Goal: Task Accomplishment & Management: Complete application form

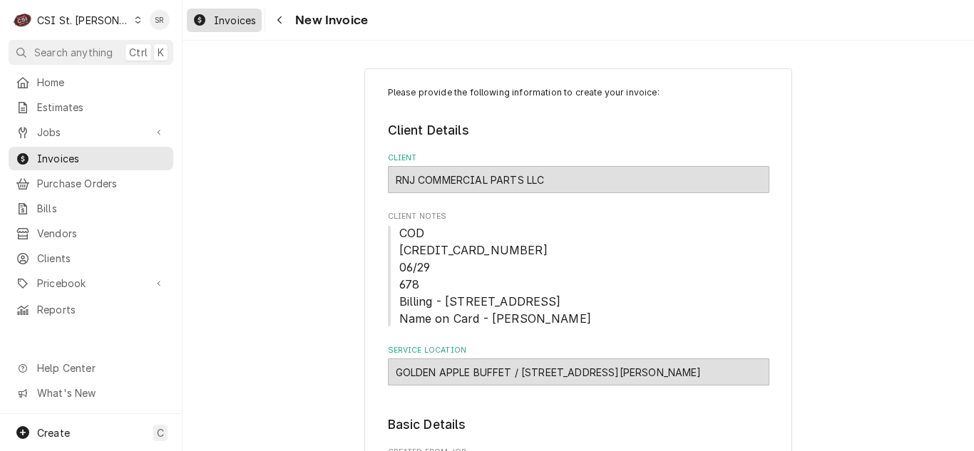
scroll to position [267, 0]
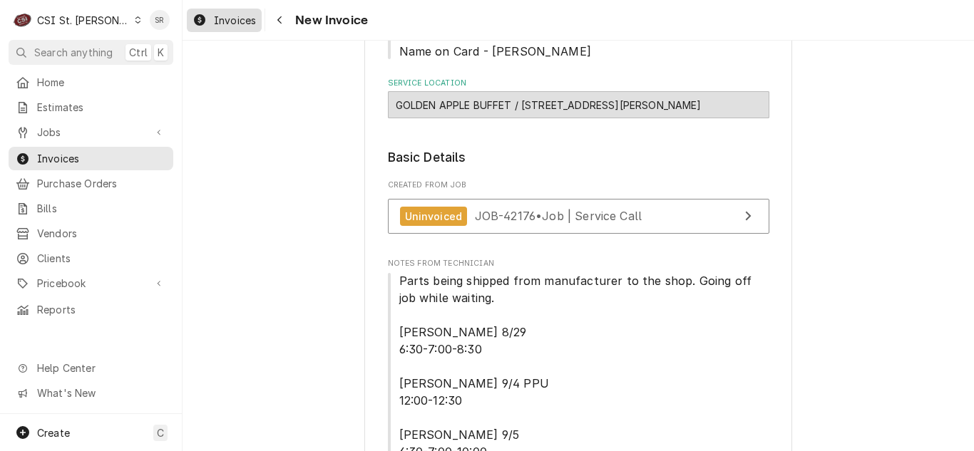
click at [230, 23] on span "Invoices" at bounding box center [235, 20] width 42 height 15
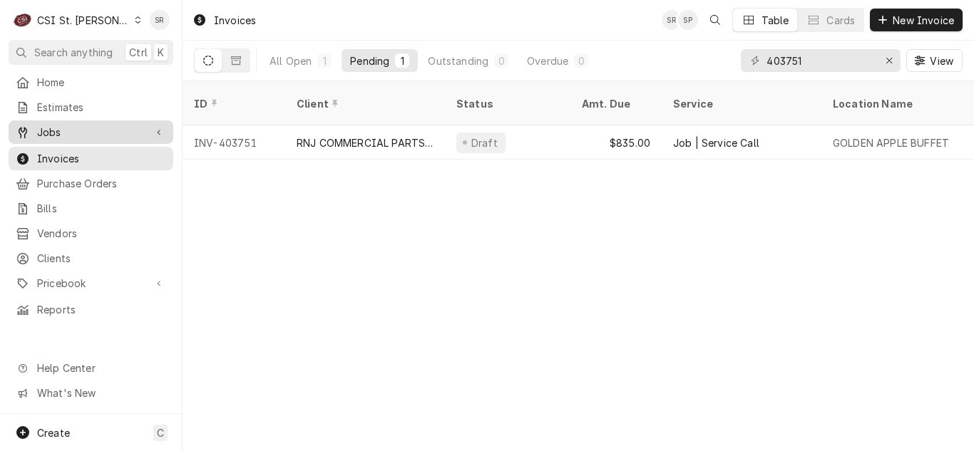
click at [53, 128] on span "Jobs" at bounding box center [91, 132] width 108 height 15
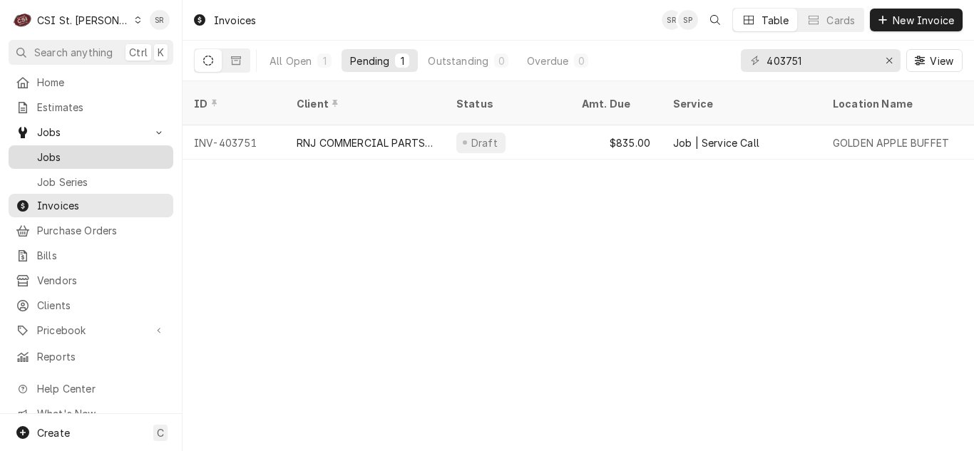
drag, startPoint x: 53, startPoint y: 135, endPoint x: 58, endPoint y: 149, distance: 14.4
click at [53, 150] on span "Jobs" at bounding box center [101, 157] width 129 height 15
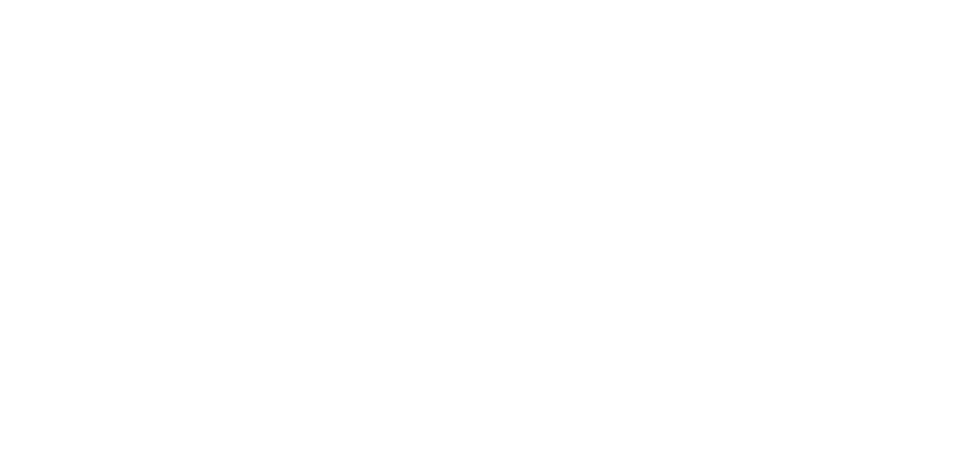
click at [79, 21] on div "Dynamic Content Wrapper" at bounding box center [487, 225] width 974 height 451
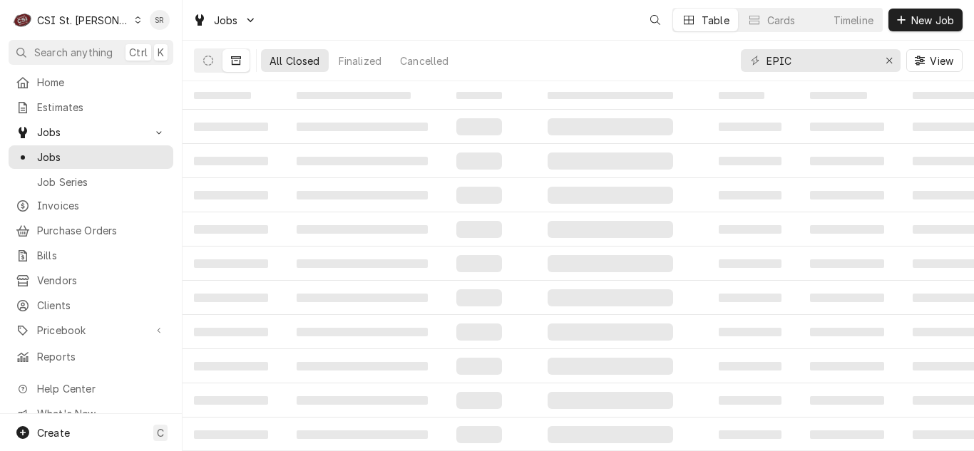
drag, startPoint x: 0, startPoint y: 0, endPoint x: 93, endPoint y: 19, distance: 95.2
click at [93, 19] on div "CSI St. Louis" at bounding box center [83, 20] width 93 height 15
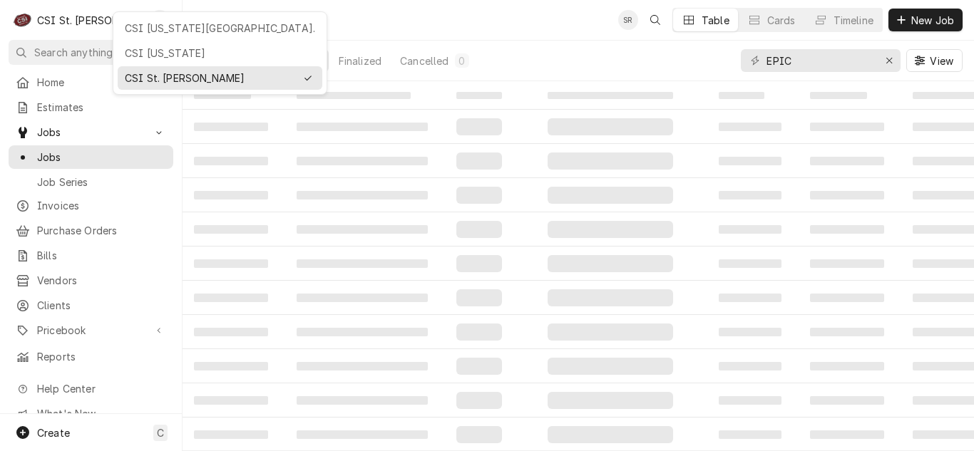
click at [135, 30] on div "CSI [US_STATE][GEOGRAPHIC_DATA]." at bounding box center [220, 28] width 190 height 15
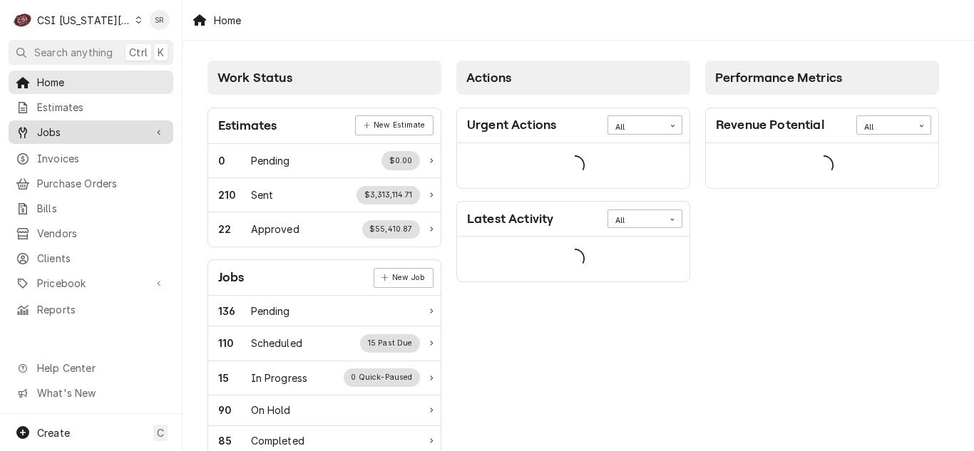
click at [47, 126] on span "Jobs" at bounding box center [91, 132] width 108 height 15
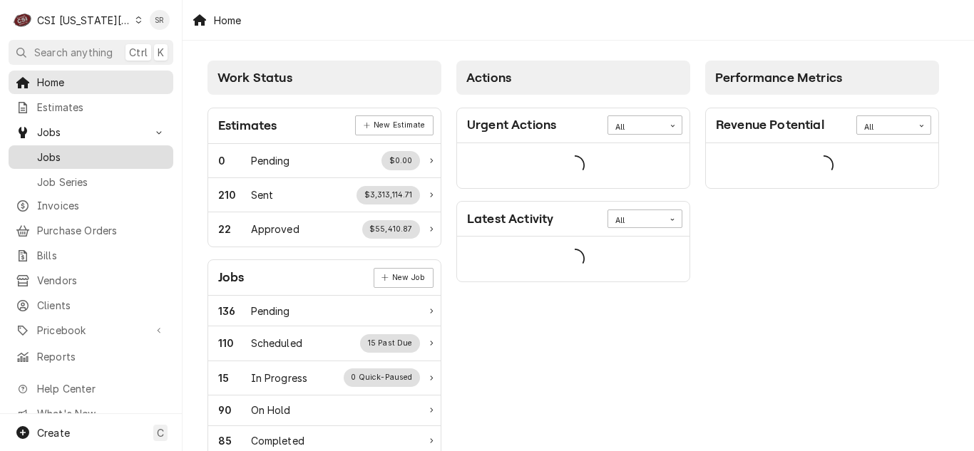
click at [53, 154] on span "Jobs" at bounding box center [101, 157] width 129 height 15
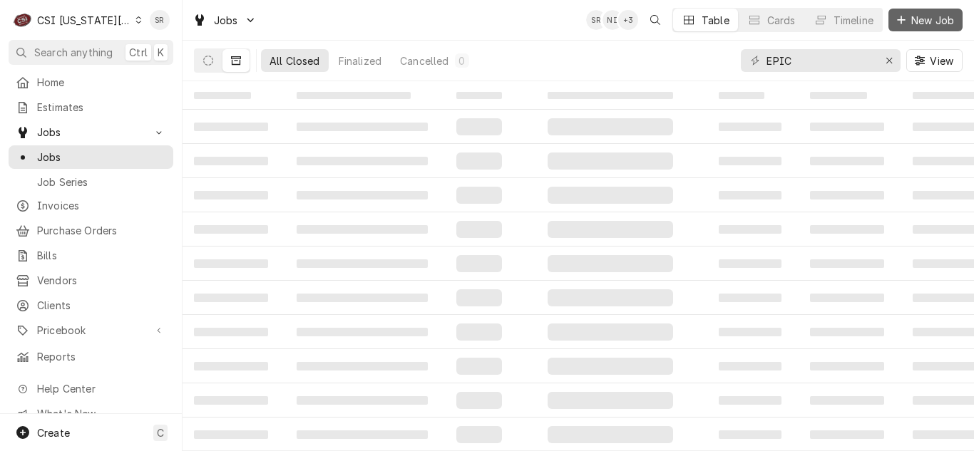
click at [913, 19] on span "New Job" at bounding box center [932, 20] width 48 height 15
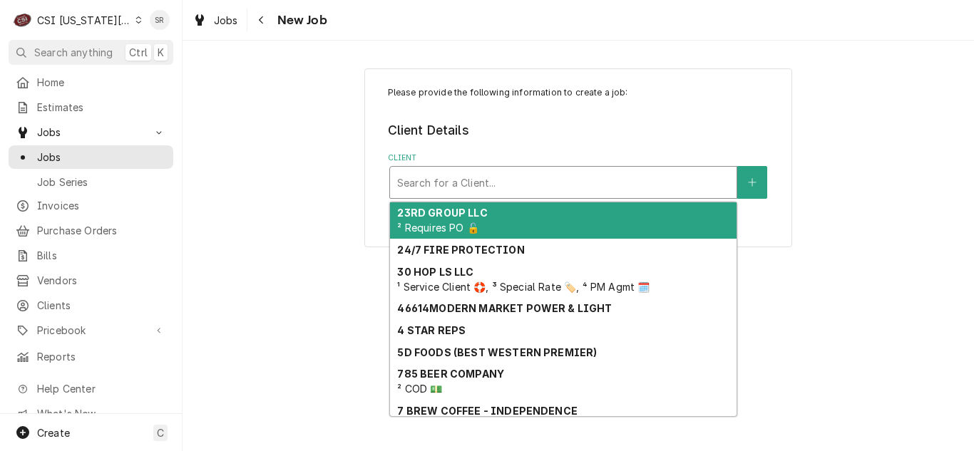
click at [430, 193] on div "Client" at bounding box center [563, 183] width 332 height 26
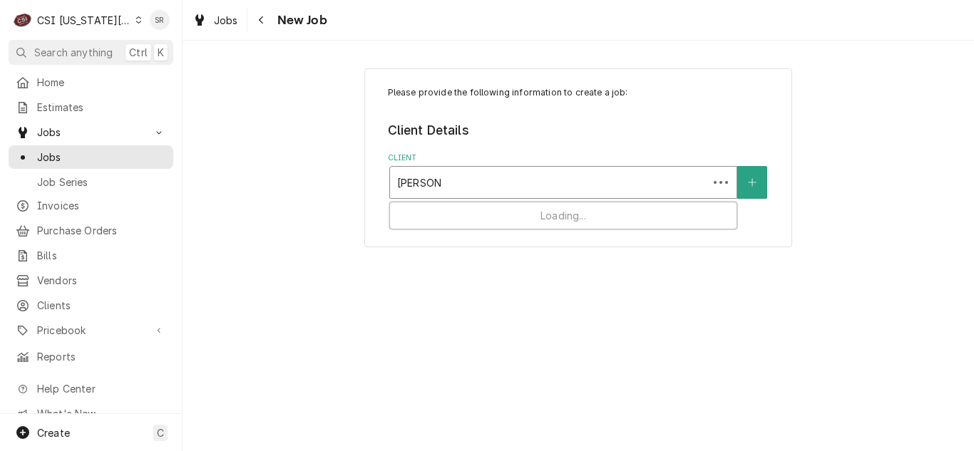
type input "cleveland"
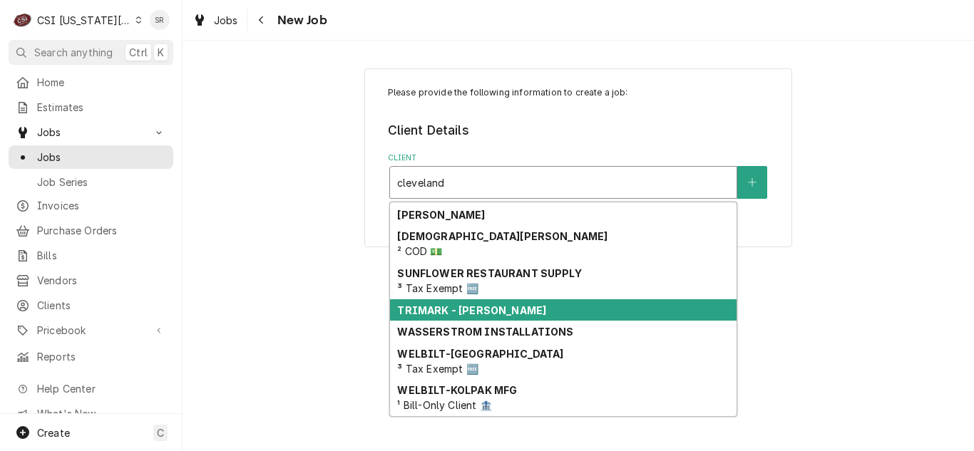
scroll to position [232, 0]
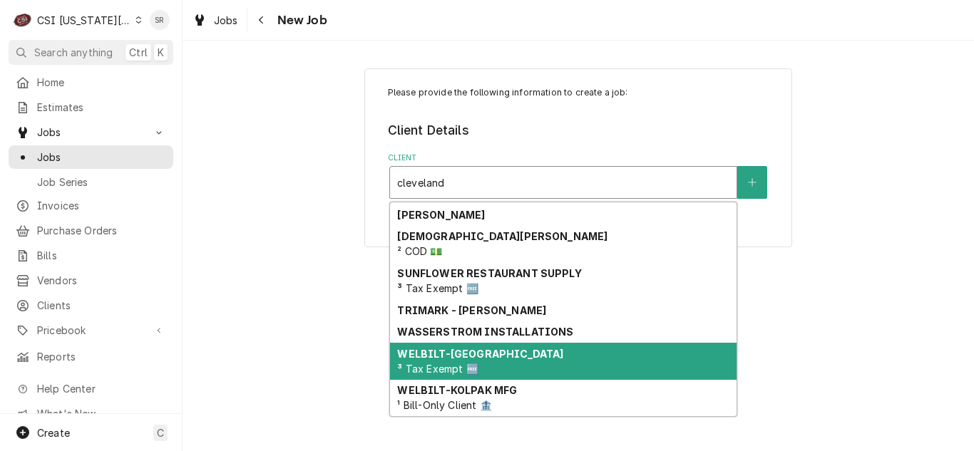
click at [486, 366] on div "WELBILT-CLEVELAND ³ Tax Exempt 🆓" at bounding box center [563, 361] width 346 height 37
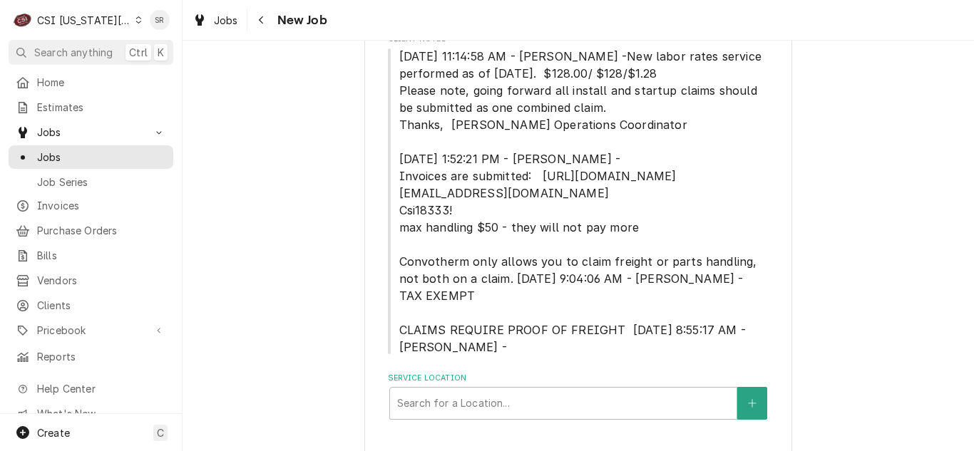
scroll to position [214, 0]
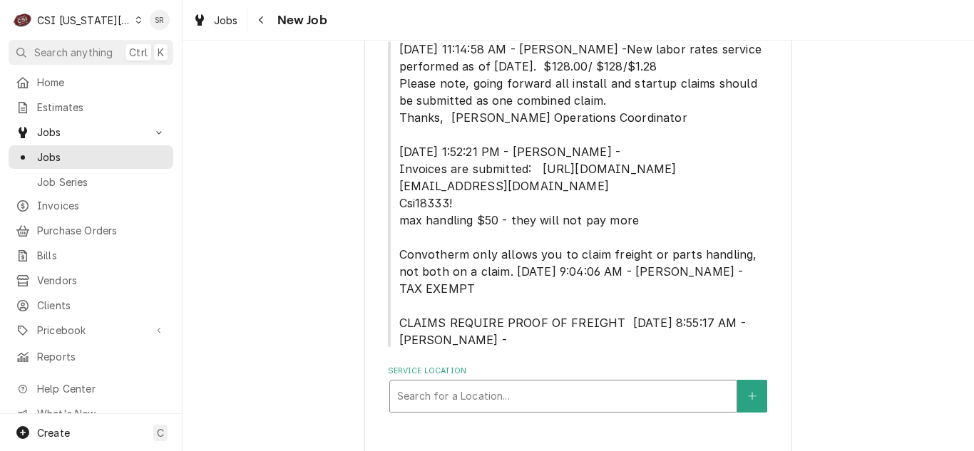
click at [514, 389] on div "Service Location" at bounding box center [563, 397] width 332 height 26
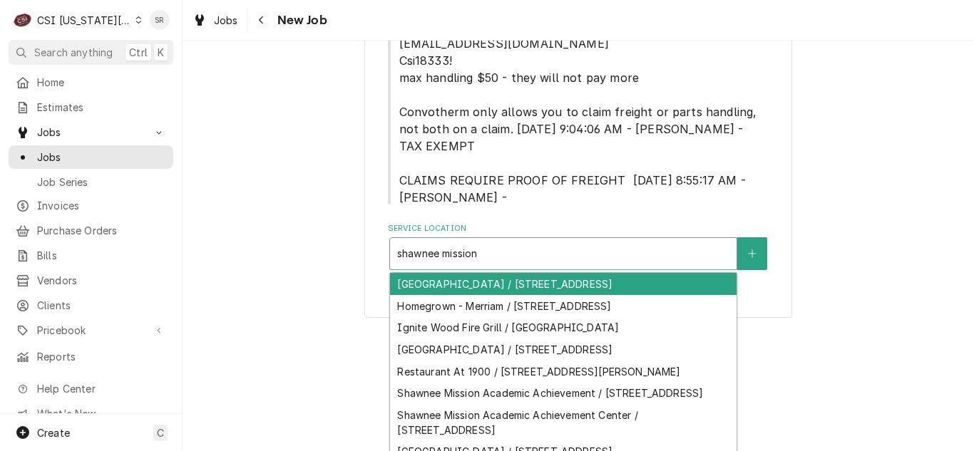
scroll to position [236, 0]
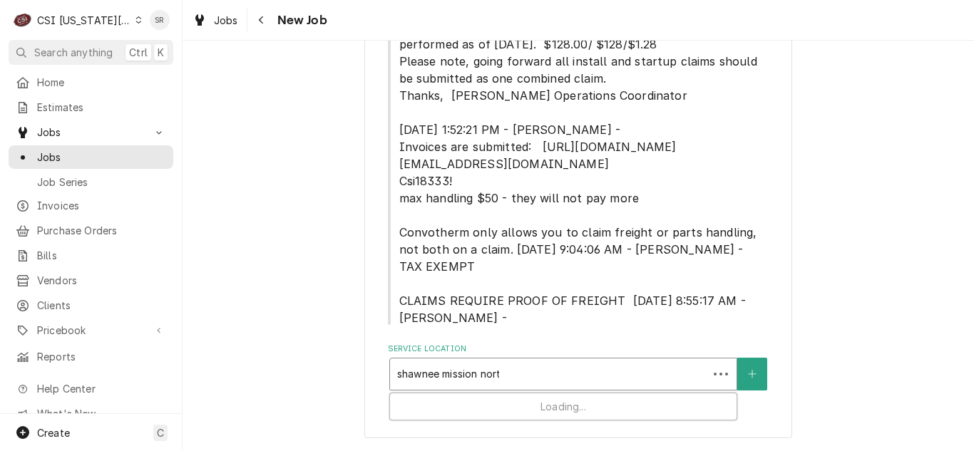
type input "shawnee mission north"
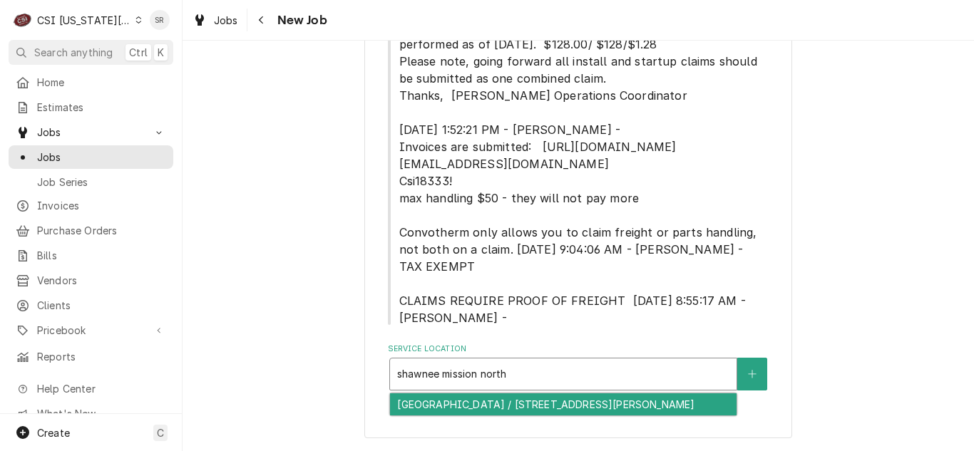
click at [533, 416] on div "Shawnee Mission North High School / 7401 Johnson Dr, Overland Park, KS 66202" at bounding box center [563, 405] width 346 height 22
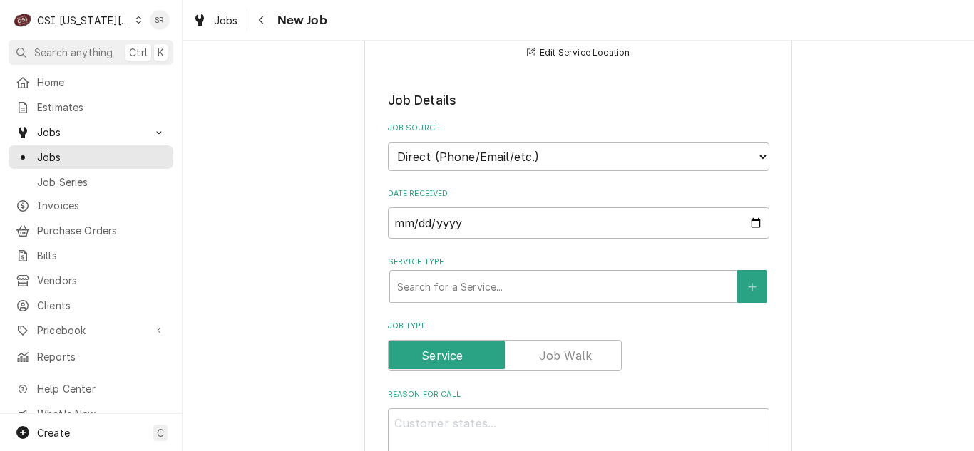
scroll to position [592, 0]
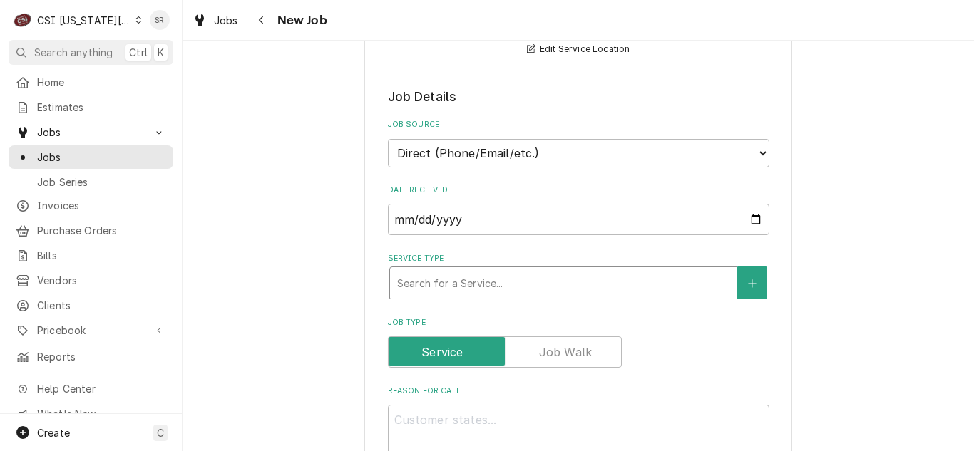
click at [462, 279] on div "Service Type" at bounding box center [563, 283] width 332 height 26
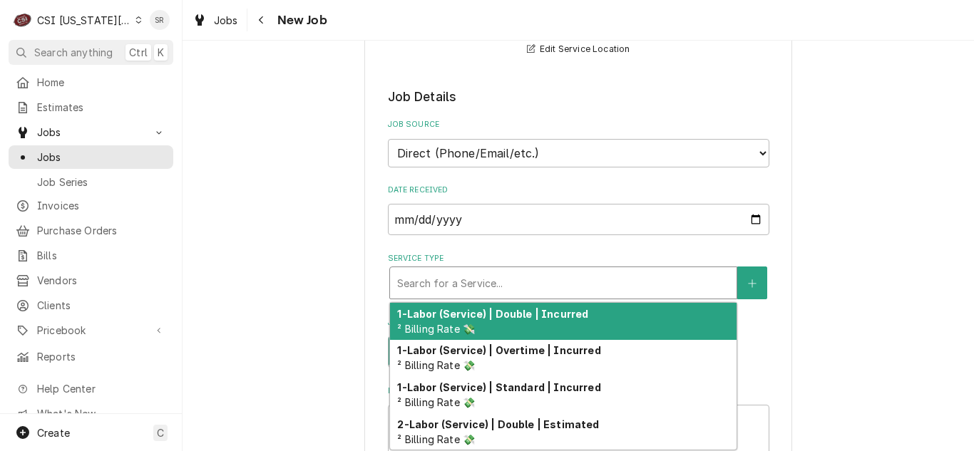
type textarea "x"
type input "s"
type textarea "x"
type input "se"
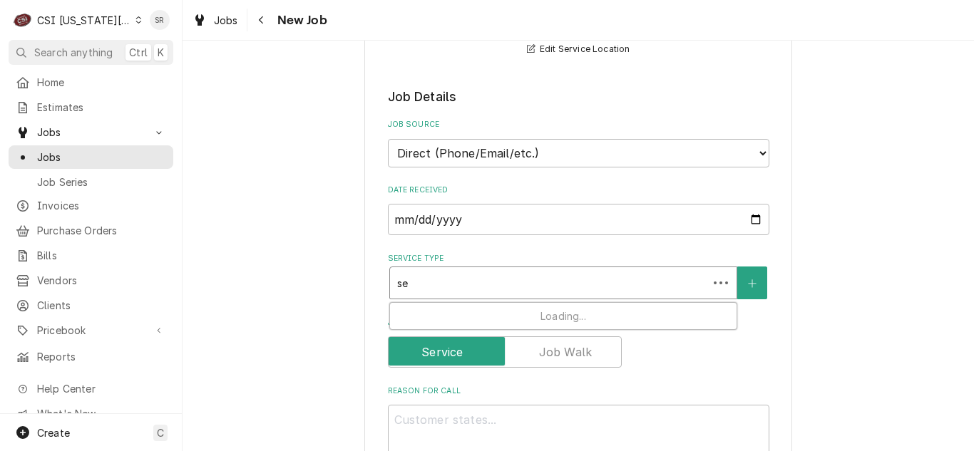
type textarea "x"
type input "ser"
type textarea "x"
type input "servi"
type textarea "x"
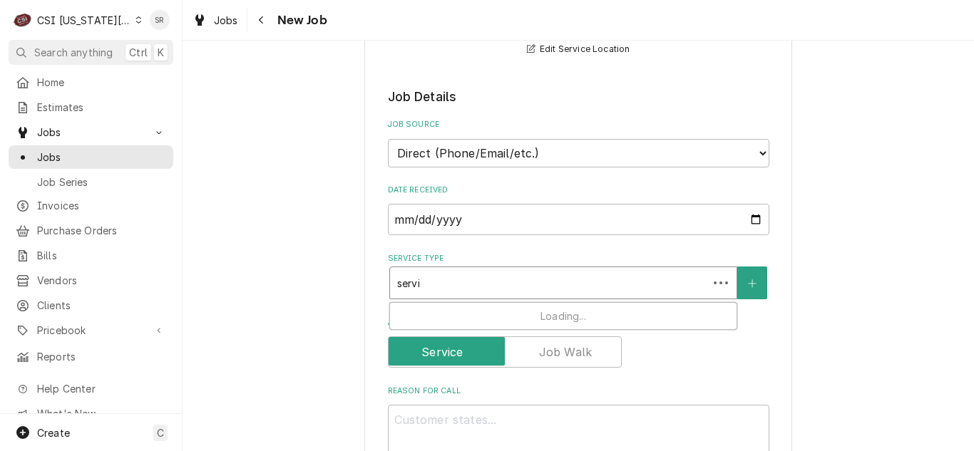
type input "servic"
type textarea "x"
type input "service"
type textarea "x"
type input "service"
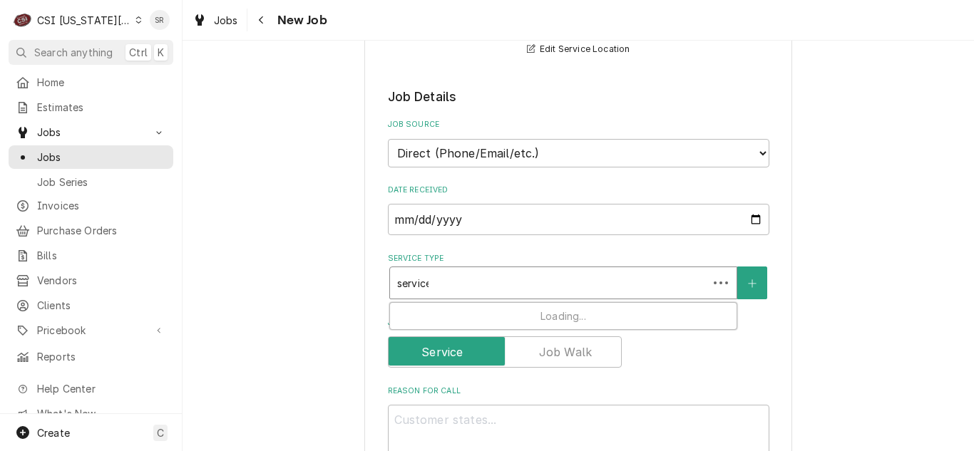
type textarea "x"
type input "service c"
type textarea "x"
type input "service ca"
type textarea "x"
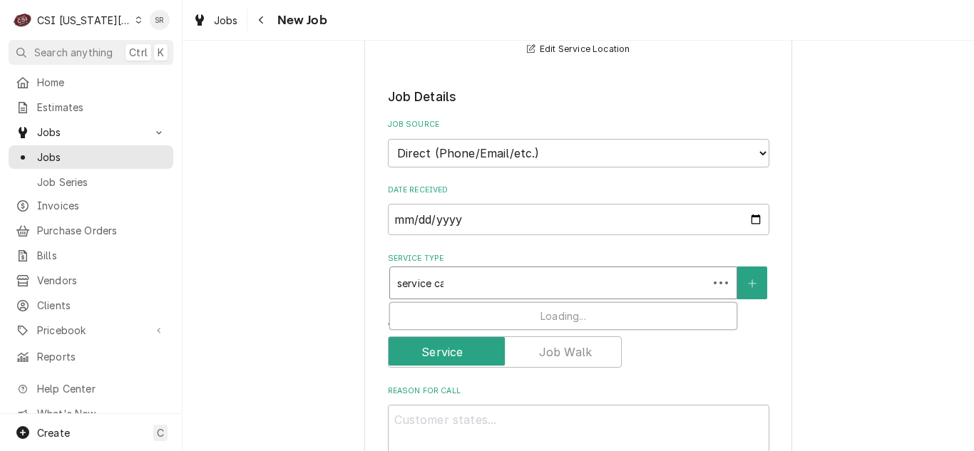
type input "service cal"
type textarea "x"
type input "service call"
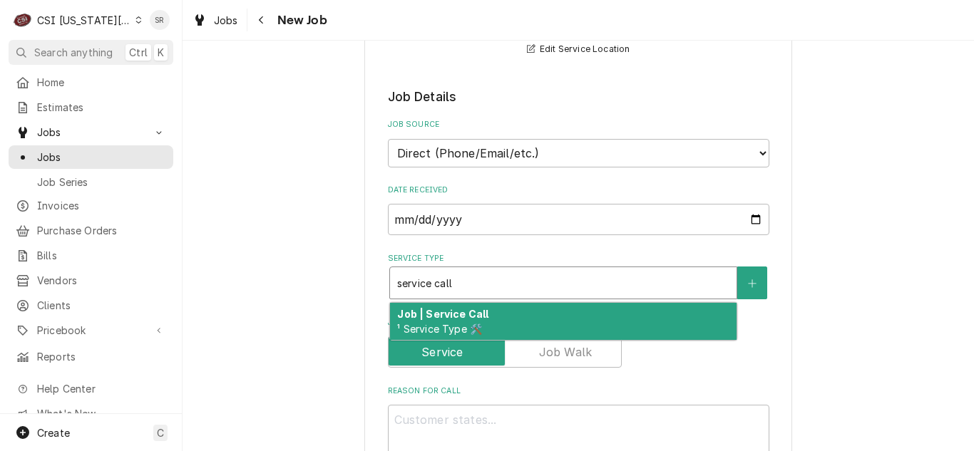
click at [473, 316] on strong "Job | Service Call" at bounding box center [442, 314] width 91 height 12
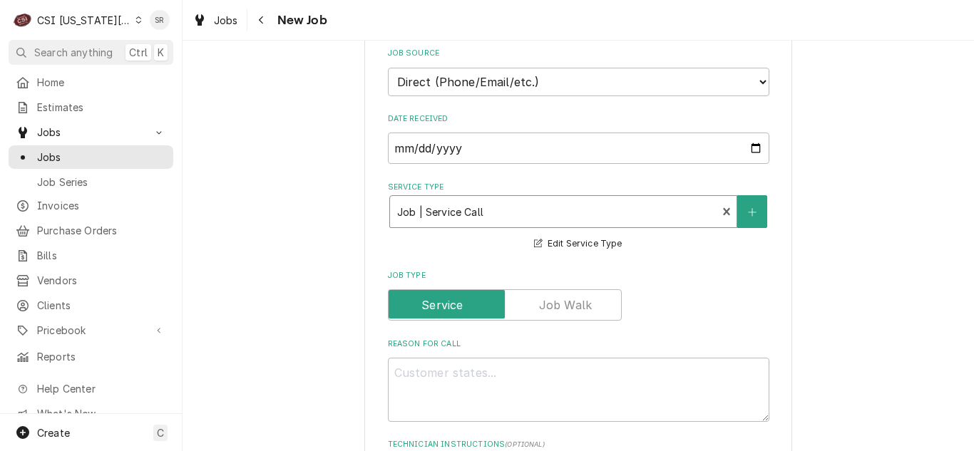
scroll to position [878, 0]
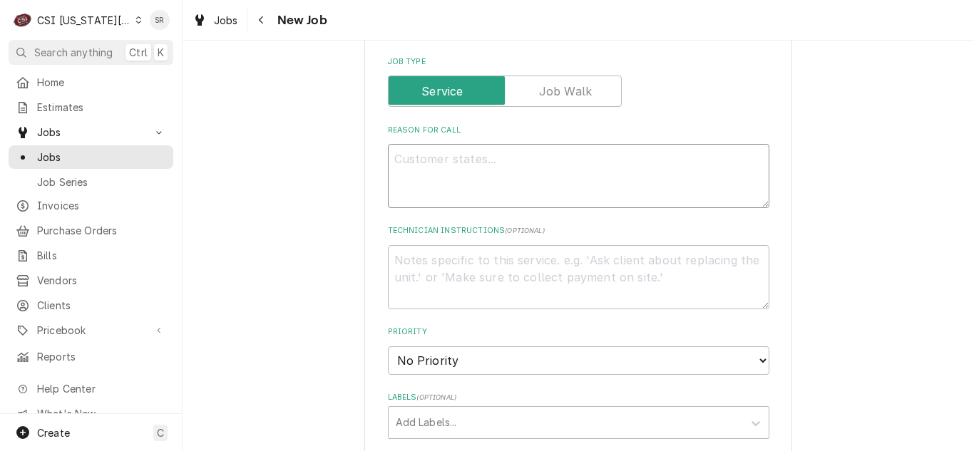
click at [446, 182] on textarea "Reason For Call" at bounding box center [578, 176] width 381 height 64
type textarea "x"
type textarea "C"
type textarea "x"
type textarea "Cn"
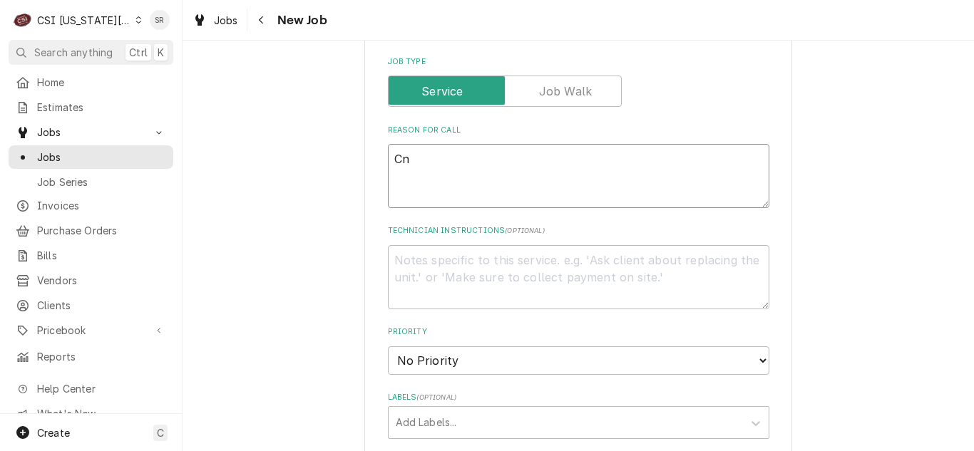
type textarea "x"
type textarea "C"
type textarea "x"
type textarea "Co"
type textarea "x"
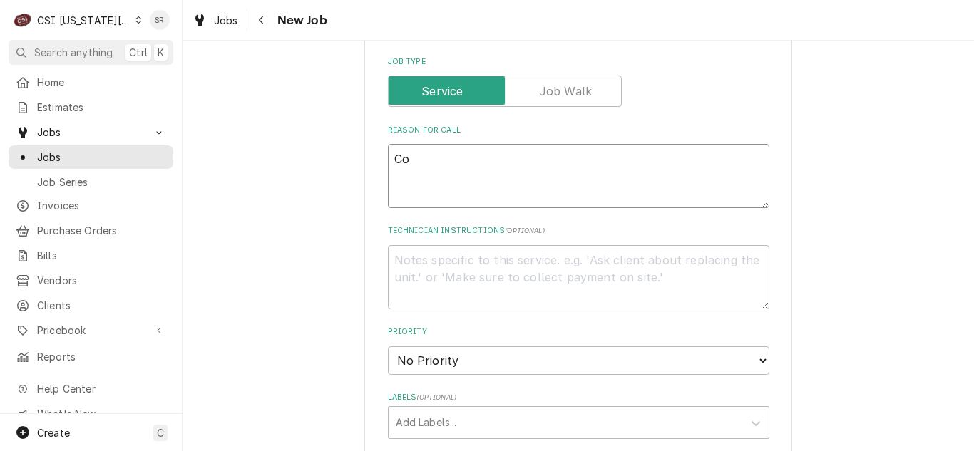
type textarea "Con"
type textarea "x"
type textarea "Conv"
type textarea "x"
type textarea "Convo"
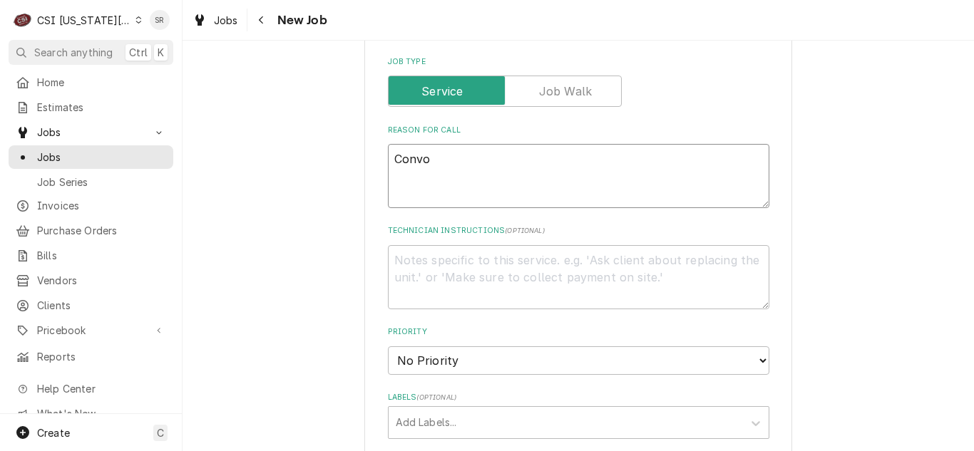
type textarea "x"
type textarea "Convoe"
type textarea "x"
type textarea "Convoet"
type textarea "x"
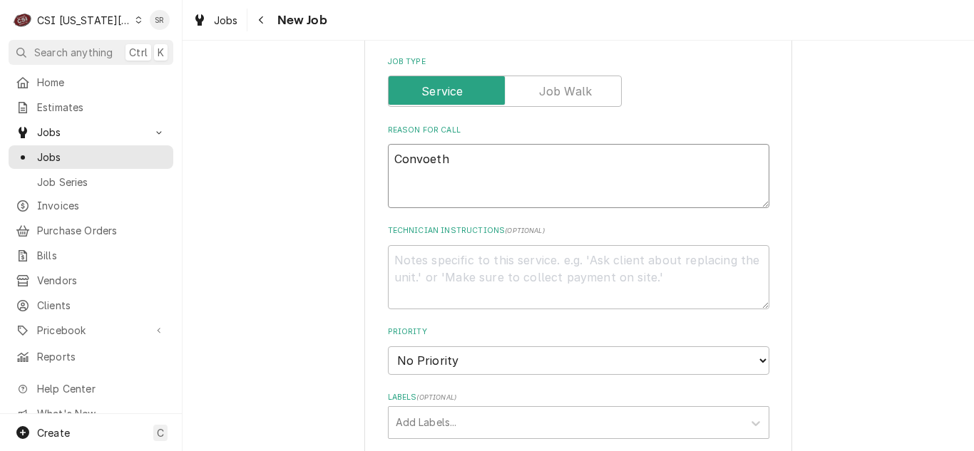
type textarea "Convoethe"
type textarea "x"
type textarea "Convoether"
type textarea "x"
type textarea "Convoethe"
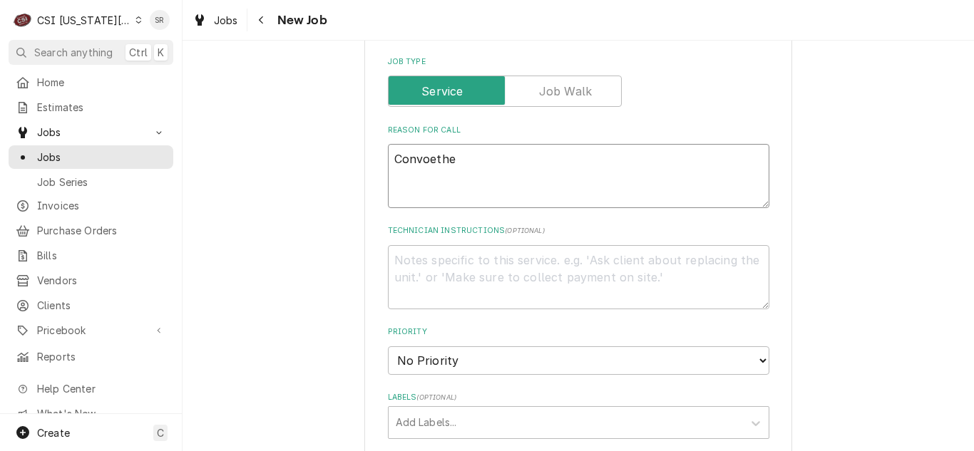
type textarea "x"
type textarea "Convoeth"
type textarea "x"
type textarea "Convoet"
type textarea "x"
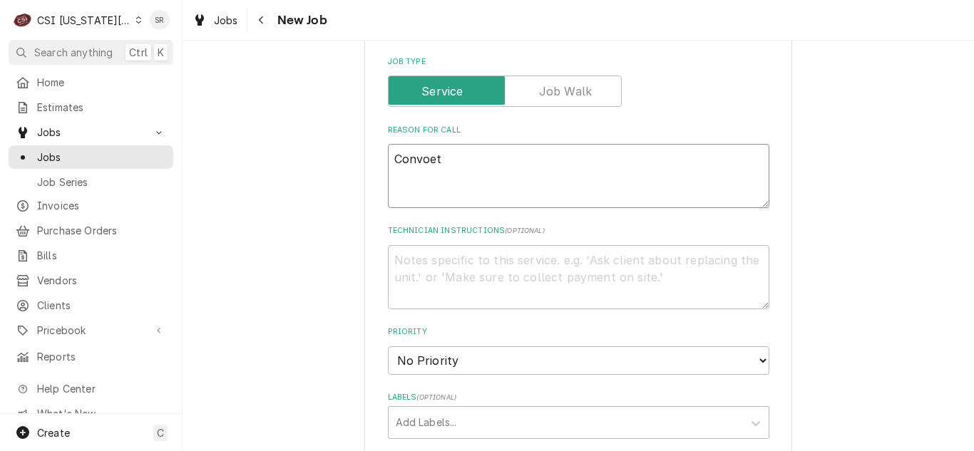
type textarea "Convoe"
type textarea "x"
type textarea "Convoet"
type textarea "x"
type textarea "Convoe"
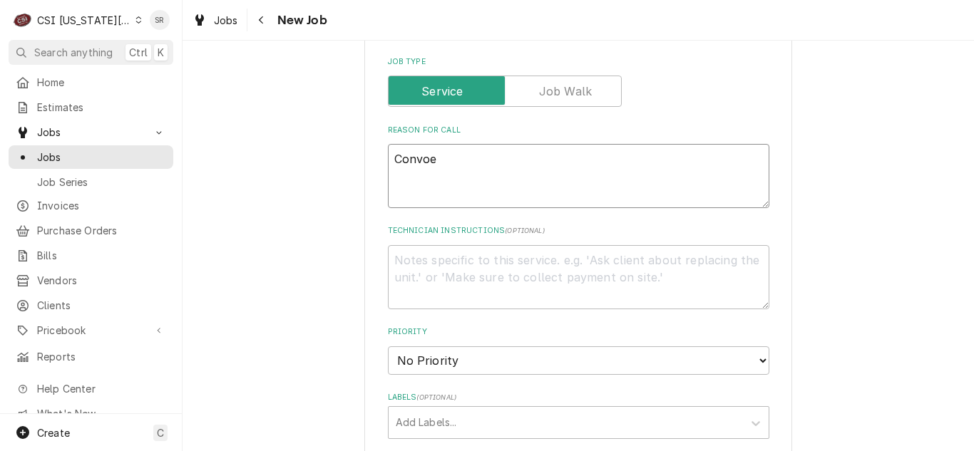
type textarea "x"
type textarea "Convo"
type textarea "x"
type textarea "Convot"
type textarea "x"
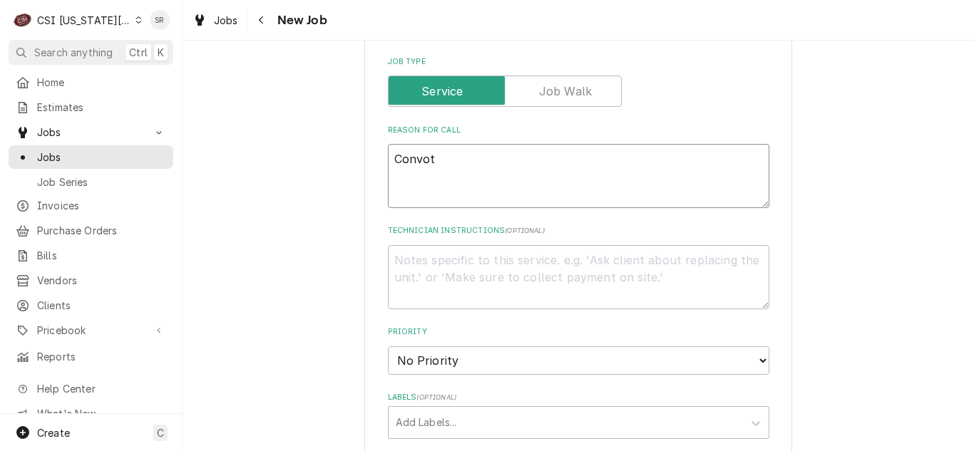
type textarea "Convoth"
type textarea "x"
type textarea "Convothe"
type textarea "x"
type textarea "Convother"
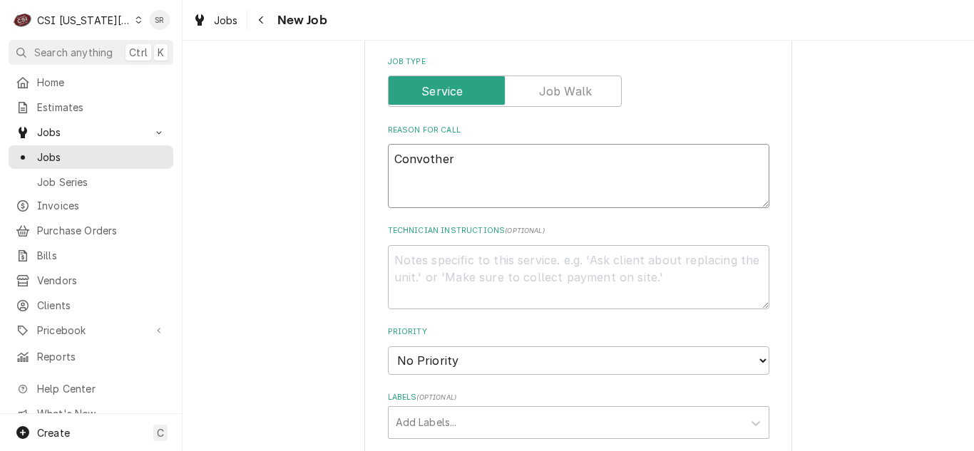
type textarea "x"
type textarea "Convotherm"
type textarea "x"
type textarea "Convotherm"
type textarea "x"
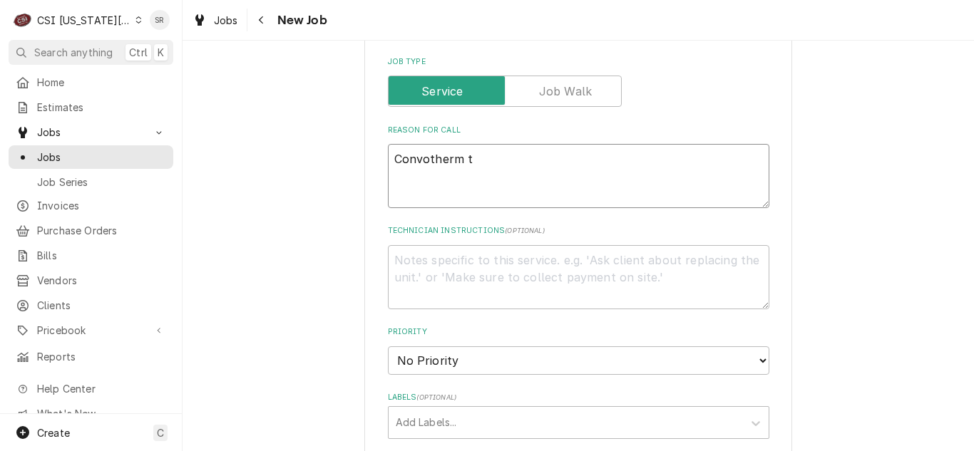
type textarea "Convotherm th"
type textarea "x"
type textarea "Convotherm thr"
type textarea "x"
type textarea "Convotherm thro"
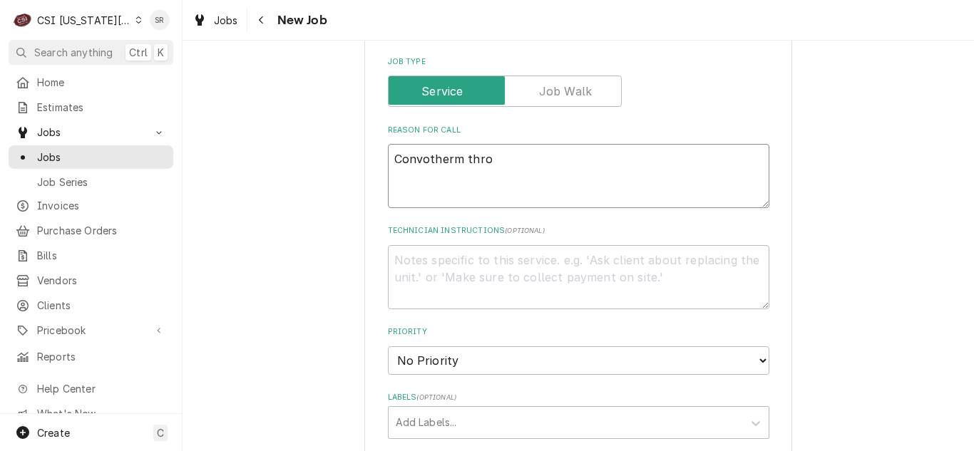
type textarea "x"
type textarea "Convotherm throw"
type textarea "x"
type textarea "Convotherm throwi"
type textarea "x"
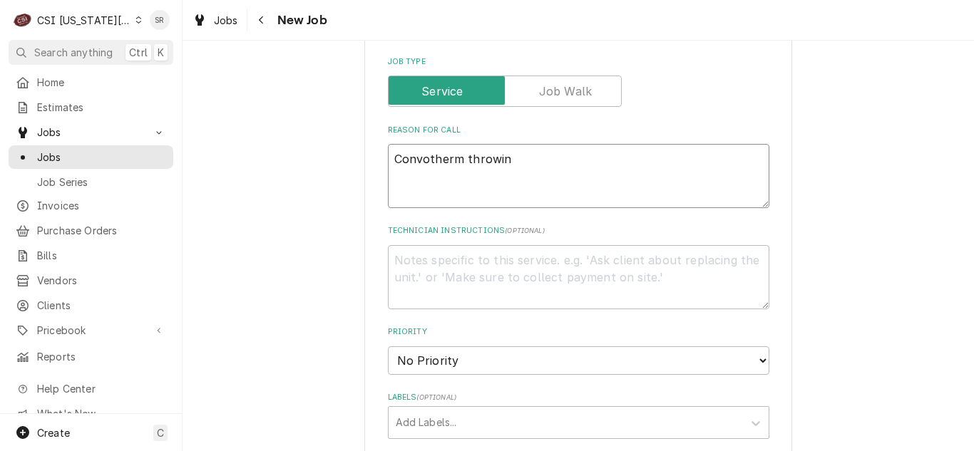
type textarea "Convotherm throwing"
type textarea "x"
type textarea "Convotherm throwing"
type textarea "x"
type textarea "Convotherm throwing e"
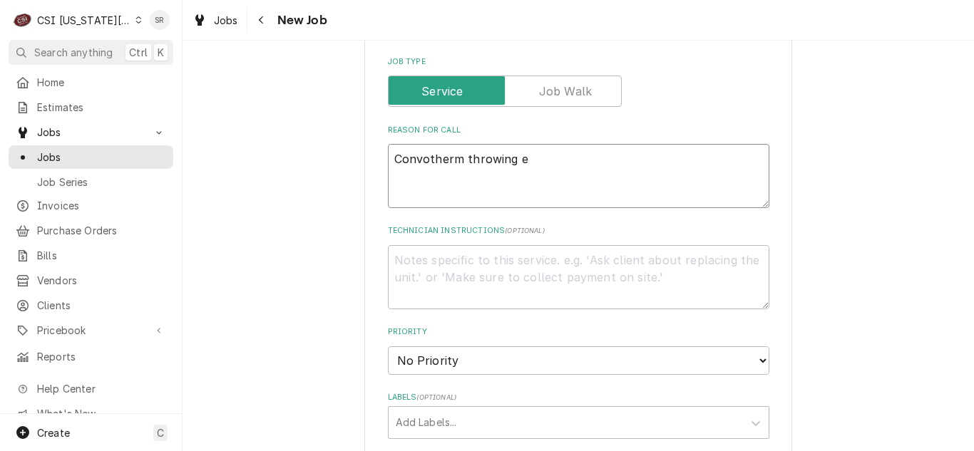
type textarea "x"
type textarea "Convotherm throwing er"
type textarea "x"
type textarea "Convotherm throwing err"
type textarea "x"
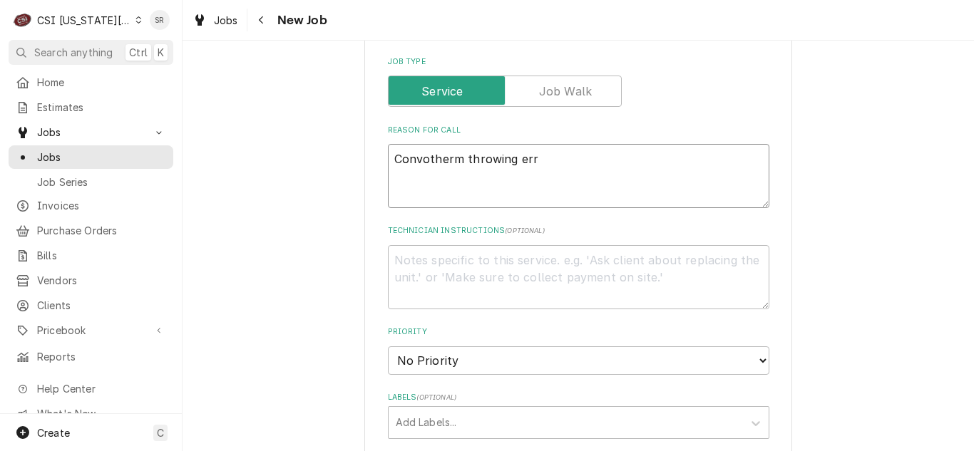
type textarea "Convotherm throwing erro"
type textarea "x"
type textarea "Convotherm throwing error"
type textarea "x"
type textarea "Convotherm throwing error"
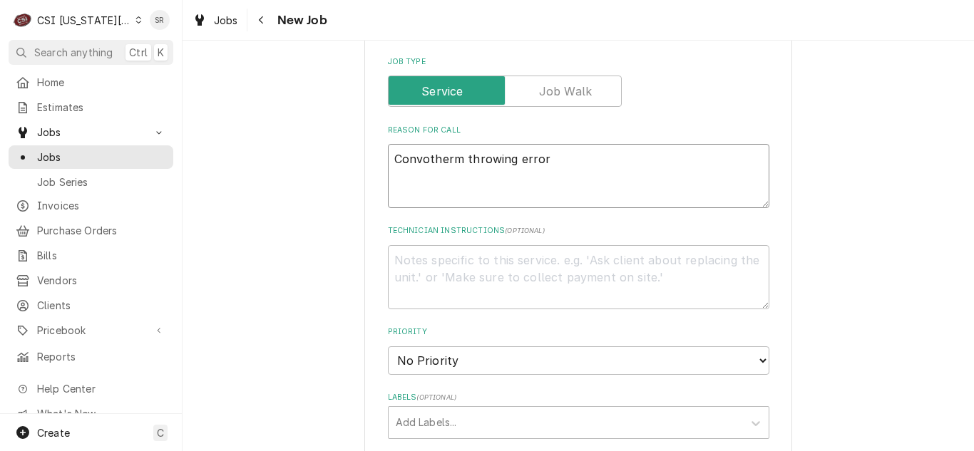
type textarea "x"
type textarea "Convotherm throwing error a"
type textarea "x"
type textarea "Convotherm throwing error as"
type textarea "x"
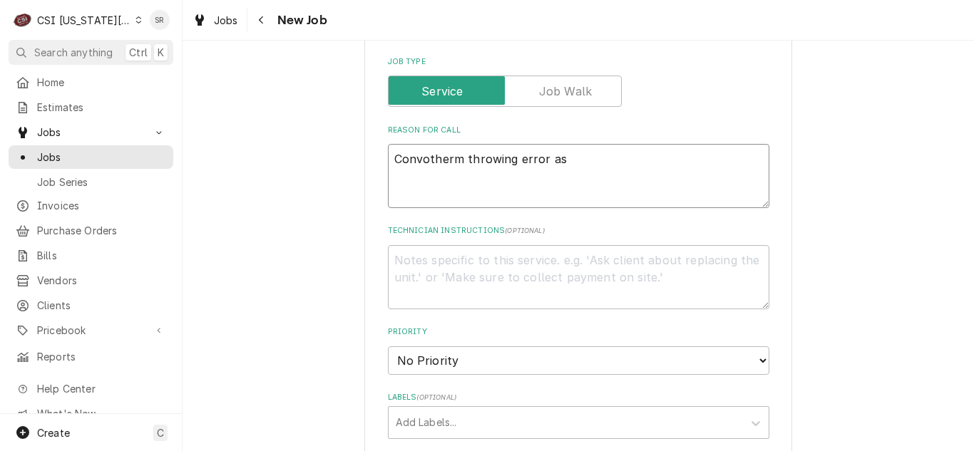
type textarea "Convotherm throwing error as"
type textarea "x"
type textarea "Convotherm throwing error as a"
type textarea "x"
type textarea "Convotherm throwing error as at"
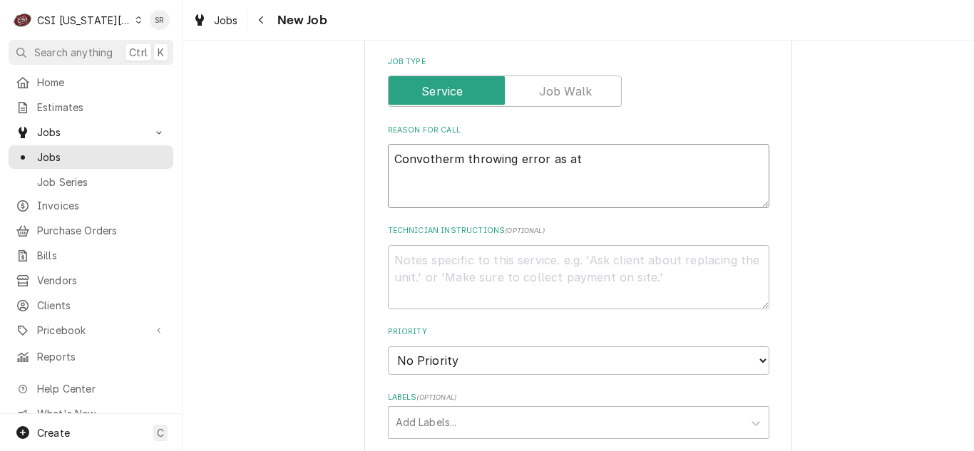
type textarea "x"
type textarea "Convotherm throwing error as att"
type textarea "x"
type textarea "Convotherm throwing error as atta"
type textarea "x"
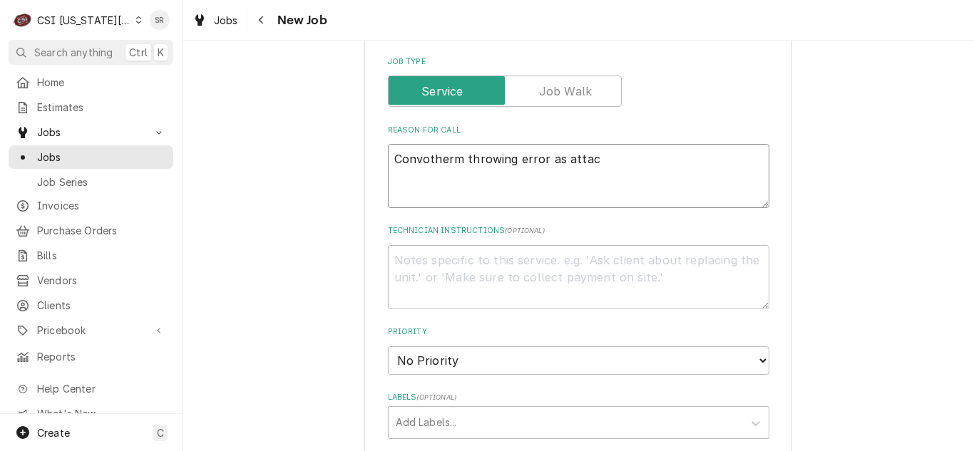
type textarea "Convotherm throwing error as attach"
type textarea "x"
type textarea "Convotherm throwing error as attache"
type textarea "x"
type textarea "Convotherm throwing error as attached"
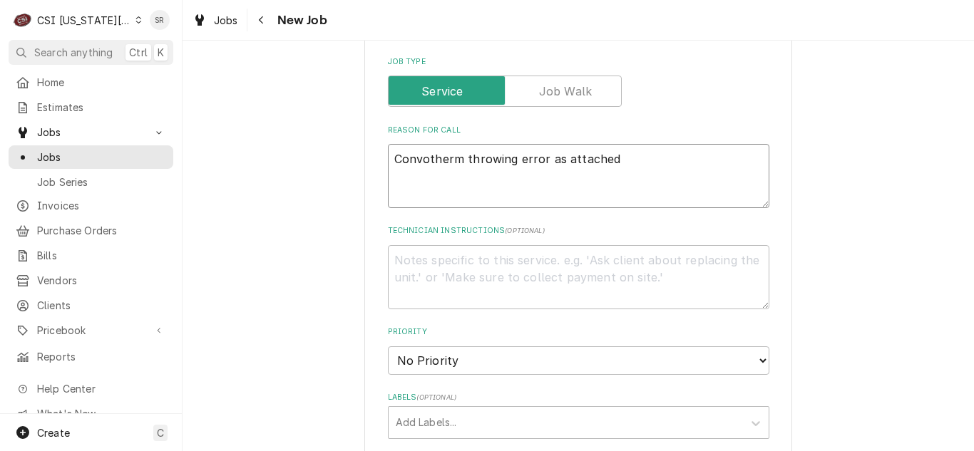
type textarea "x"
type textarea "Convotherm throwing error as attached"
type textarea "x"
type textarea "Convotherm throwing error as attached -"
type textarea "x"
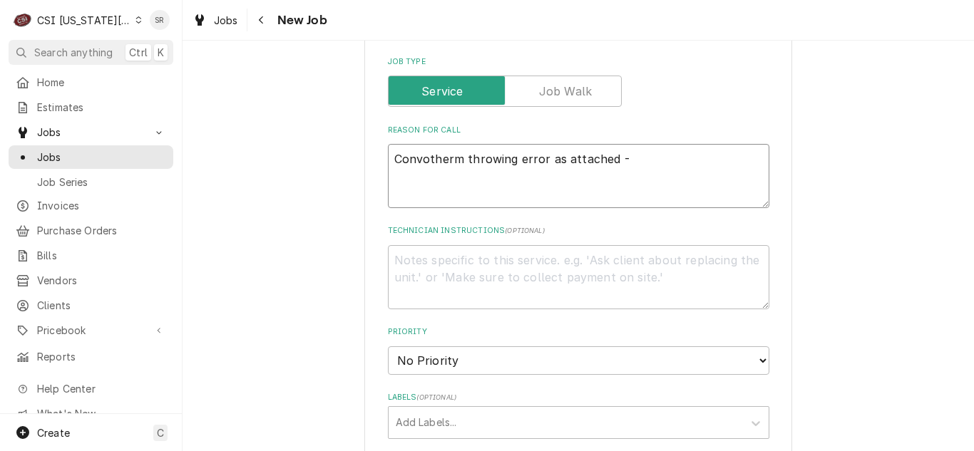
type textarea "Convotherm throwing error as attached -"
type textarea "x"
type textarea "Convotherm throwing error as attached -"
type textarea "x"
type textarea "Convotherm throwing error as attached - E"
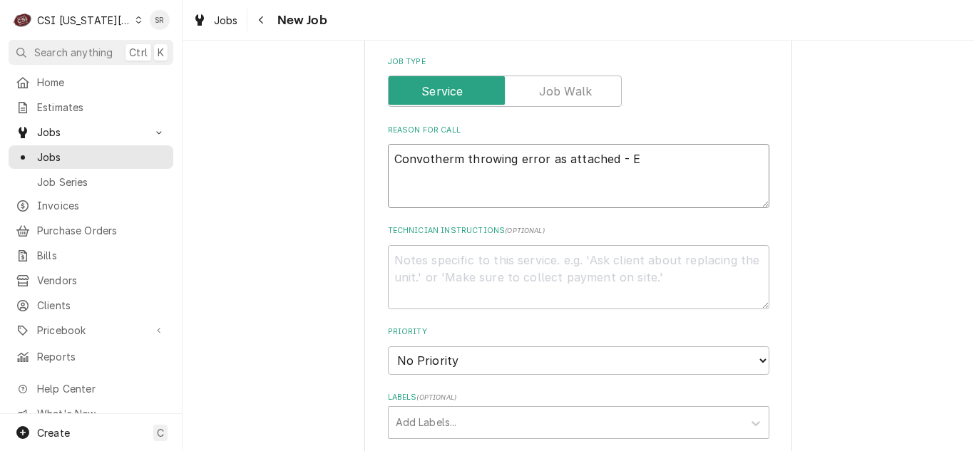
type textarea "x"
type textarea "Convotherm throwing error as attached - E5"
type textarea "x"
type textarea "Convotherm throwing error as attached - E58"
type textarea "x"
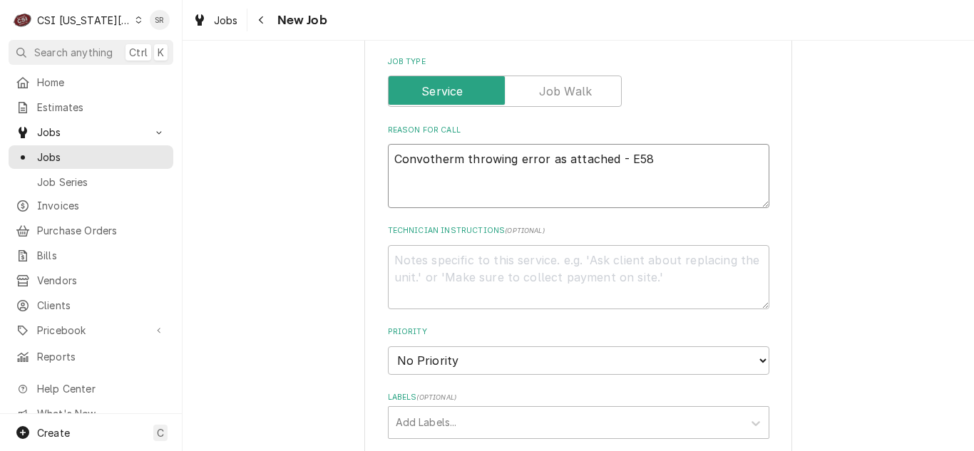
type textarea "Convotherm throwing error as attached - E58"
type textarea "x"
type textarea "Convotherm throwing error as attached - E58 d"
type textarea "x"
type textarea "Convotherm throwing error as attached - E58 dl"
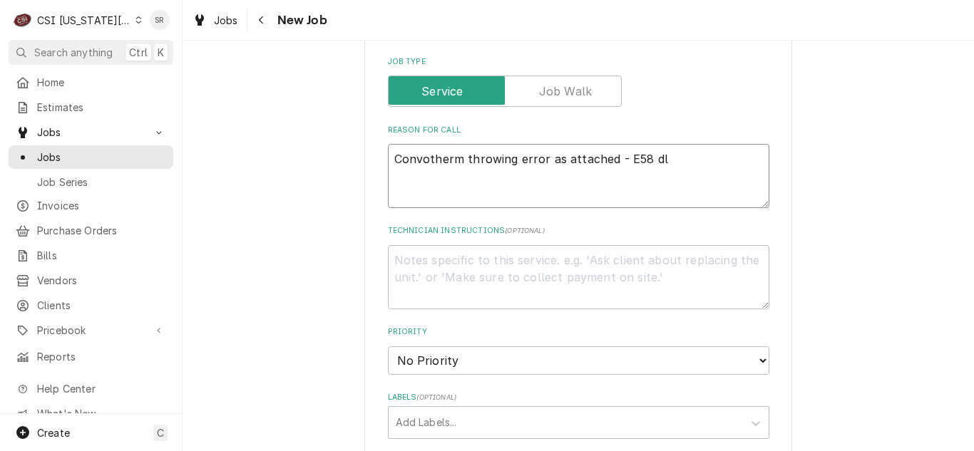
type textarea "x"
type textarea "Convotherm throwing error as attached - E58 dc"
type textarea "x"
type textarea "Convotherm throwing error as attached - E58 d"
type textarea "x"
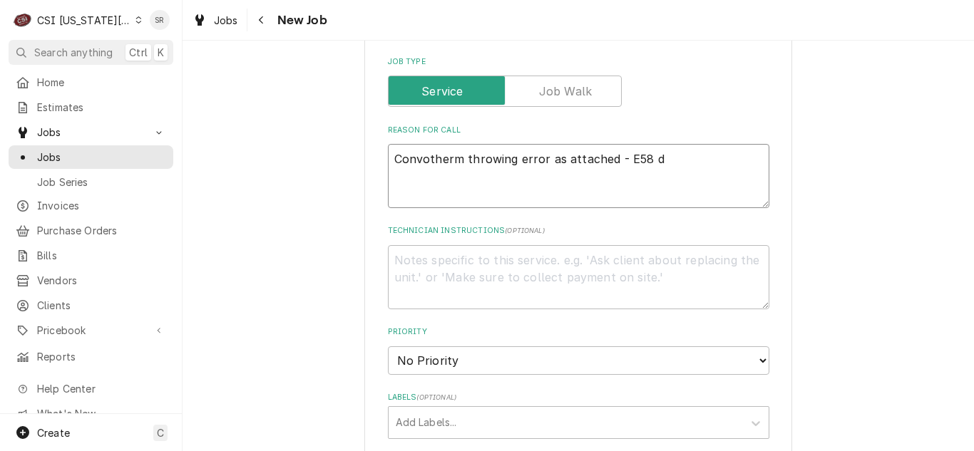
type textarea "Convotherm throwing error as attached - E58"
type textarea "x"
type textarea "Convotherm throwing error as attached - E58 c"
type textarea "x"
type textarea "Convotherm throwing error as attached - E58 cl"
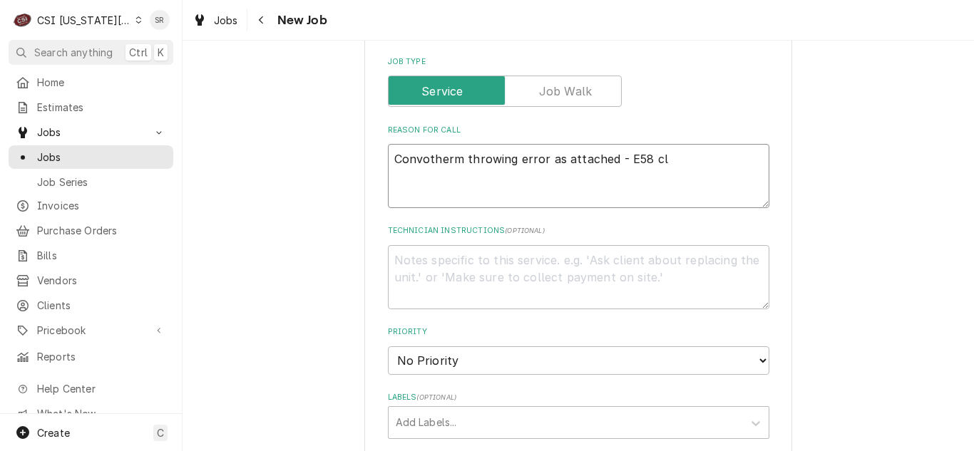
type textarea "x"
type textarea "Convotherm throwing error as attached - E58 cle"
type textarea "x"
type textarea "Convotherm throwing error as attached - E58 clea"
type textarea "x"
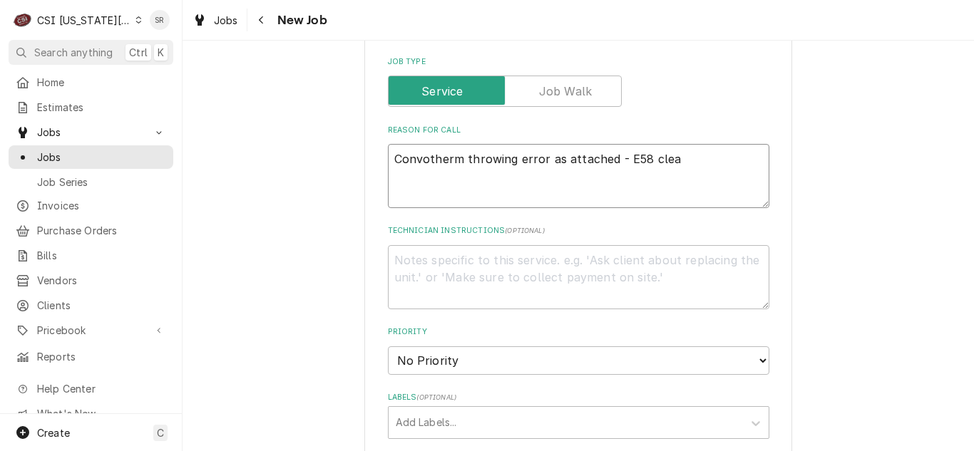
type textarea "Convotherm throwing error as attached - E58 clean"
type textarea "x"
type textarea "Convotherm throwing error as attached - E58 cleani"
type textarea "x"
type textarea "Convotherm throwing error as attached - E58 cleaning"
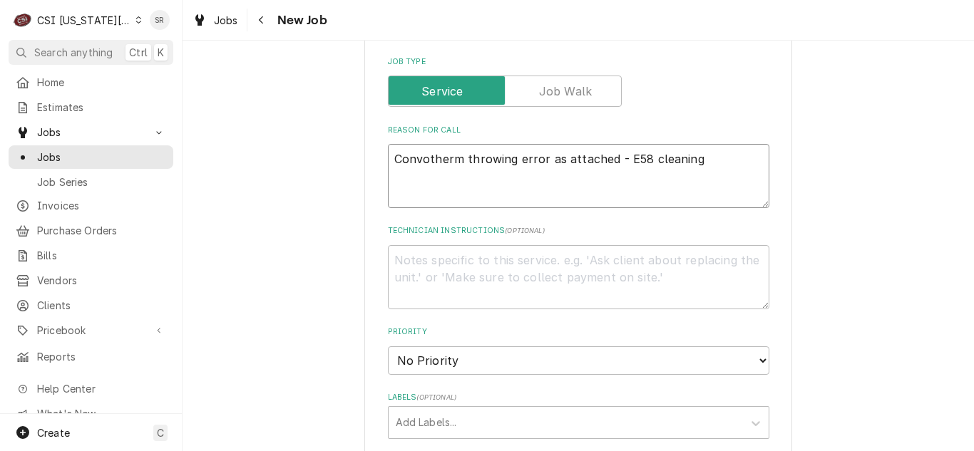
type textarea "x"
type textarea "Convotherm throwing error as attached - E58 cleaning a"
type textarea "x"
type textarea "Convotherm throwing error as attached - E58 cleaning ag"
type textarea "x"
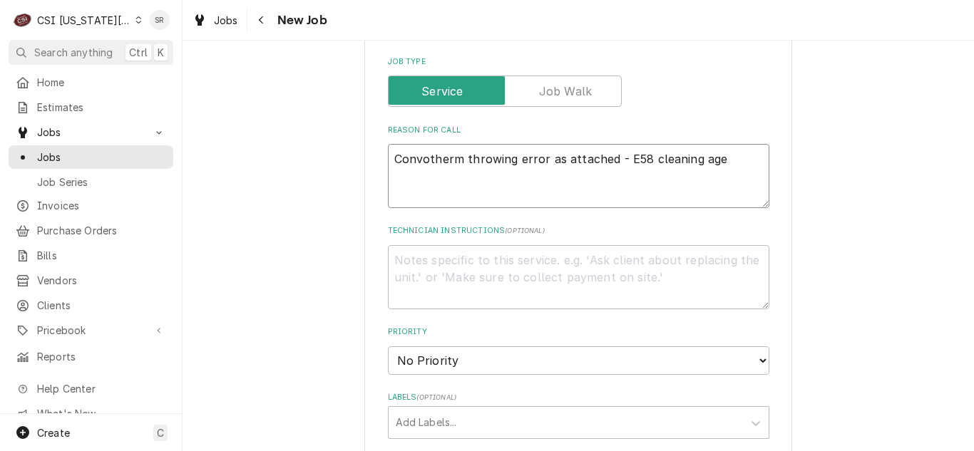
type textarea "Convotherm throwing error as attached - E58 cleaning agen"
type textarea "x"
type textarea "Convotherm throwing error as attached - E58 cleaning agen"
type textarea "x"
type textarea "Convotherm throwing error as attached - E58 cleaning agen"
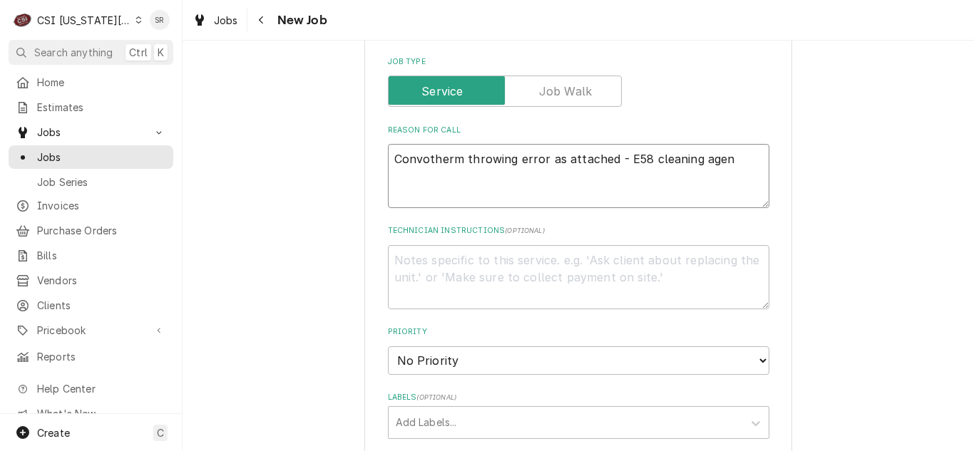
type textarea "x"
type textarea "Convotherm throwing error as attached - E58 cleaning agent"
type textarea "x"
type textarea "Convotherm throwing error as attached - E58 cleaning agent r"
type textarea "x"
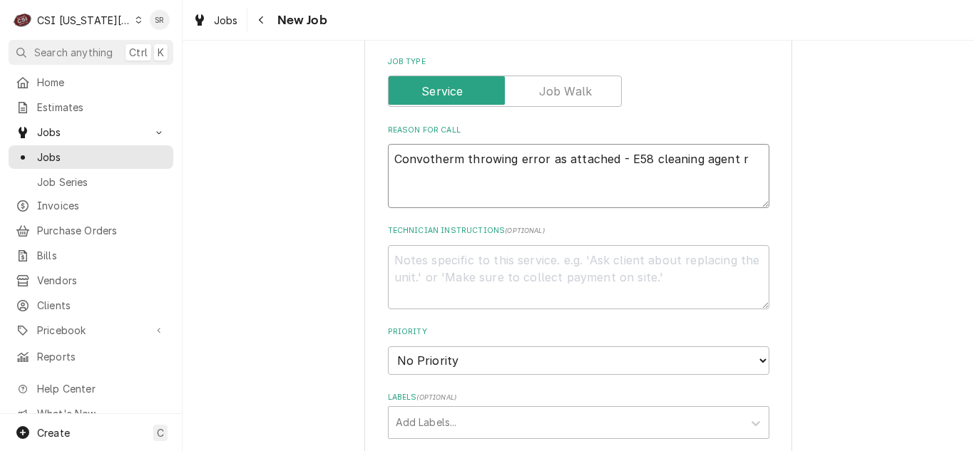
type textarea "Convotherm throwing error as attached - E58 cleaning agent re"
type textarea "x"
type textarea "Convotherm throwing error as attached - E58 cleaning agent req"
type textarea "x"
type textarea "Convotherm throwing error as attached - E58 cleaning agent requ"
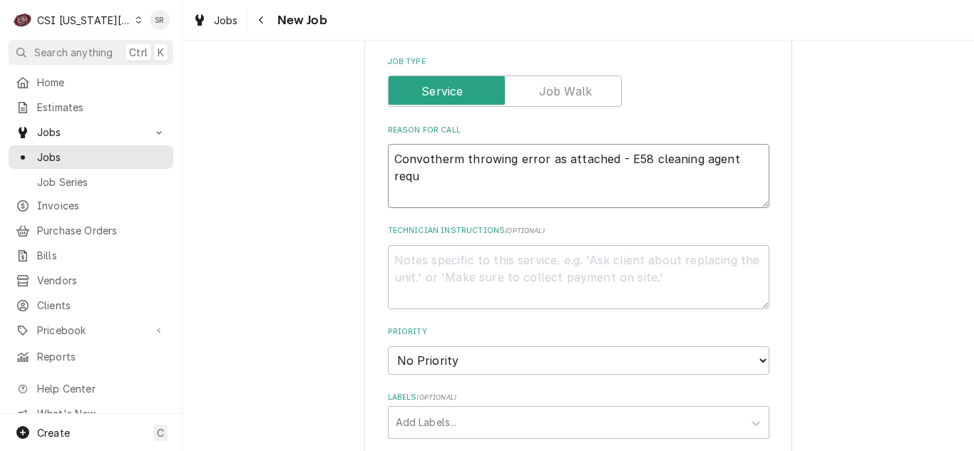
type textarea "x"
type textarea "Convotherm throwing error as attached - E58 cleaning agent requi"
type textarea "x"
type textarea "Convotherm throwing error as attached - E58 cleaning agent requir"
type textarea "x"
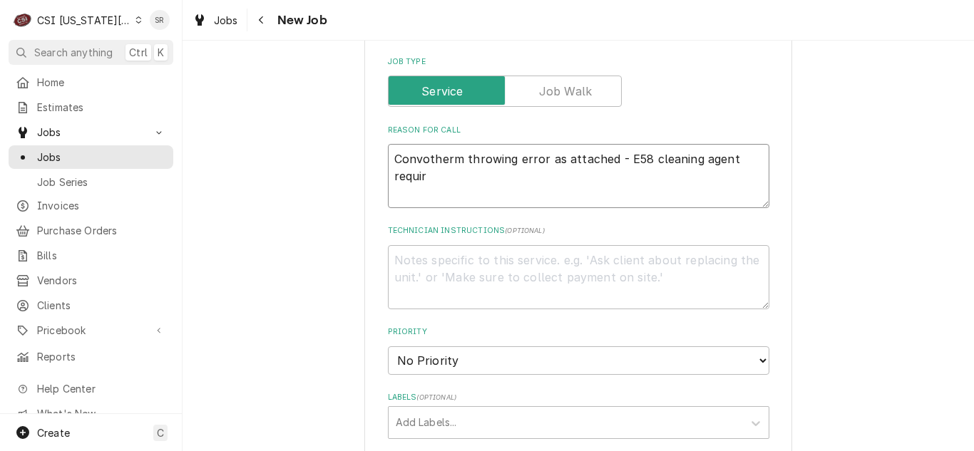
type textarea "Convotherm throwing error as attached - E58 cleaning agent require"
type textarea "x"
type textarea "Convotherm throwing error as attached - E58 cleaning agent required"
type textarea "x"
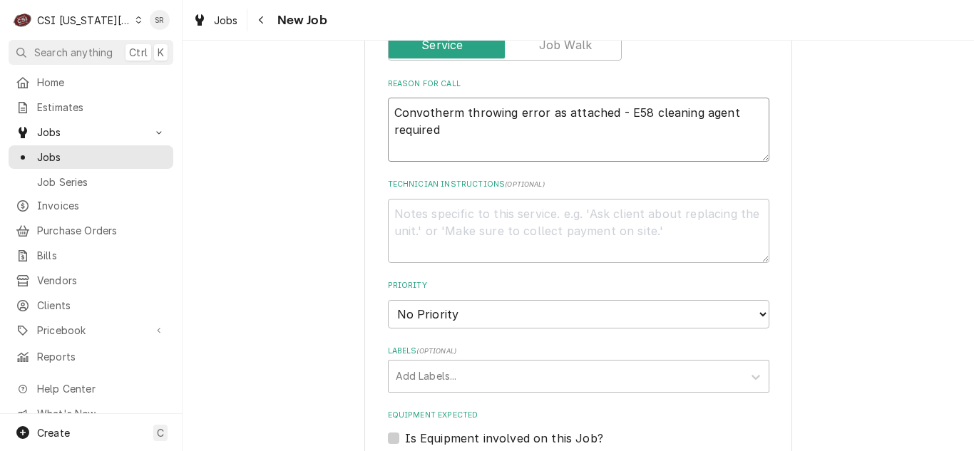
scroll to position [949, 0]
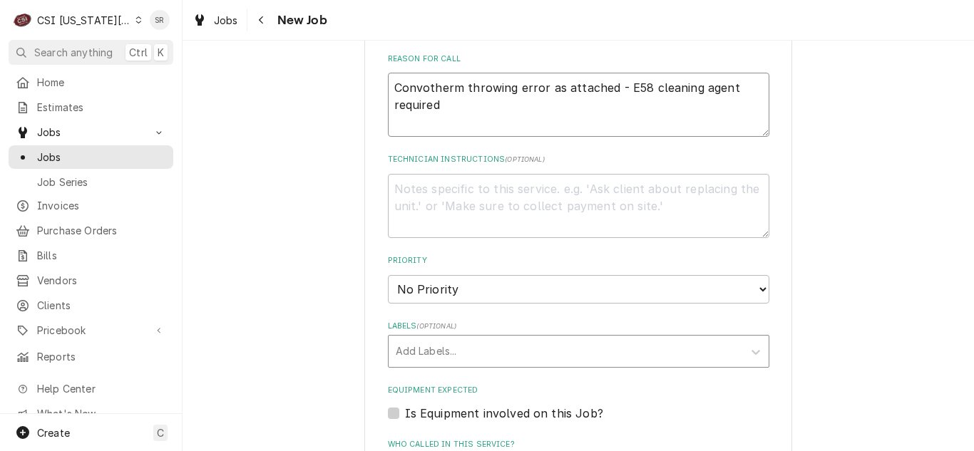
type textarea "Convotherm throwing error as attached - E58 cleaning agent required"
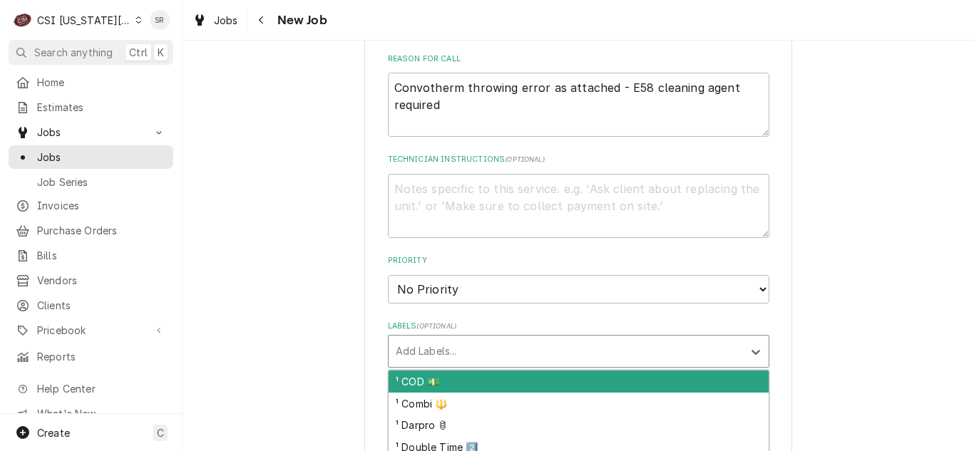
click at [443, 347] on div "Labels" at bounding box center [566, 352] width 340 height 26
type input "wa"
click at [437, 381] on div "¹ Warranty 🛡️" at bounding box center [579, 382] width 380 height 22
type textarea "x"
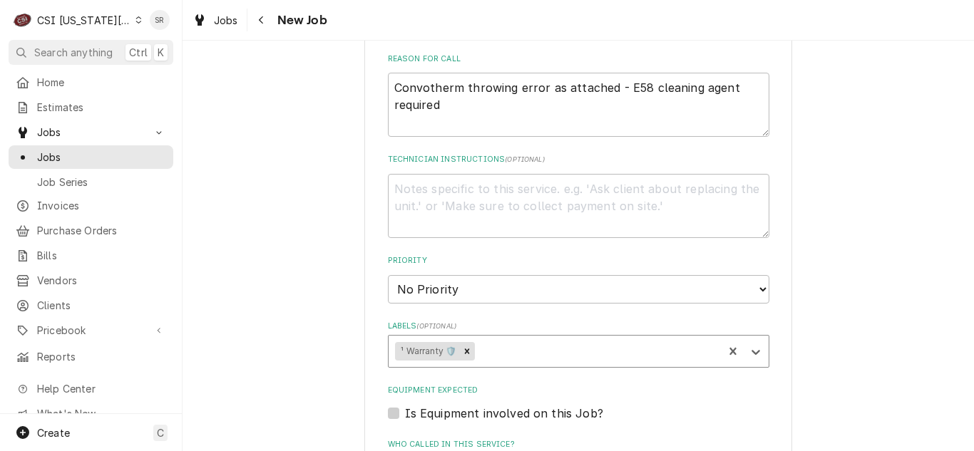
type textarea "x"
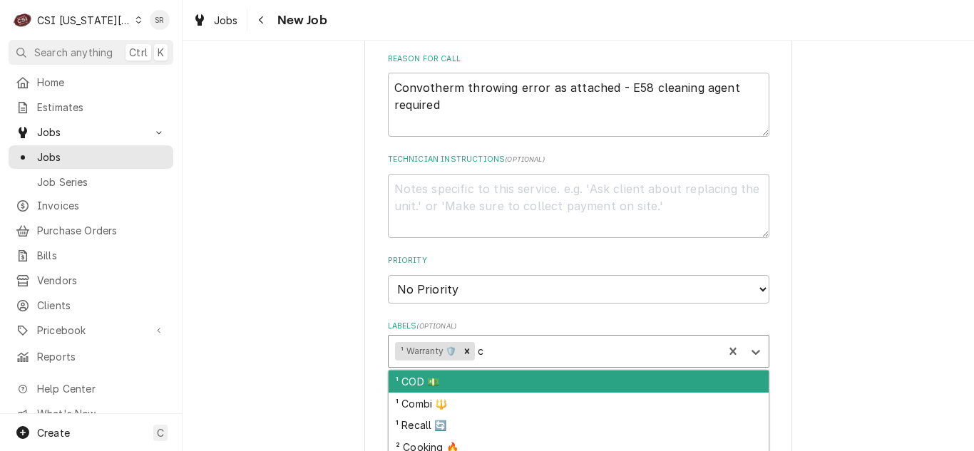
type input "co"
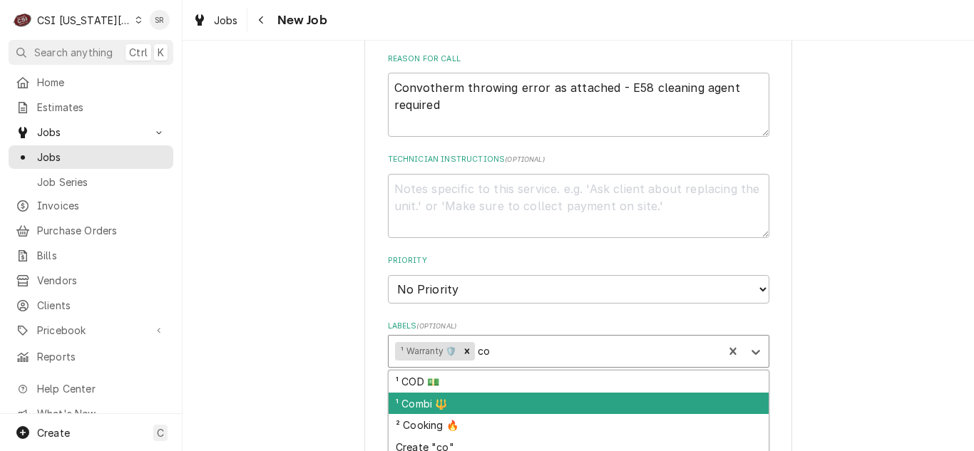
click at [420, 401] on div "¹ Combi 🔱" at bounding box center [579, 404] width 380 height 22
type textarea "x"
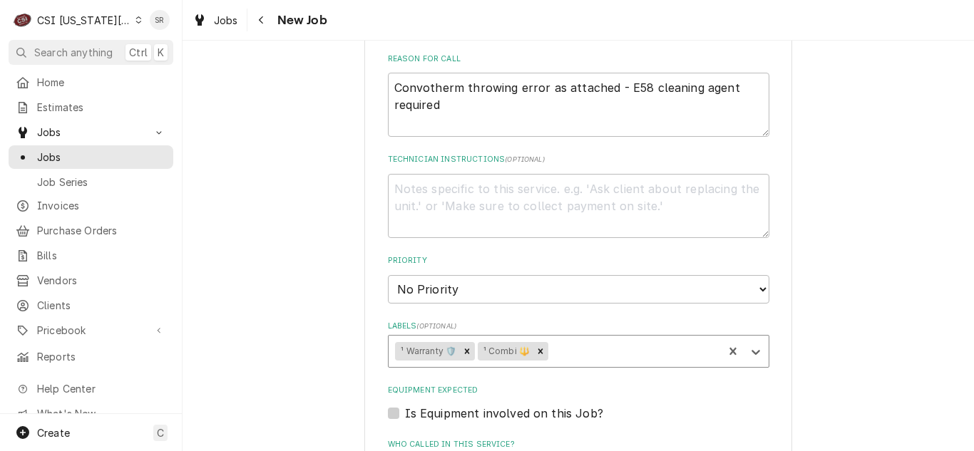
type textarea "x"
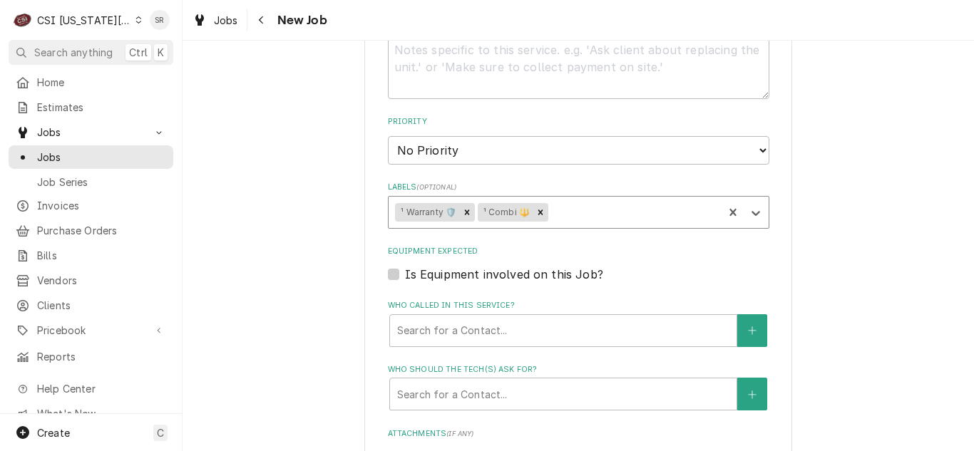
scroll to position [1091, 0]
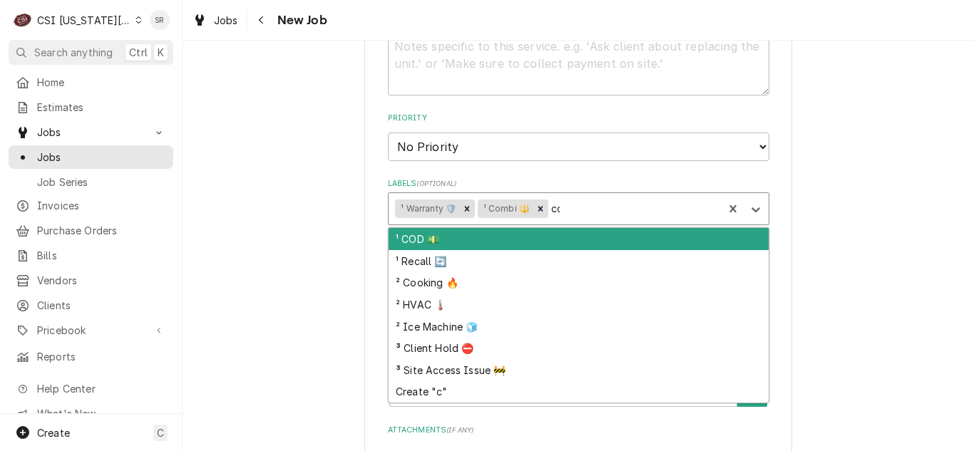
type input "coo"
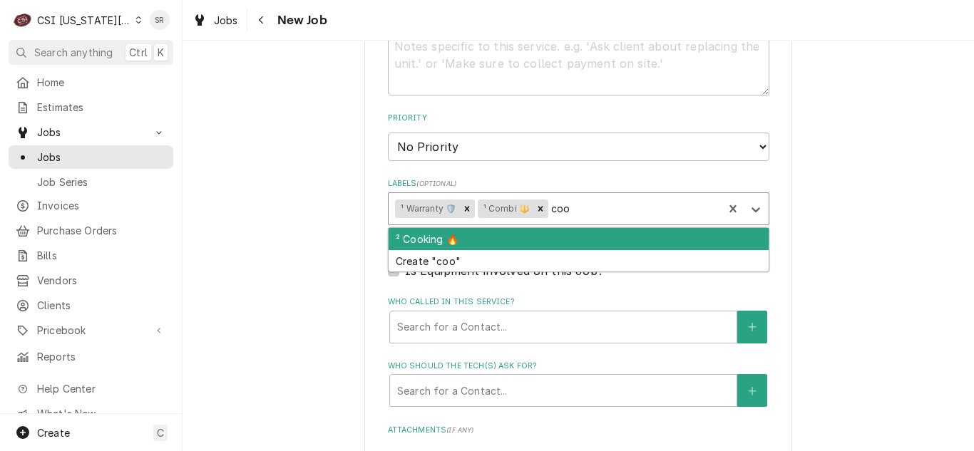
click at [435, 239] on div "² Cooking 🔥" at bounding box center [579, 239] width 380 height 22
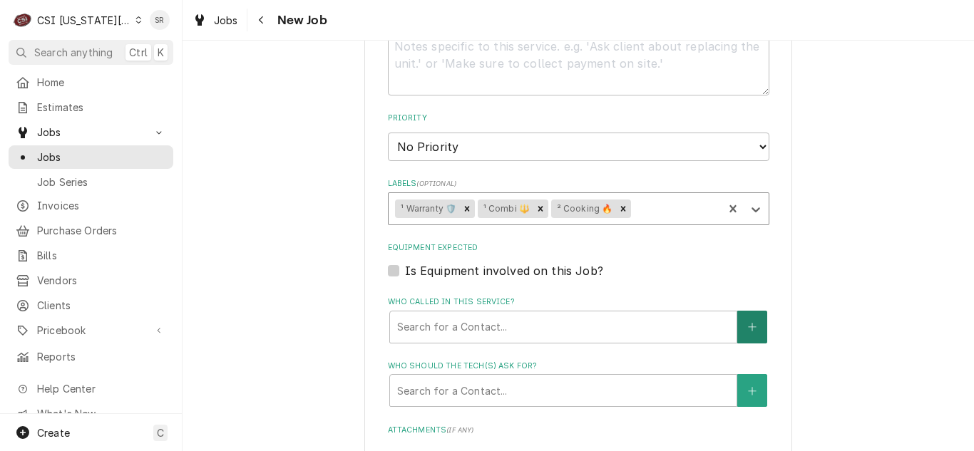
click at [748, 325] on icon "Create New Contact" at bounding box center [752, 327] width 9 height 10
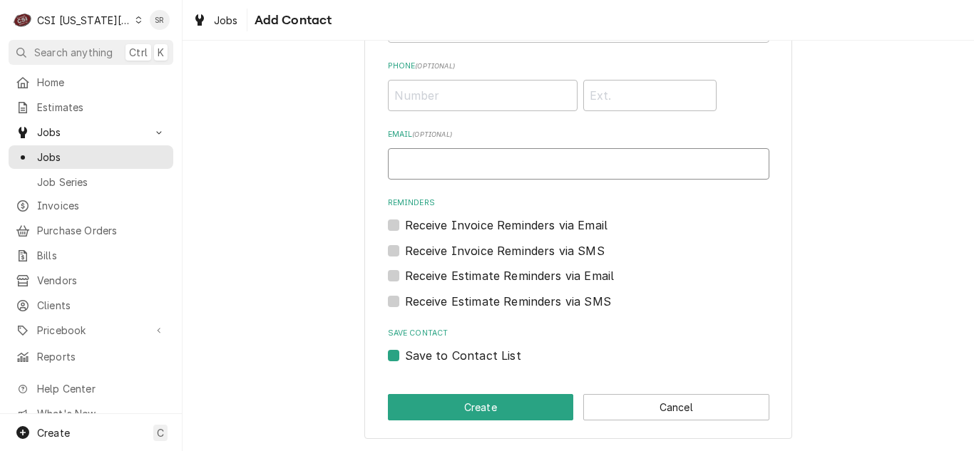
click at [746, 180] on input "Email ( optional )" at bounding box center [578, 163] width 381 height 31
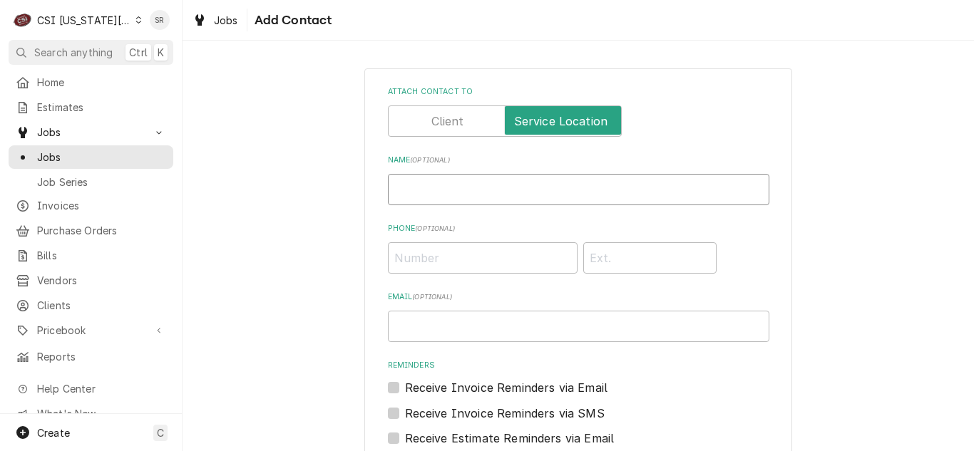
click at [431, 180] on input "Name ( optional )" at bounding box center [578, 189] width 381 height 31
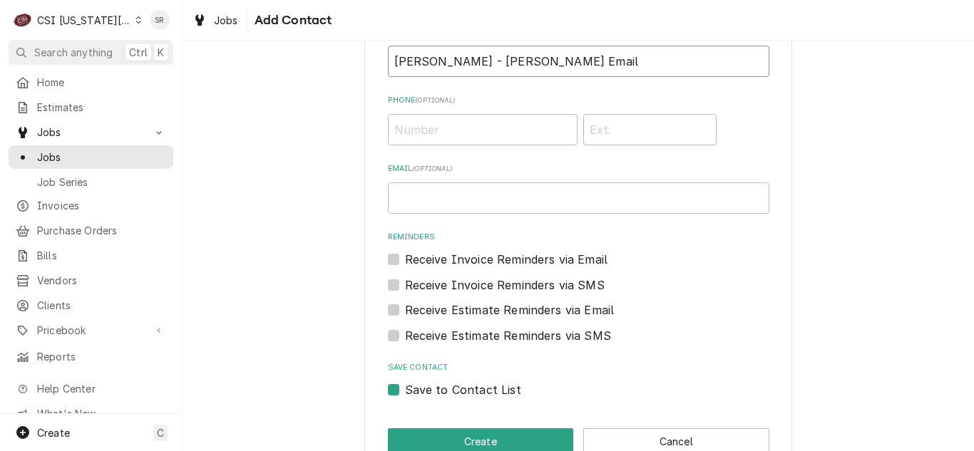
scroll to position [163, 0]
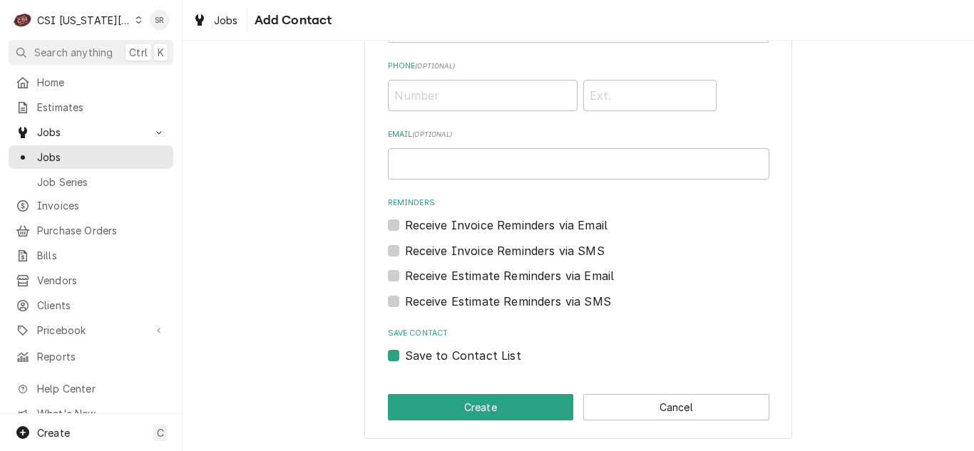
click at [405, 357] on label "Save to Contact List" at bounding box center [463, 355] width 116 height 17
click at [405, 357] on input "Save to Contact List" at bounding box center [595, 362] width 381 height 31
click at [461, 401] on button "Create" at bounding box center [481, 407] width 186 height 26
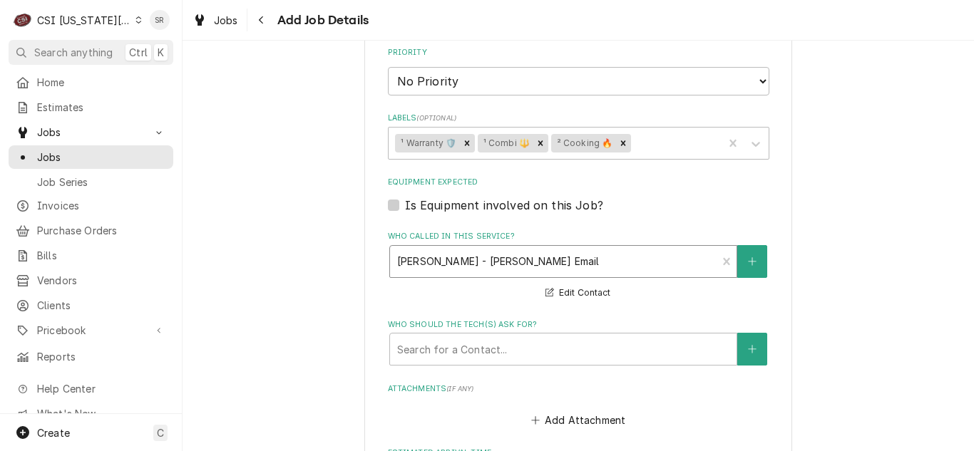
scroll to position [1238, 0]
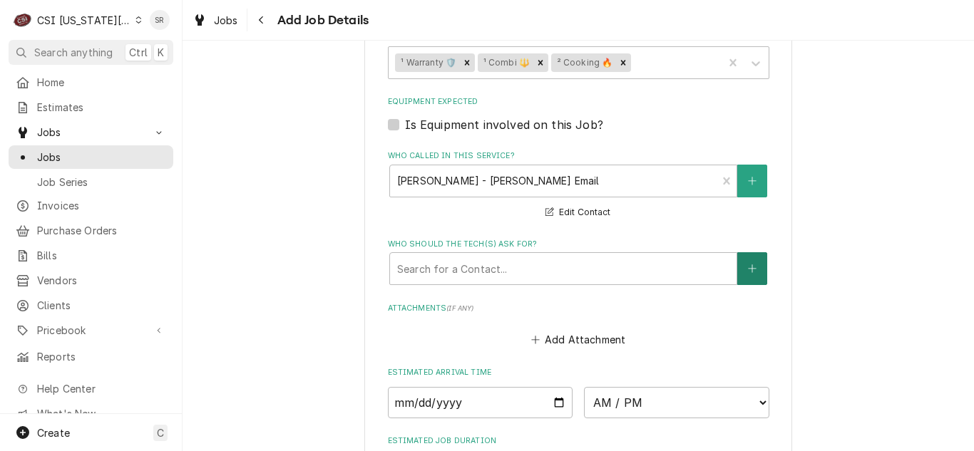
click at [740, 272] on button "Who should the tech(s) ask for?" at bounding box center [752, 268] width 30 height 33
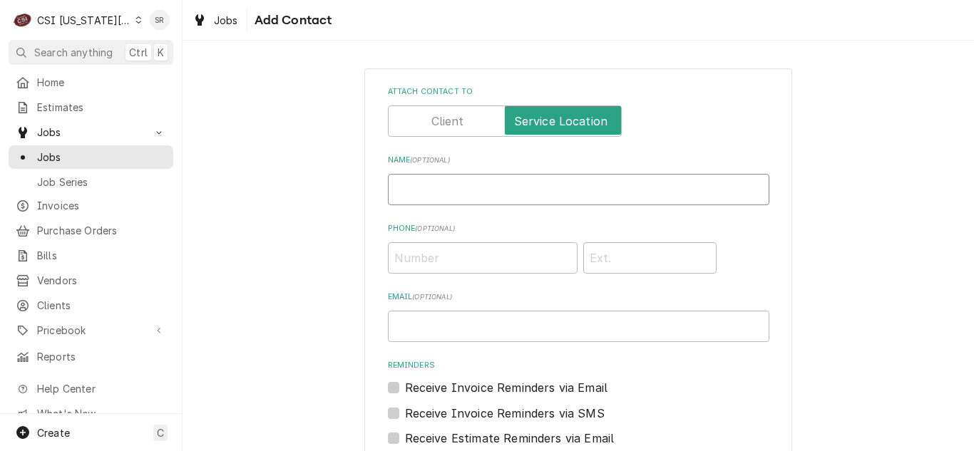
click at [438, 200] on input "Name ( optional )" at bounding box center [578, 189] width 381 height 31
click at [468, 186] on input "Gracie Liss" at bounding box center [578, 189] width 381 height 31
click at [508, 331] on input "Email ( optional )" at bounding box center [578, 326] width 381 height 31
paste input "GraceLiss@smsd.org"
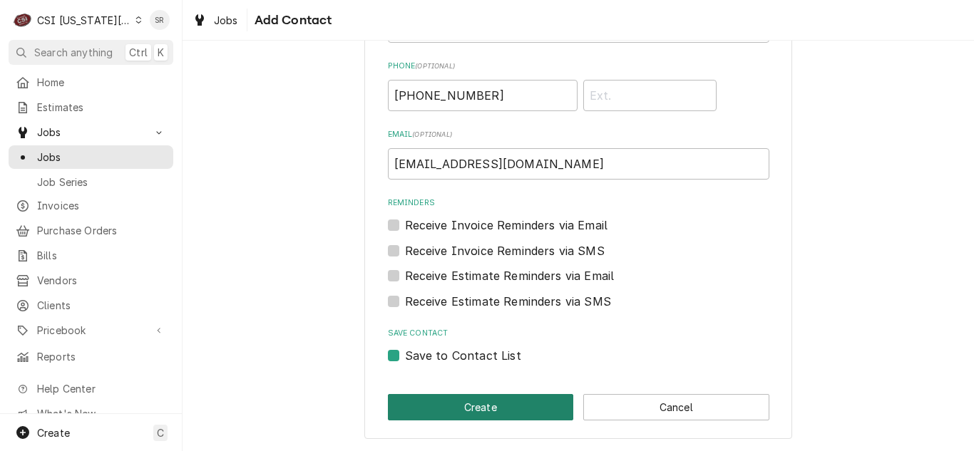
click at [486, 401] on button "Create" at bounding box center [481, 407] width 186 height 26
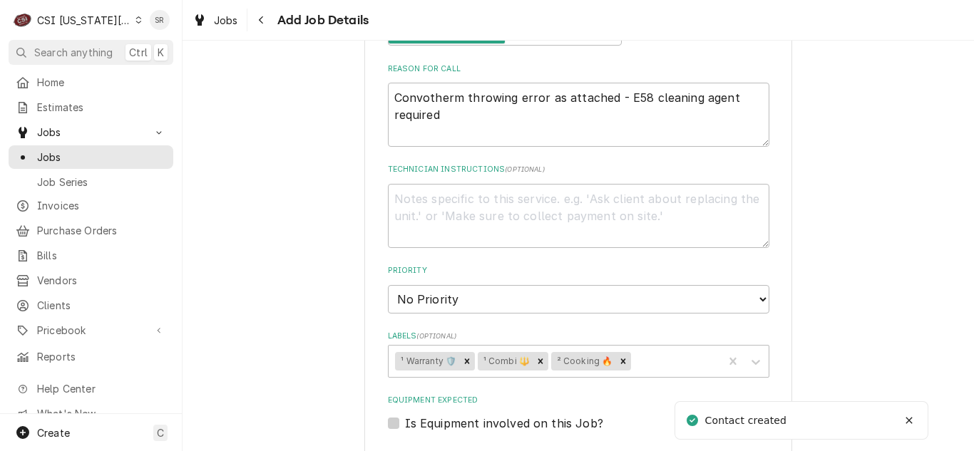
scroll to position [881, 0]
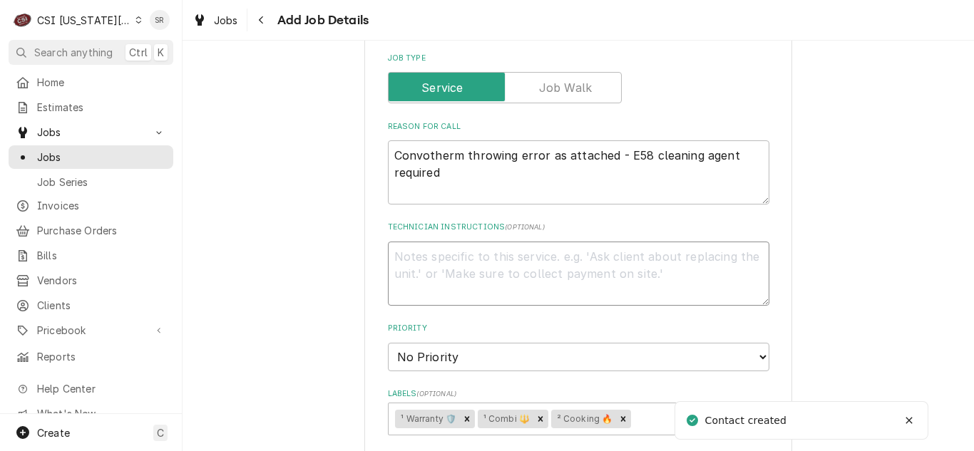
click at [490, 268] on textarea "Technician Instructions ( optional )" at bounding box center [578, 274] width 381 height 64
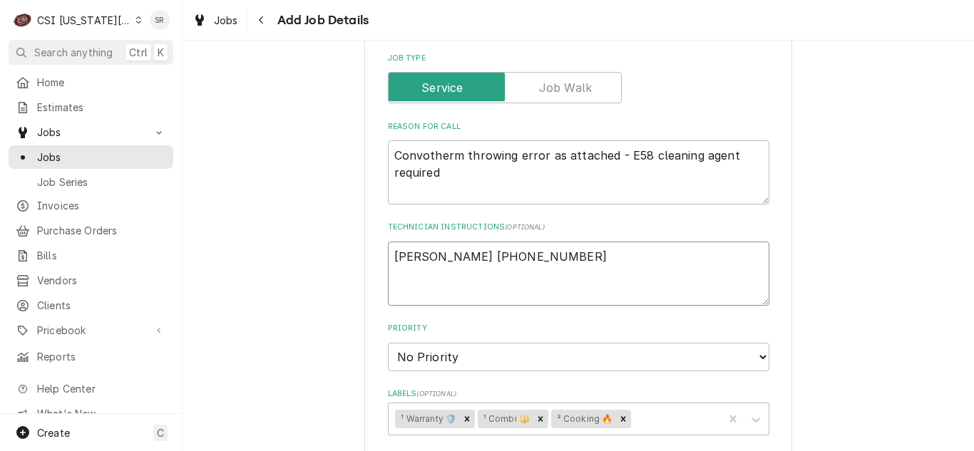
paste textarea "GraceLiss@smsd.org"
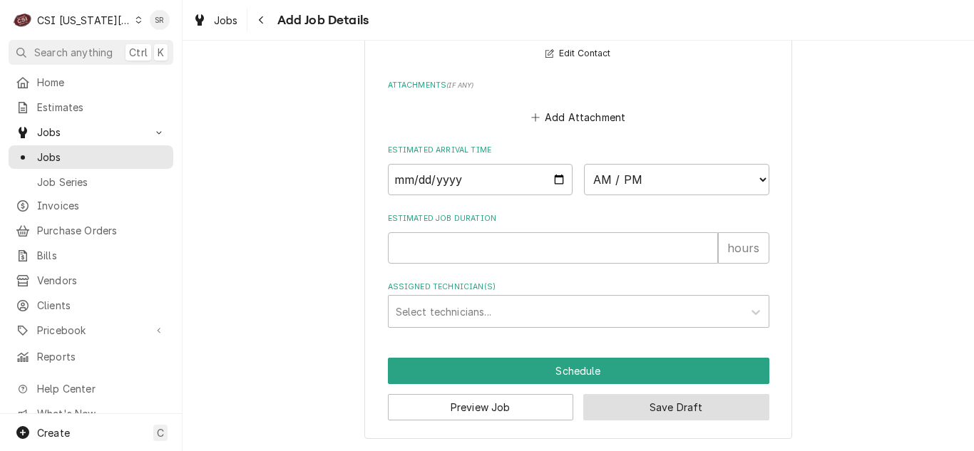
click at [628, 415] on button "Save Draft" at bounding box center [676, 407] width 186 height 26
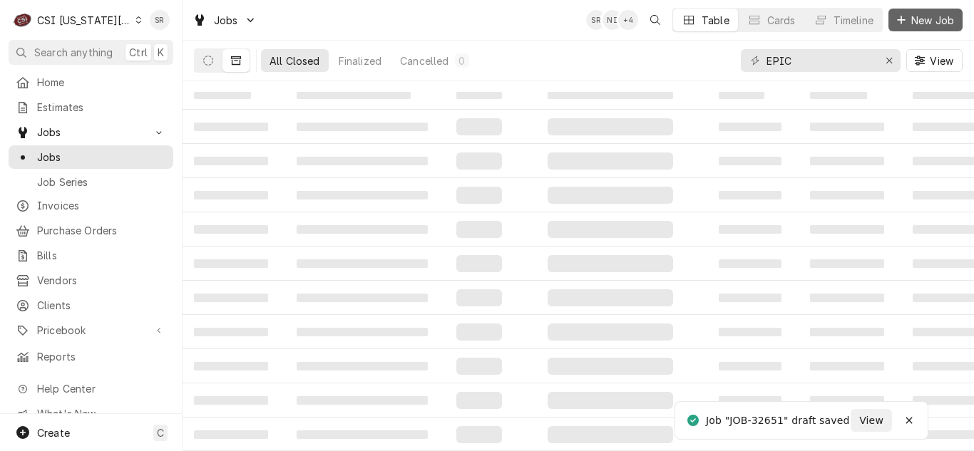
click at [920, 18] on span "New Job" at bounding box center [932, 20] width 48 height 15
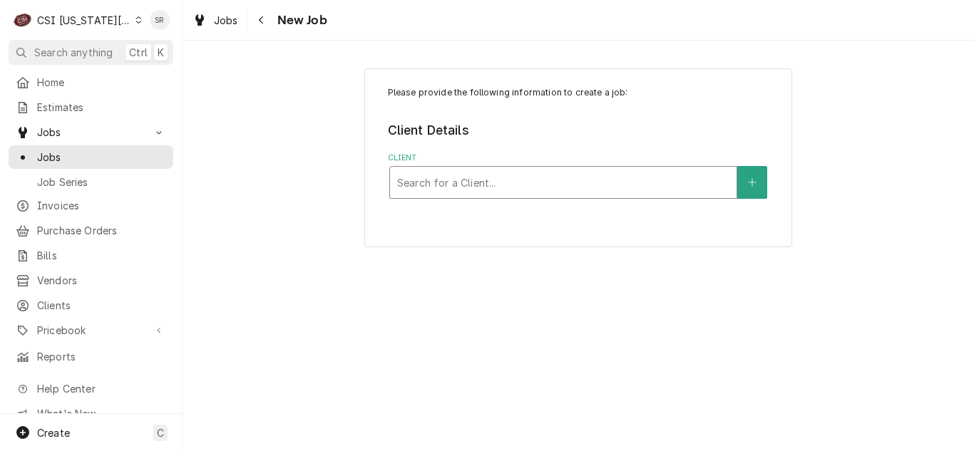
click at [527, 171] on div "Client" at bounding box center [563, 183] width 332 height 26
type input "arctic air"
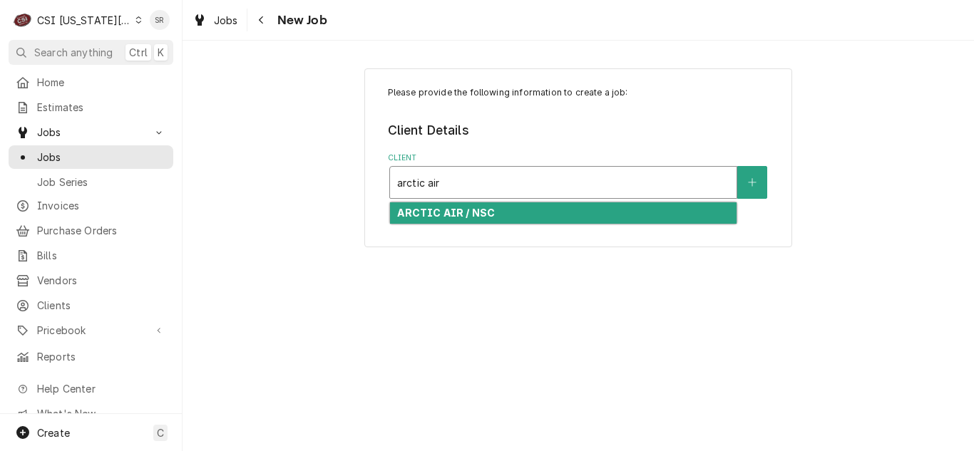
click at [466, 215] on strong "ARCTIC AIR / NSC" at bounding box center [446, 213] width 98 height 12
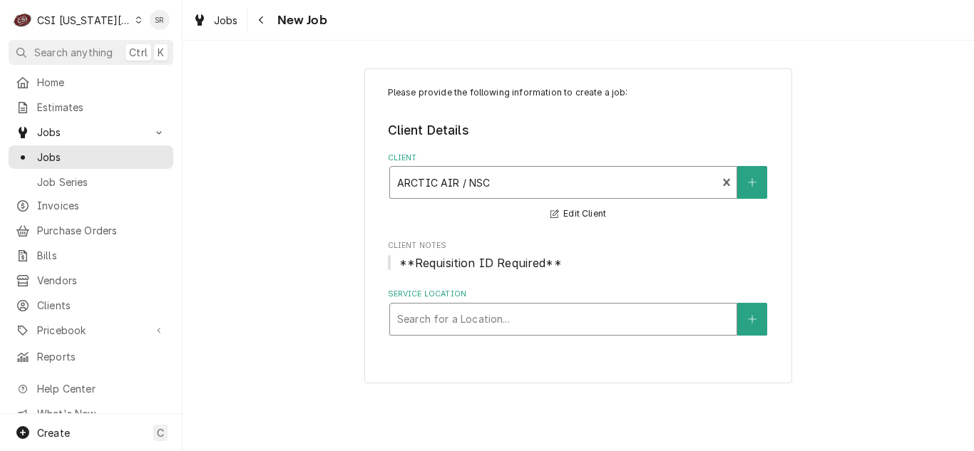
click at [500, 311] on div "Service Location" at bounding box center [563, 320] width 332 height 26
type input "6"
type input "fredd"
click at [577, 249] on span "Client Notes" at bounding box center [578, 245] width 381 height 11
click at [743, 314] on button "Service Location" at bounding box center [752, 319] width 30 height 33
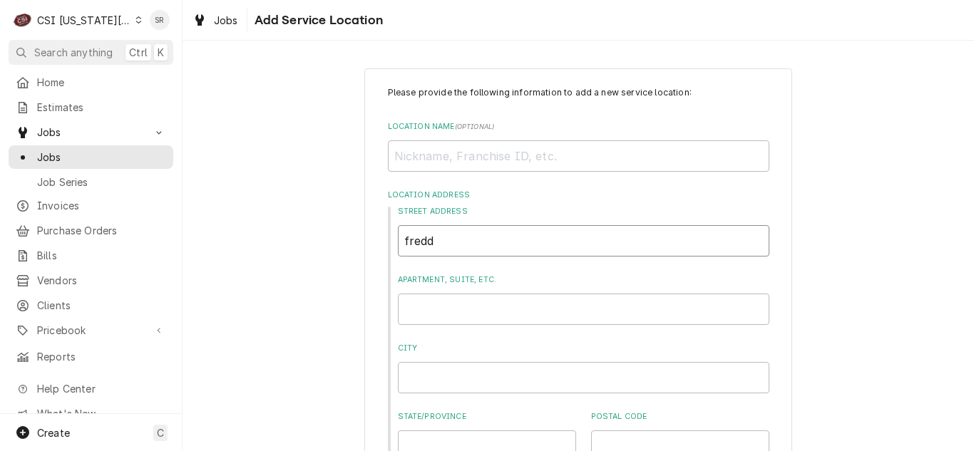
drag, startPoint x: 432, startPoint y: 240, endPoint x: 379, endPoint y: 233, distance: 53.1
click at [434, 158] on input "Location Name ( optional )" at bounding box center [578, 155] width 381 height 31
type textarea "x"
type input "F"
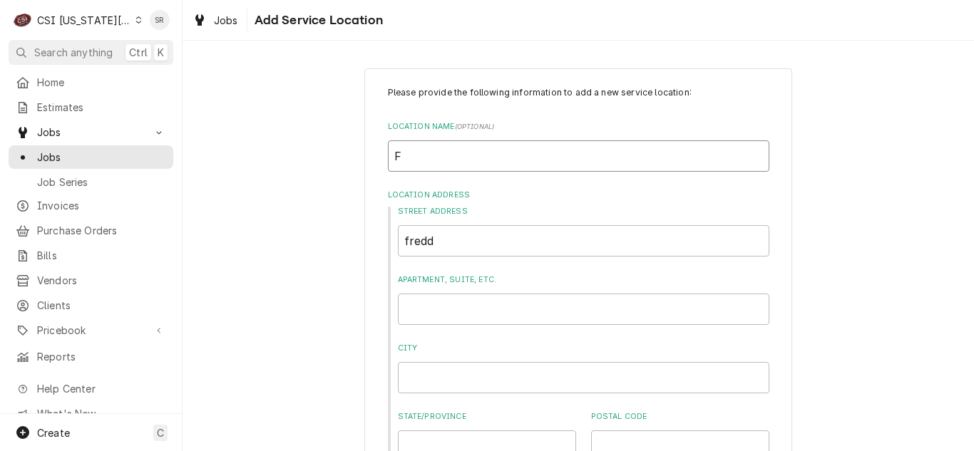
type textarea "x"
type input "Fr"
type textarea "x"
type input "Fre"
type textarea "x"
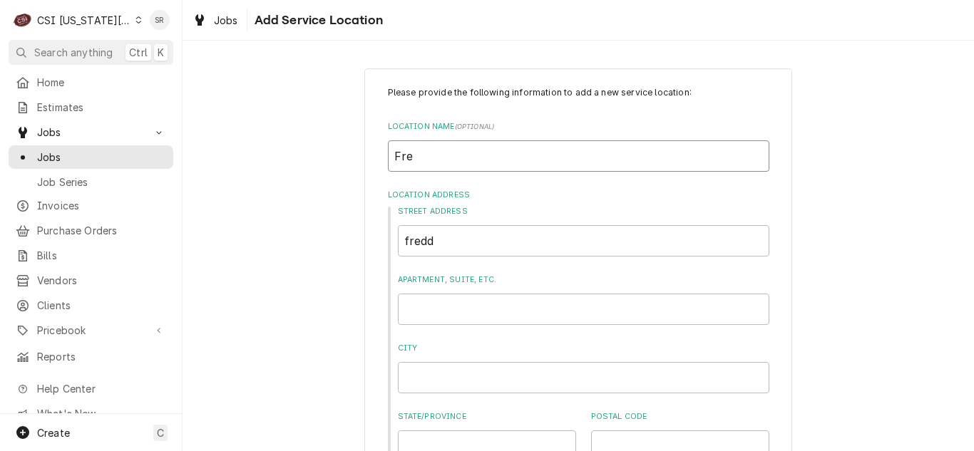
type input "Fred"
type textarea "x"
type input "Fredd"
type textarea "x"
type input "Freddy"
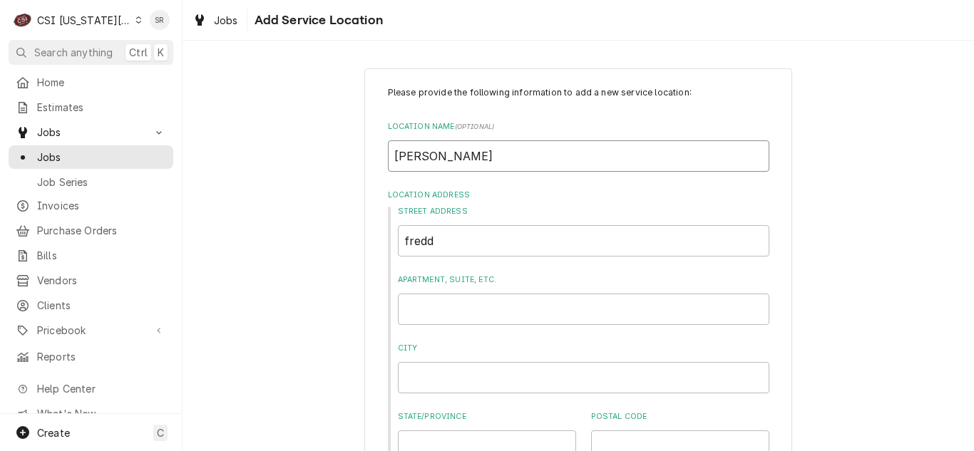
type textarea "x"
type input "Freddy'"
type textarea "x"
type input "Freddy's"
type textarea "x"
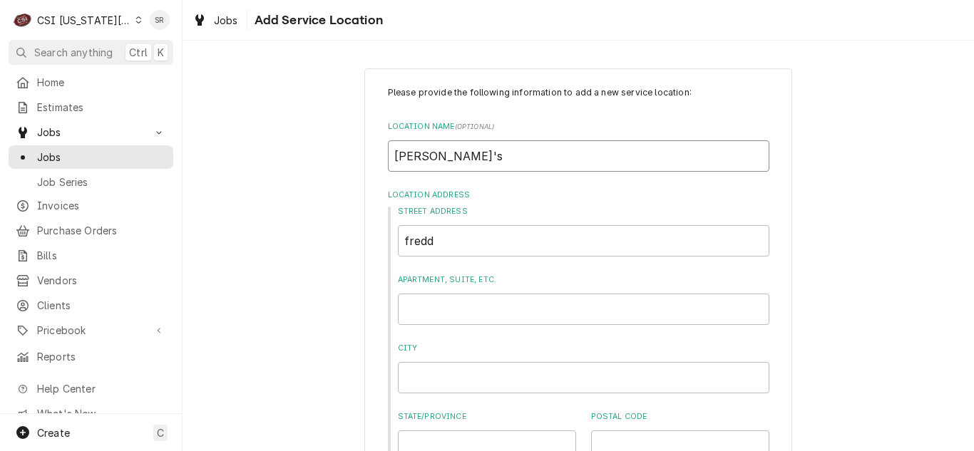
type input "Freddy's"
type textarea "x"
type input "Freddy's F"
type textarea "x"
type input "Freddy's Fo"
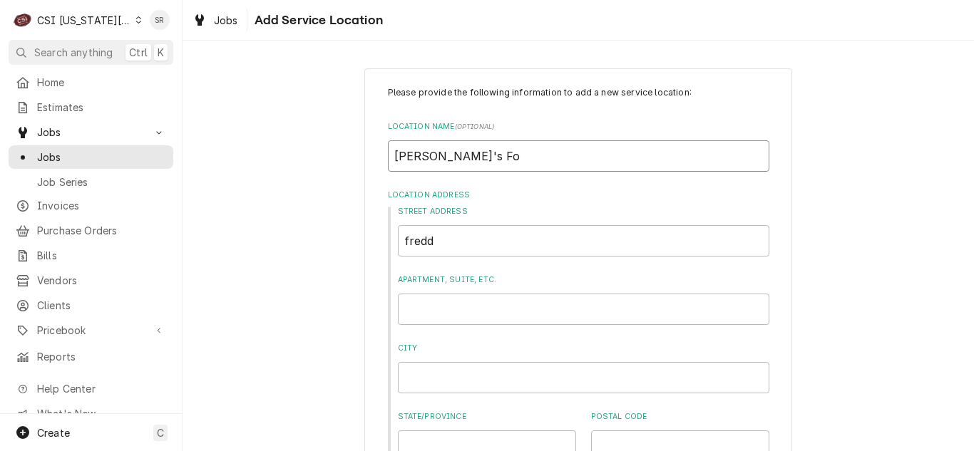
type textarea "x"
type input "Freddy's For"
type textarea "x"
type input "Freddy's Forz"
type textarea "x"
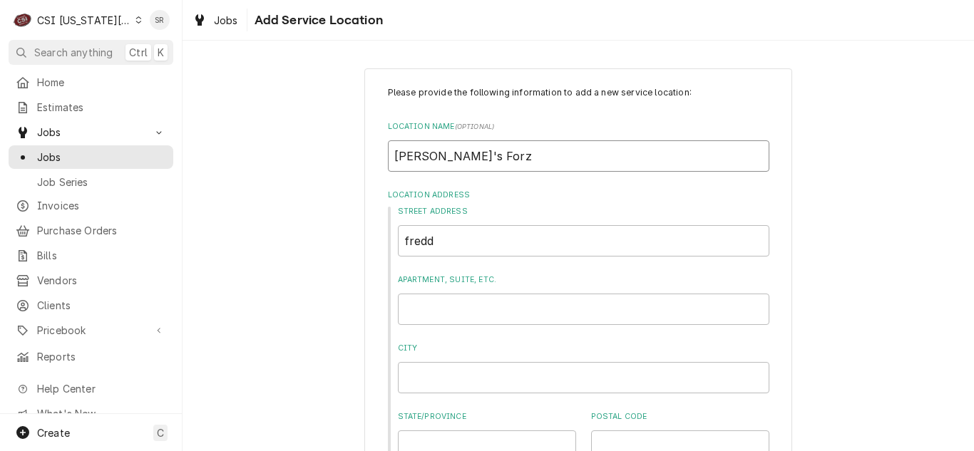
type input "Freddy's For"
type textarea "x"
type input "Freddy's Fo"
type textarea "x"
type input "Freddy's F"
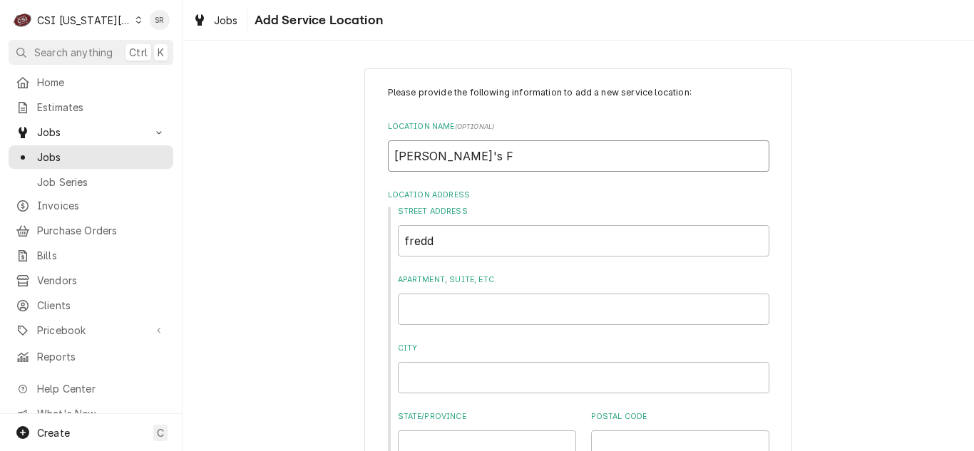
type textarea "x"
type input "Freddy's Fr"
type textarea "x"
type input "Freddy's Fro"
type textarea "x"
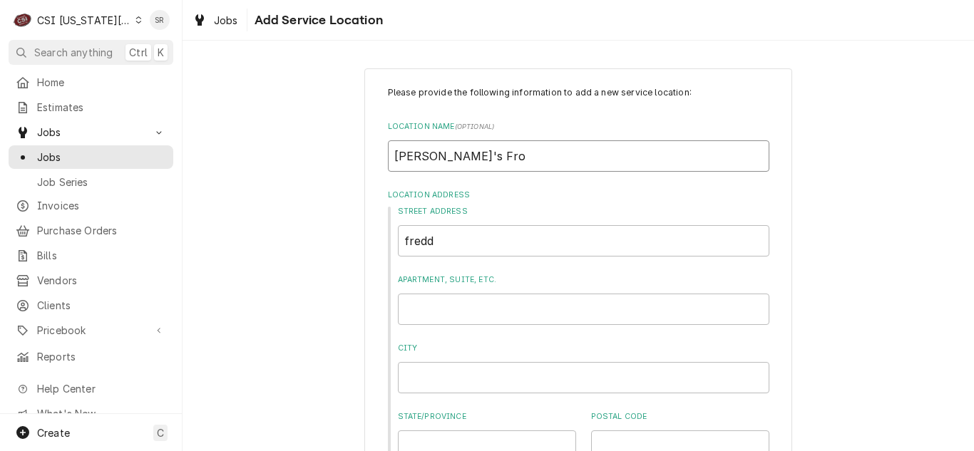
type input "Freddy's Froz"
type textarea "x"
type input "Freddy's Froze"
type textarea "x"
type input "Freddy's Frozen"
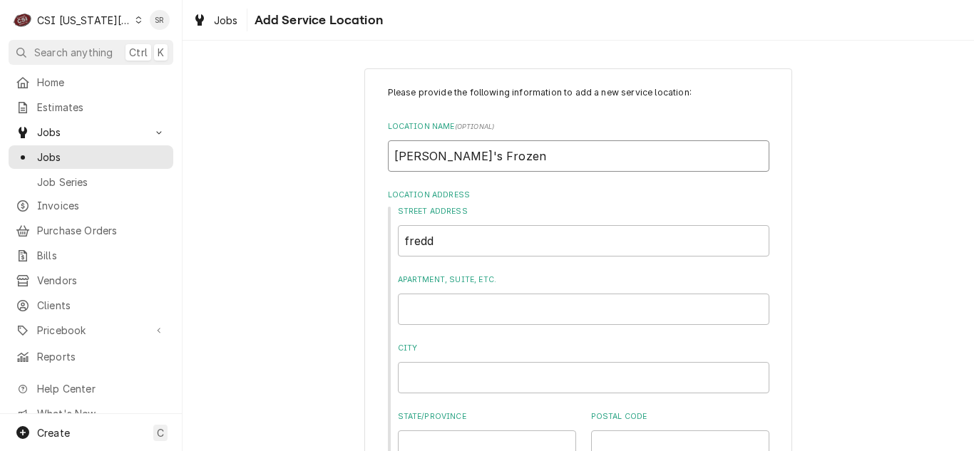
type textarea "x"
type input "Freddy's Frozen"
type textarea "x"
type input "Freddy's Frozen C"
type textarea "x"
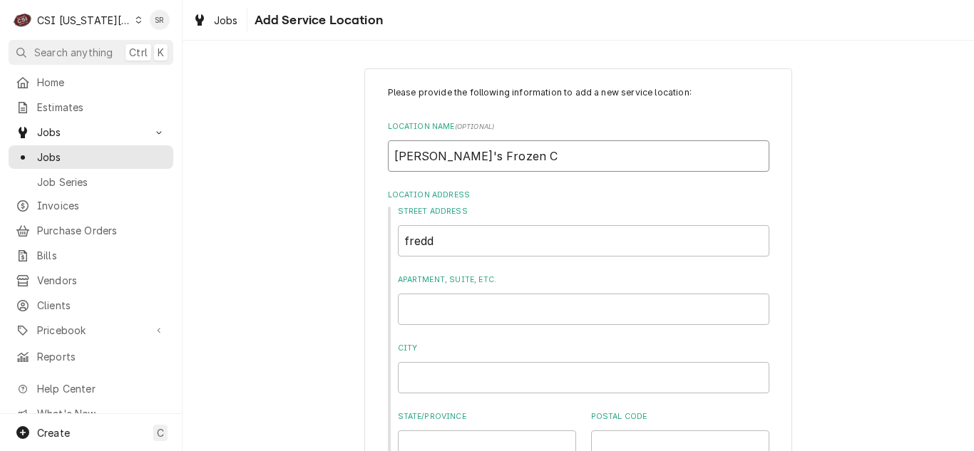
type input "Freddy's Frozen Cu"
type textarea "x"
type input "Freddy's Frozen Cus"
type textarea "x"
type input "Freddy's Frozen Cust"
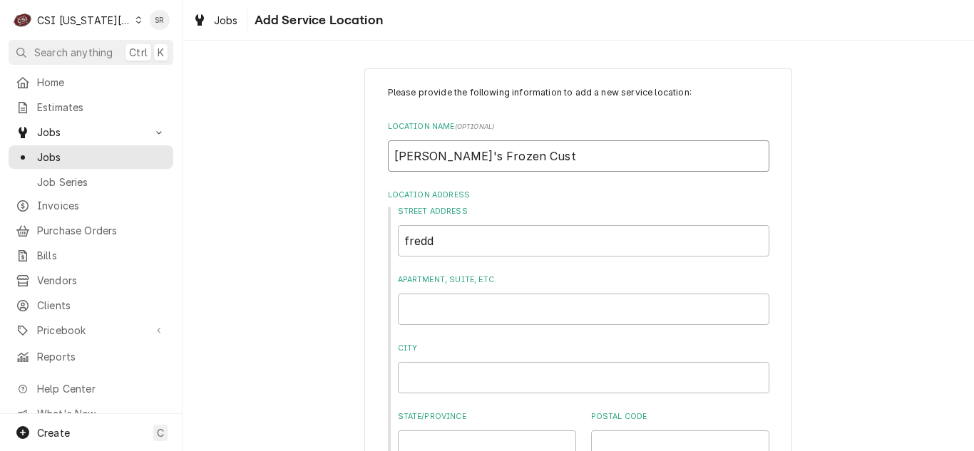
type textarea "x"
type input "Freddy's Frozen Custa"
type textarea "x"
type input "Freddy's Frozen Custar"
type textarea "x"
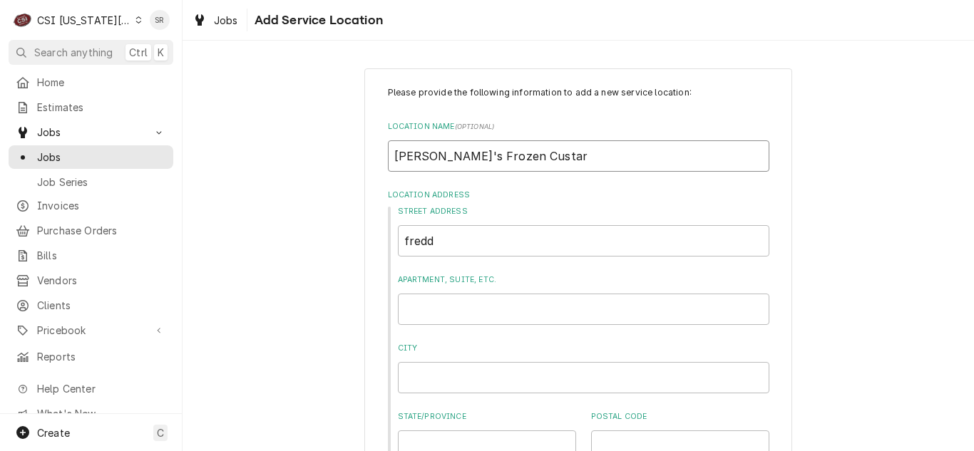
type input "Freddy's Frozen Custard"
type textarea "x"
type input "Freddy's Frozen Custard"
type textarea "x"
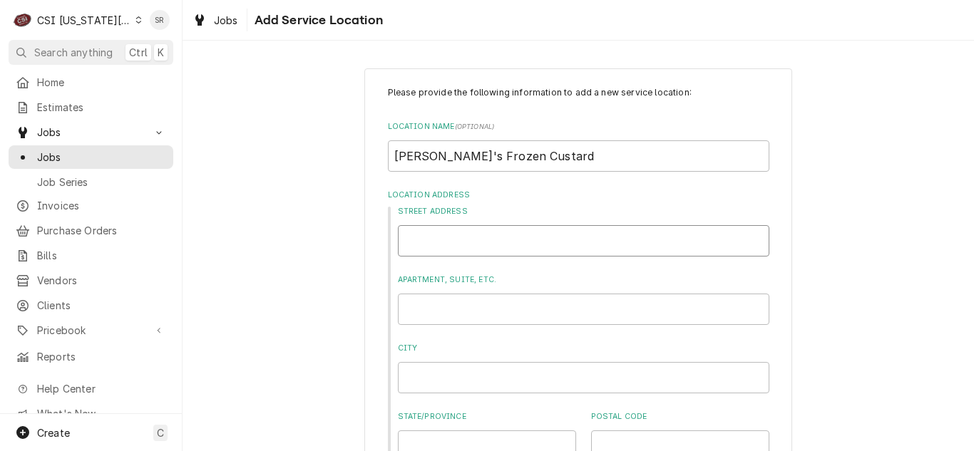
type input "6"
type textarea "x"
type input "63"
type textarea "x"
type input "630"
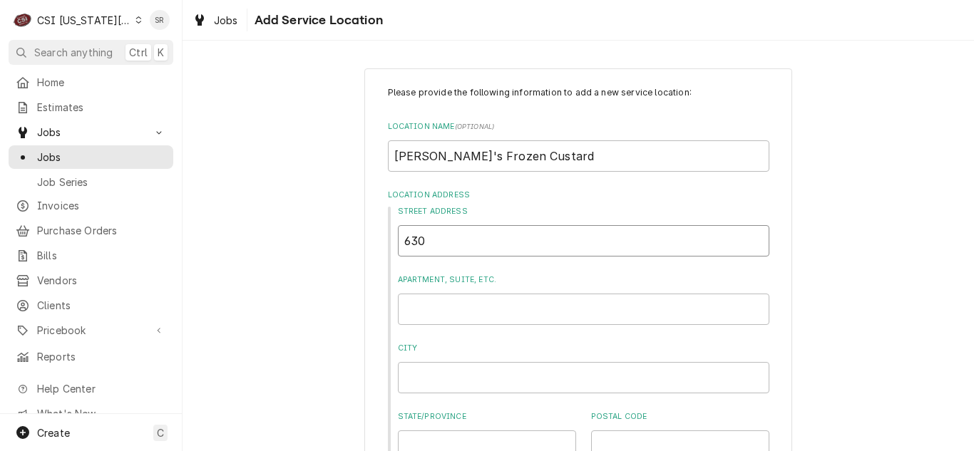
type textarea "x"
type input "630"
type textarea "x"
type input "630 n"
type textarea "x"
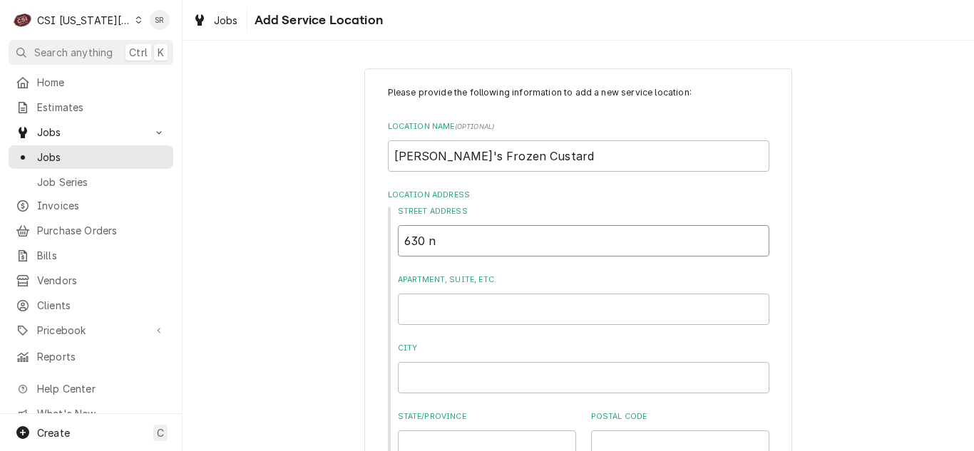
type input "630 no"
type textarea "x"
type input "630 nor"
type textarea "x"
type input "630 nort"
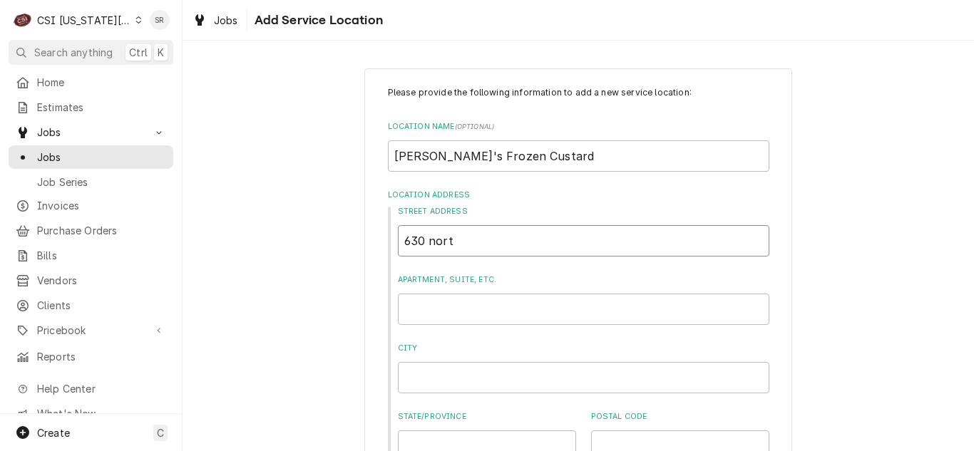
type textarea "x"
type input "630 north"
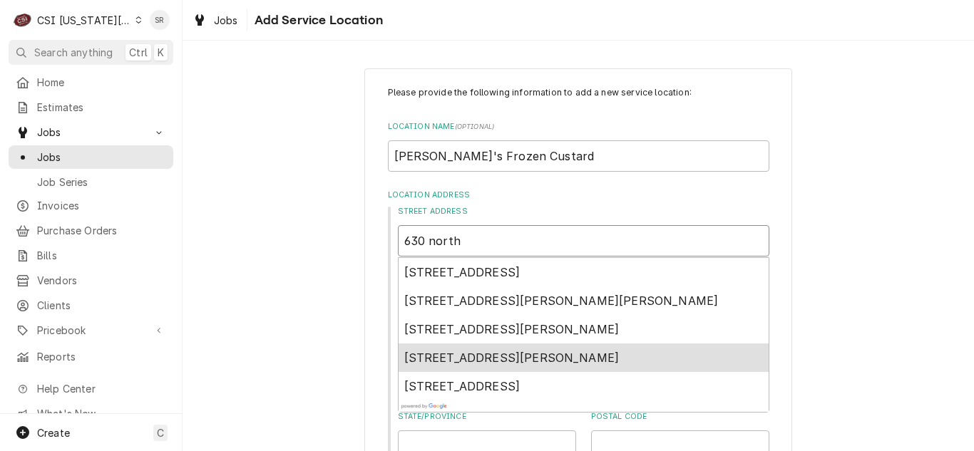
type textarea "x"
type input "630 north"
type textarea "x"
type input "630 north c"
type textarea "x"
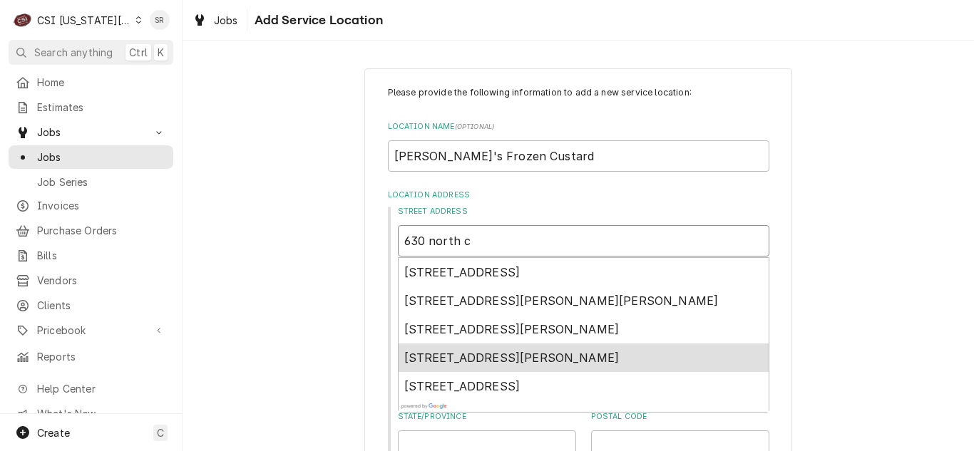
type input "630 north ch"
type textarea "x"
type input "630 north cha"
type textarea "x"
type input "630 north chap"
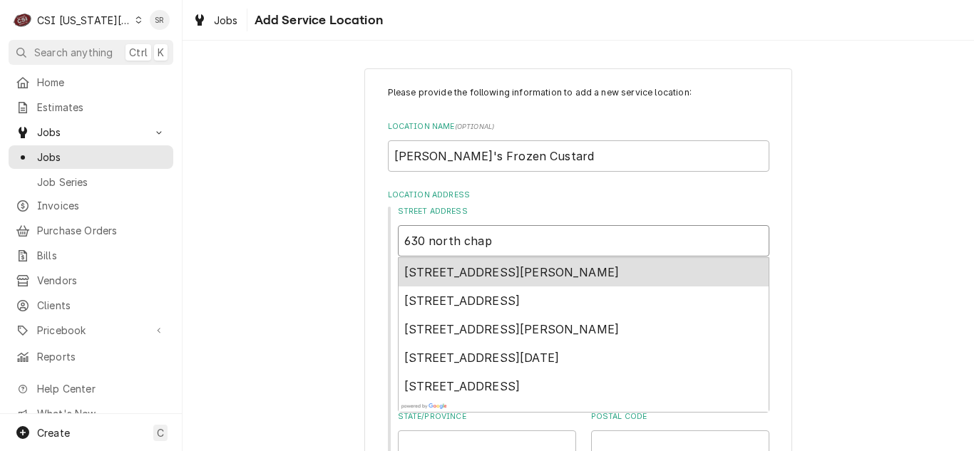
click at [538, 276] on span "630 N Chapman Ave, Shawnee, OK, USA" at bounding box center [511, 272] width 215 height 14
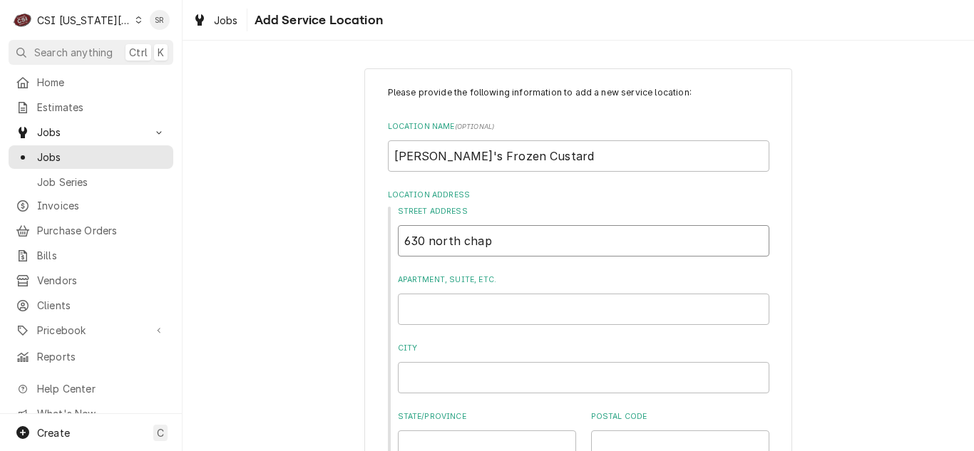
type textarea "x"
type input "630 N Chapman Ave"
click at [508, 242] on input "630 N Chapman Ave" at bounding box center [583, 240] width 371 height 31
drag, startPoint x: 530, startPoint y: 240, endPoint x: 371, endPoint y: 235, distance: 159.0
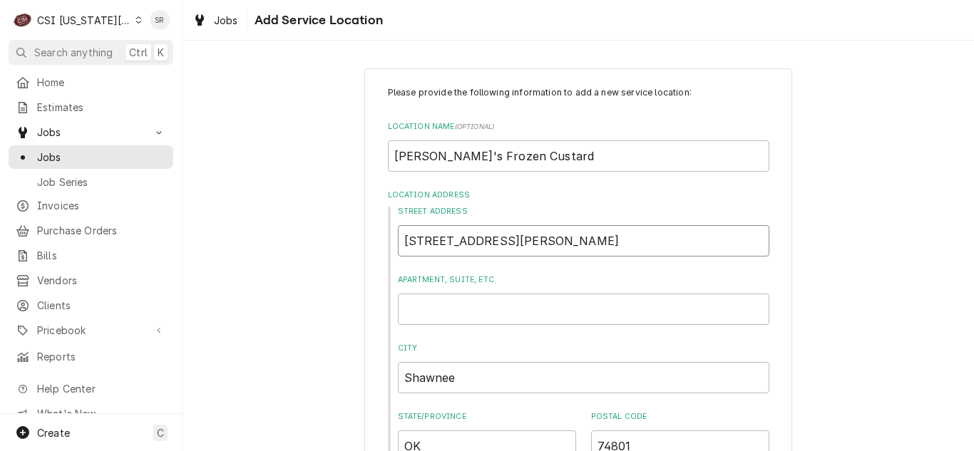
type textarea "x"
type input "6"
type textarea "x"
type input "63"
type textarea "x"
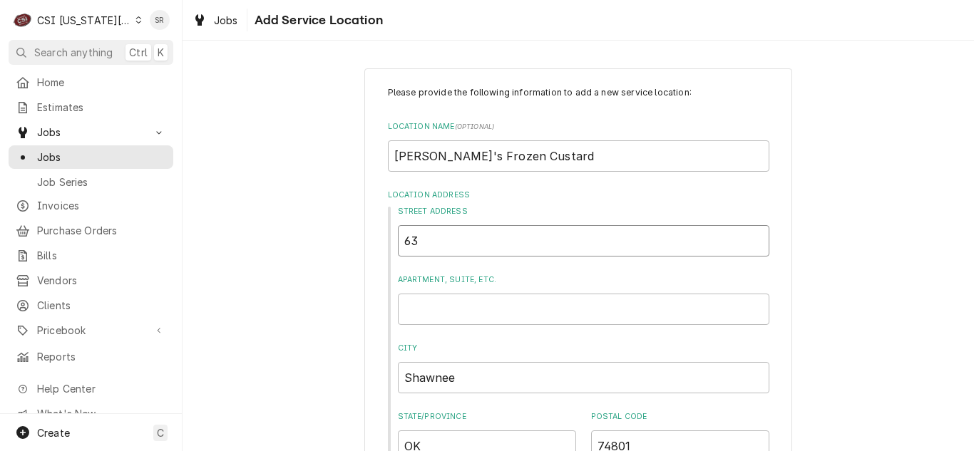
type input "630"
type textarea "x"
type input "630"
type textarea "x"
type input "630 n"
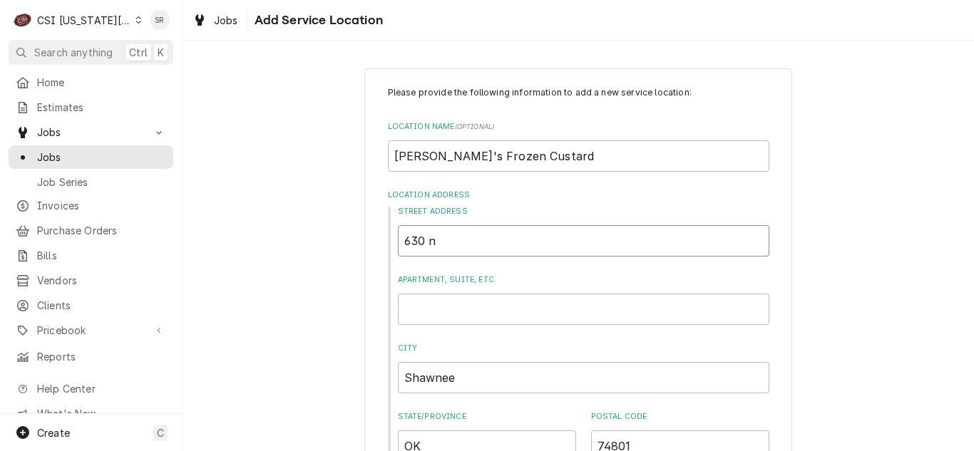
type textarea "x"
type input "630 nw"
type textarea "x"
type input "630 nw"
type textarea "x"
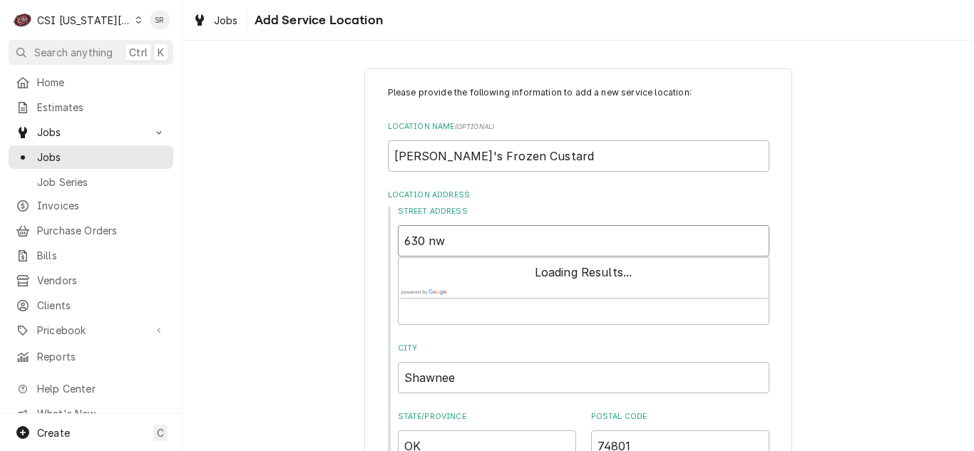
type input "630 nw c"
type textarea "x"
type input "630 nw ch"
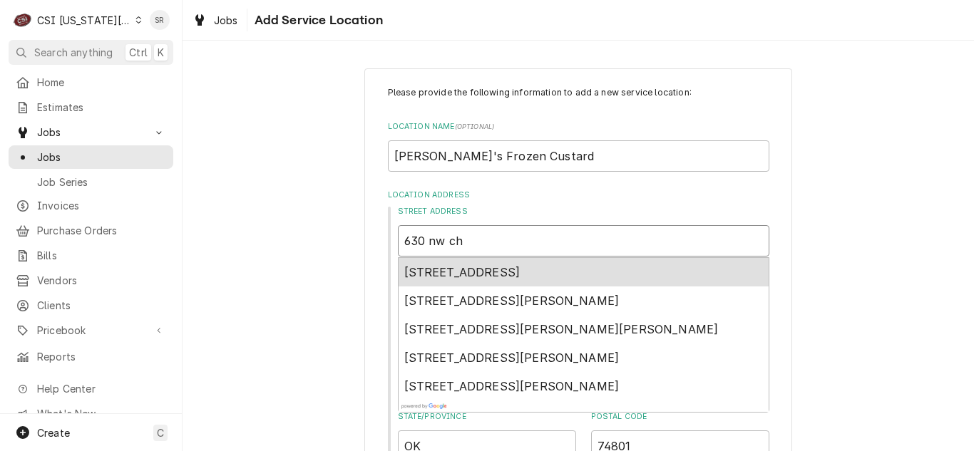
type textarea "x"
type input "630 nw cha"
type textarea "x"
type input "630 nw chap"
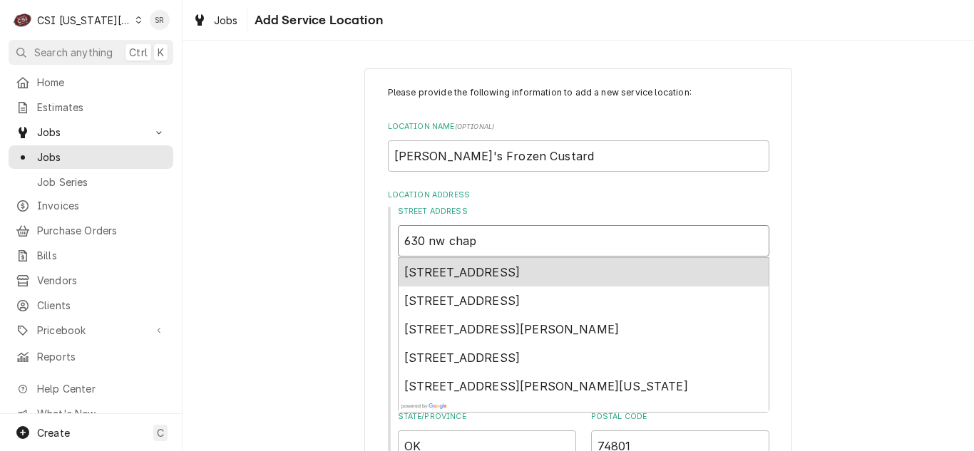
type textarea "x"
type input "630 nw cha"
type textarea "x"
type input "630 nw ch"
type textarea "x"
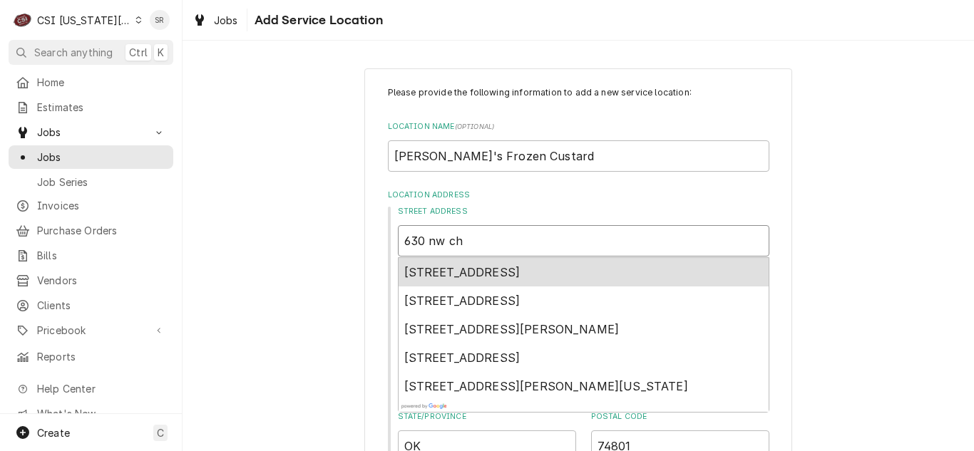
type input "630 nw c"
type textarea "x"
type input "630 nw"
type textarea "x"
type input "630 nw"
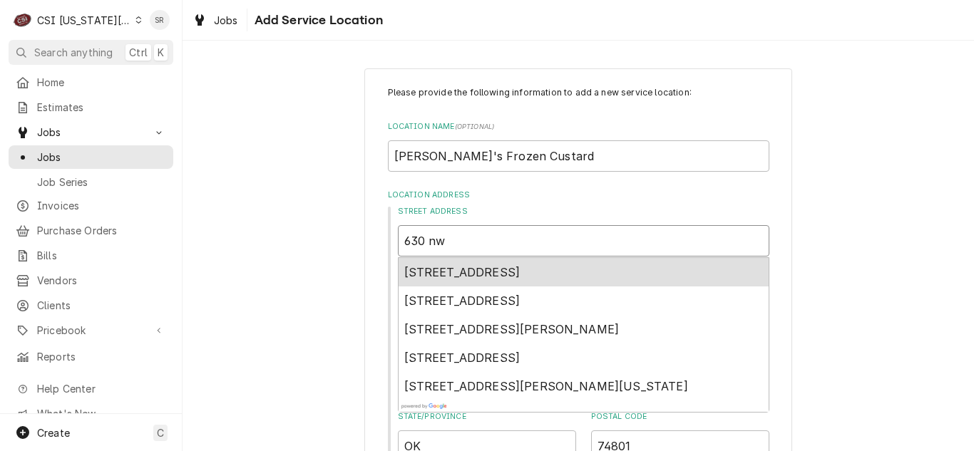
type textarea "x"
type input "630 n"
type textarea "x"
type input "630 no"
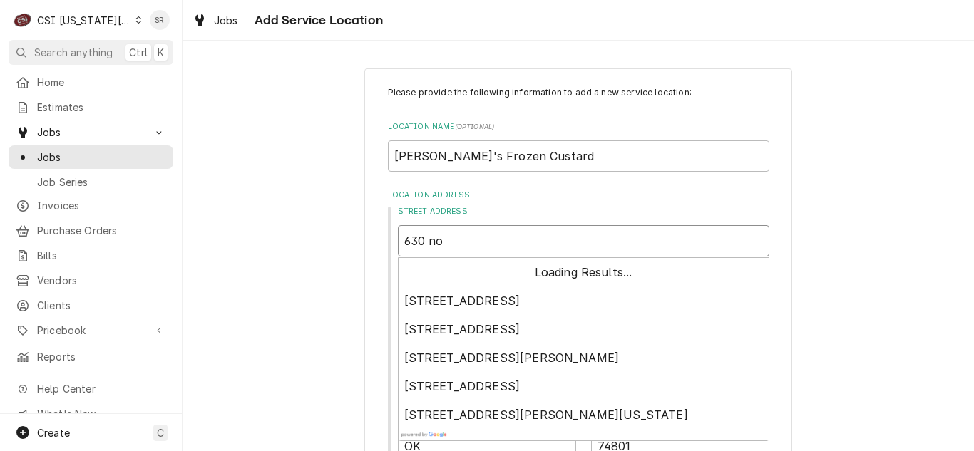
type textarea "x"
type input "630 nor"
type textarea "x"
type input "630 north"
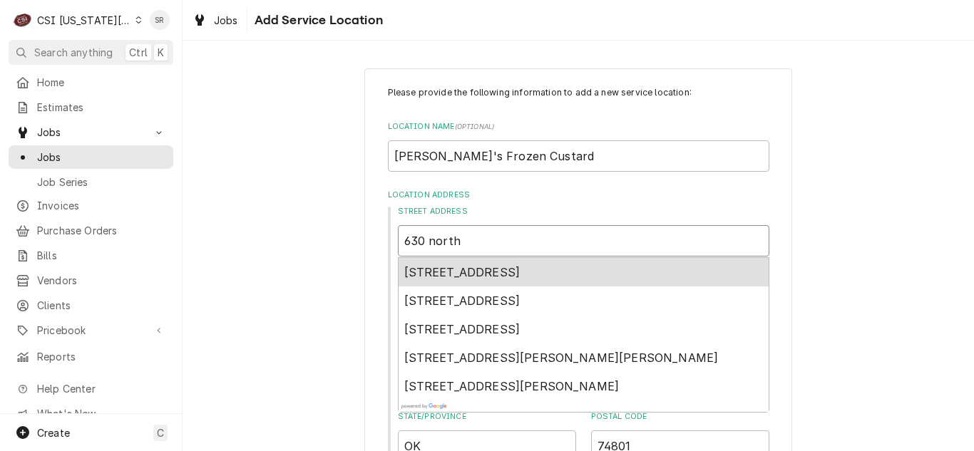
type textarea "x"
type input "630 north"
type textarea "x"
type input "630 north w"
type textarea "x"
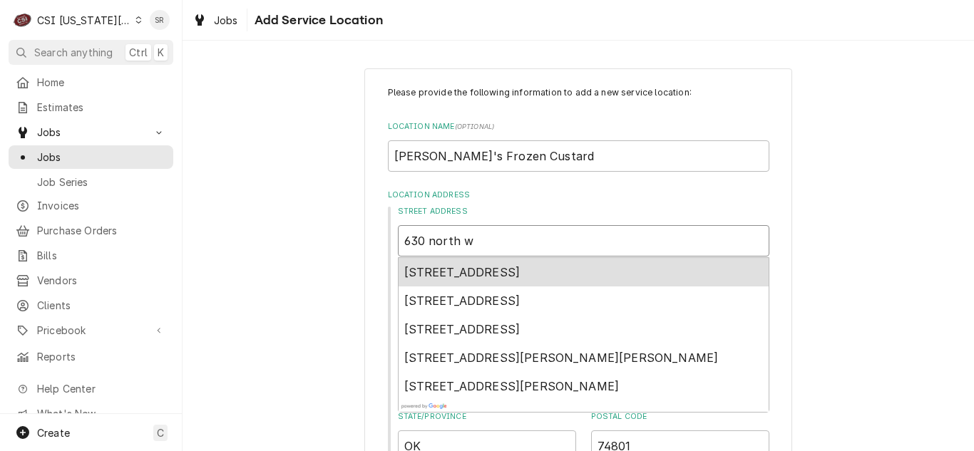
type input "630 north we"
type textarea "x"
type input "630 north wes"
type textarea "x"
type input "630 north west"
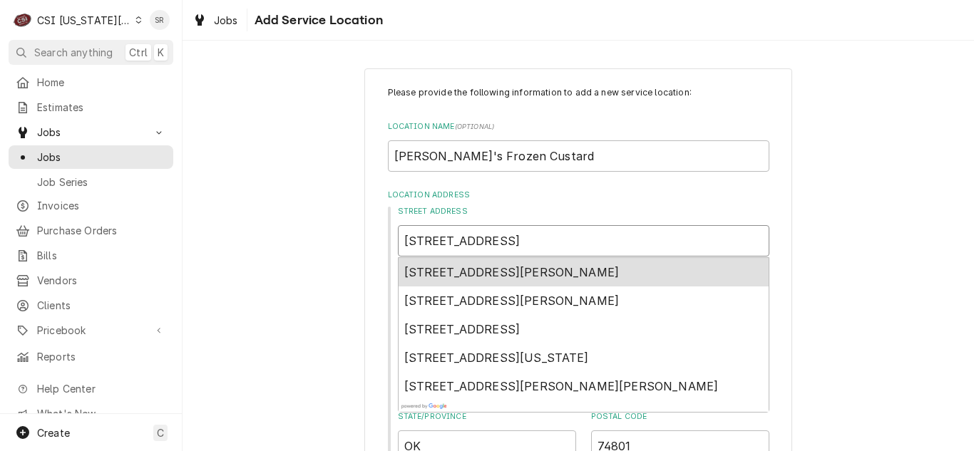
type textarea "x"
type input "630 north west"
type textarea "x"
type input "630 north west c"
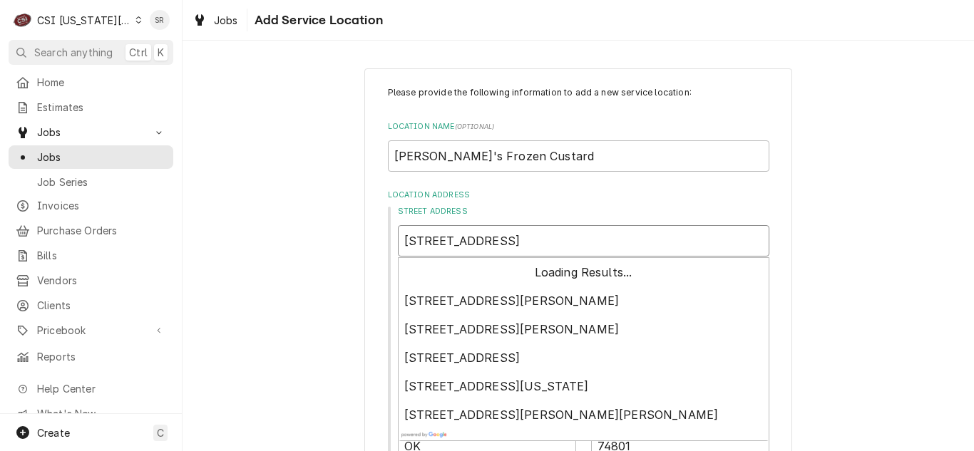
type textarea "x"
type input "630 north west ch"
type textarea "x"
type input "630 north west cha"
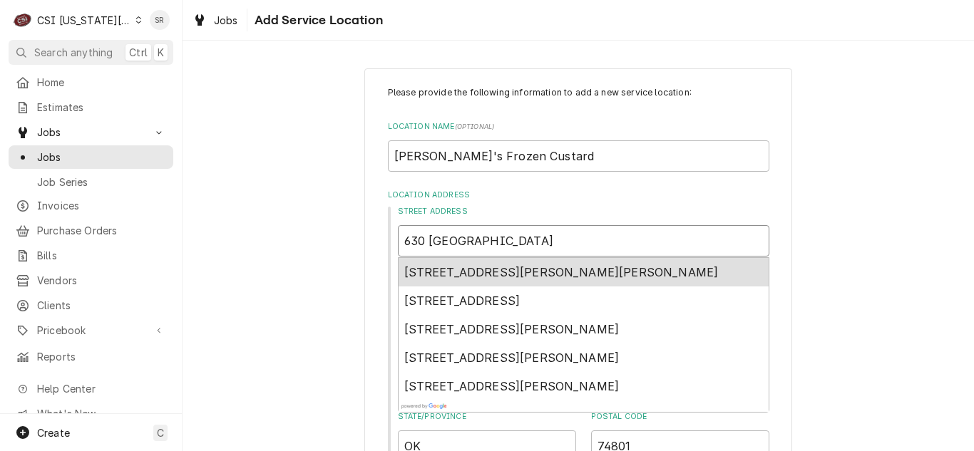
type textarea "x"
type input "630 north west chap"
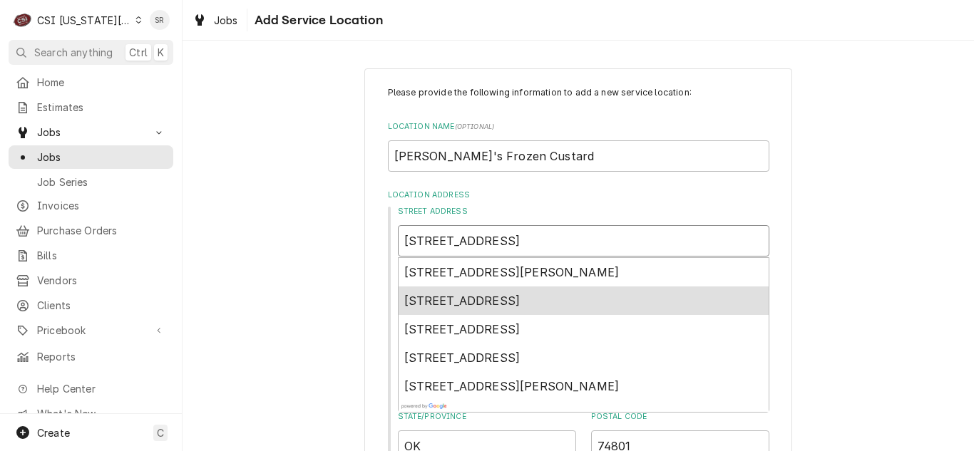
type textarea "x"
type input "630 north west cha"
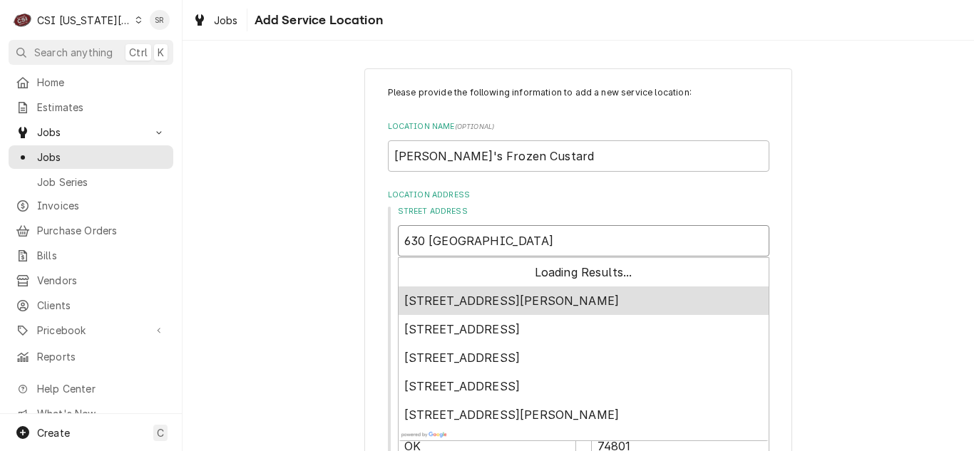
type textarea "x"
type input "630 north west ch"
type textarea "x"
type input "630 north west c"
type textarea "x"
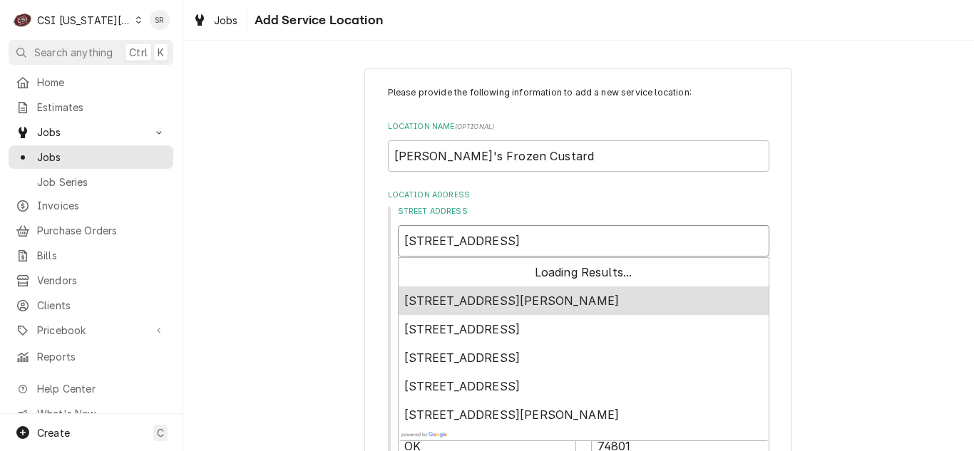
type input "630 north west"
type textarea "x"
type input "630 north west"
type textarea "x"
type input "630 north wes"
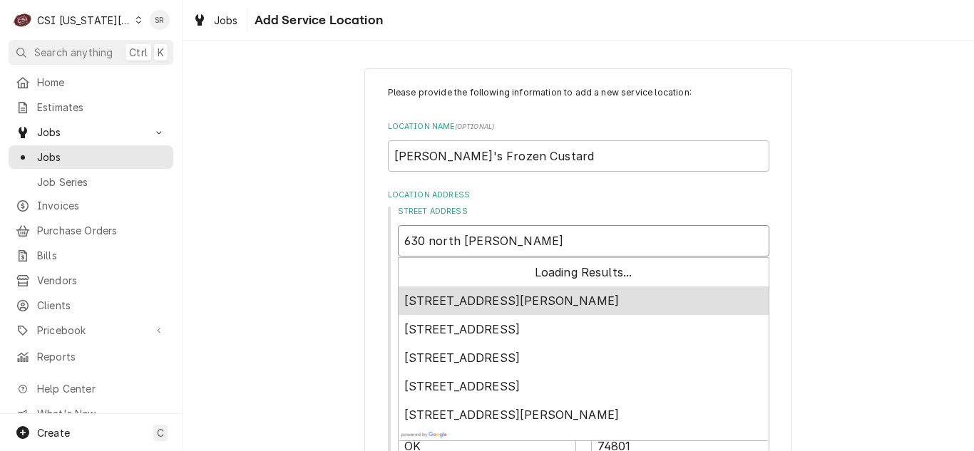
type textarea "x"
type input "630 north we"
type textarea "x"
type input "630 north w"
type textarea "x"
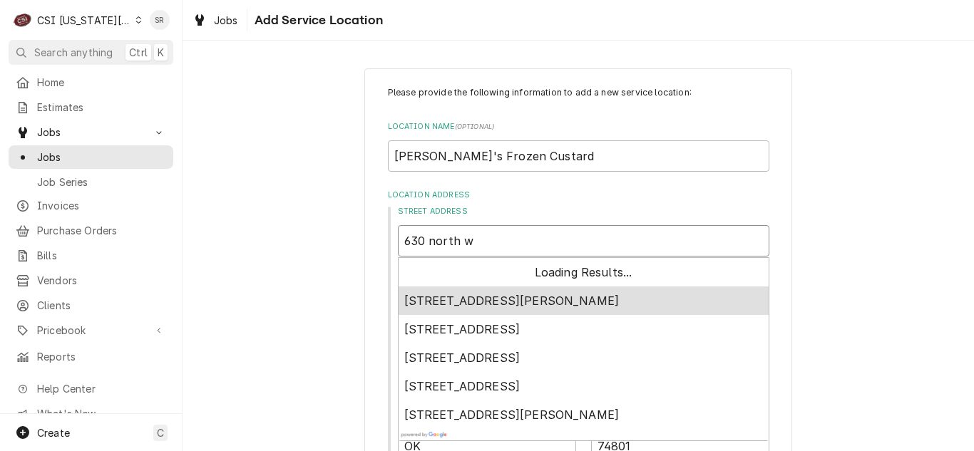
type input "630 north"
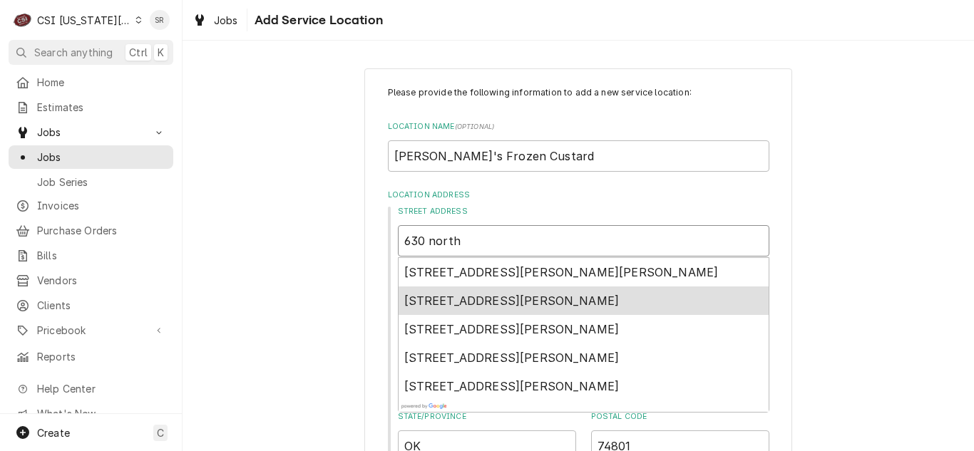
type textarea "x"
type input "630 north"
type textarea "x"
type input "630 nort"
type textarea "x"
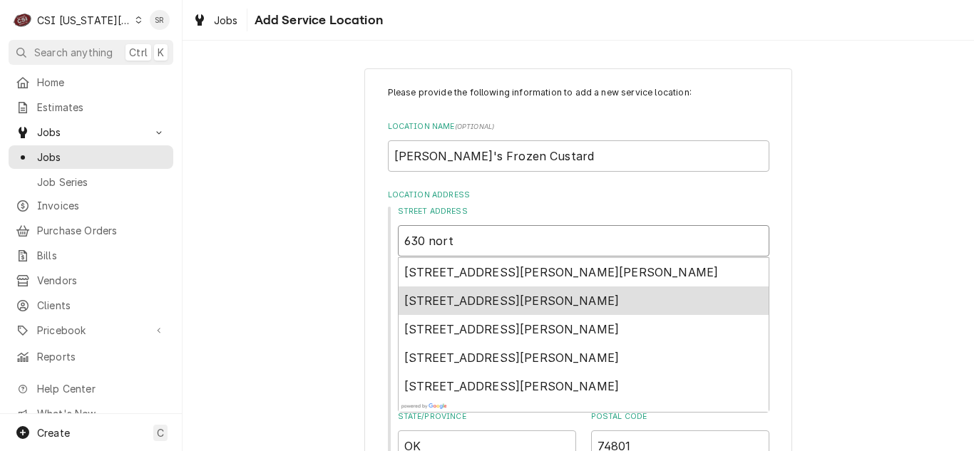
type input "630 nor"
type textarea "x"
type input "630 no"
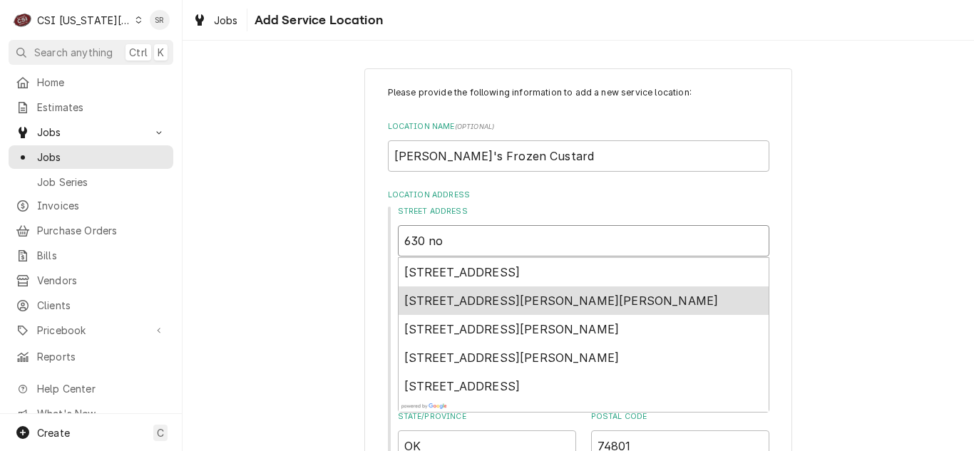
type textarea "x"
type input "630 n"
type textarea "x"
type input "630 nw"
type textarea "x"
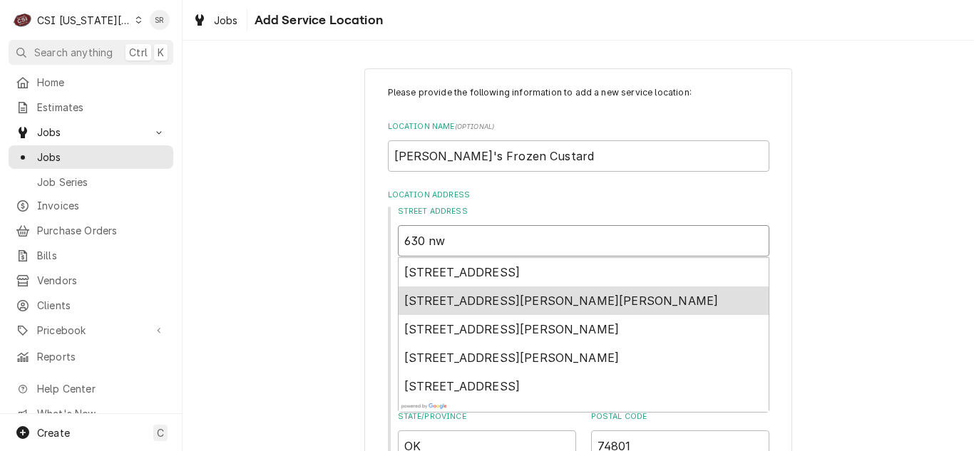
type input "630 nw"
type textarea "x"
type input "630 nw c"
type textarea "x"
type input "630 nw ch"
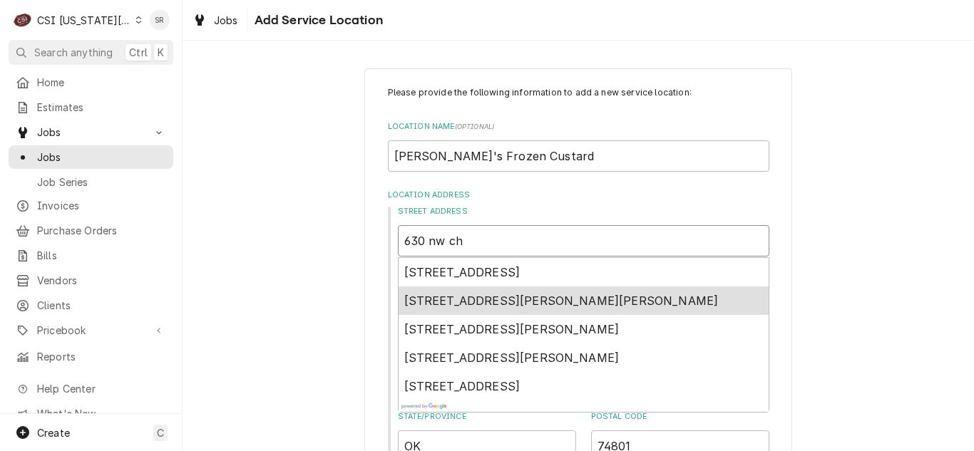
type textarea "x"
type input "630 nw cha"
type textarea "x"
type input "630 nw chap"
type textarea "x"
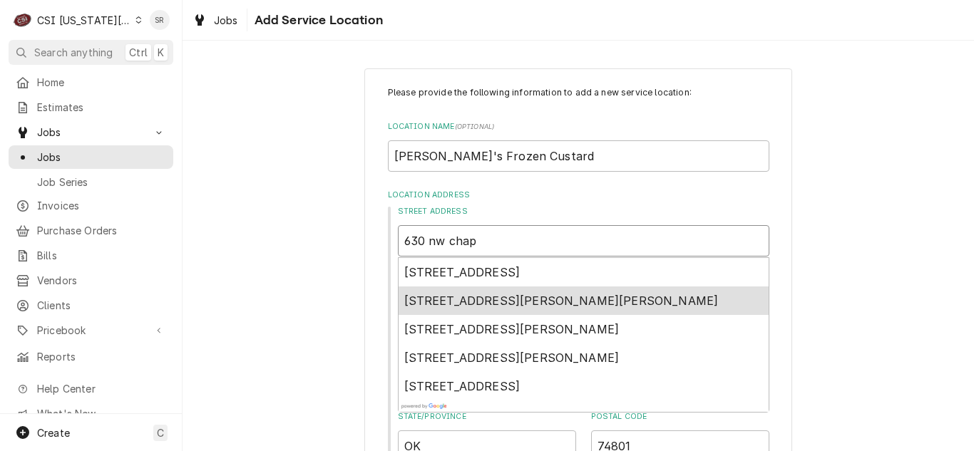
type input "630 nw chapt"
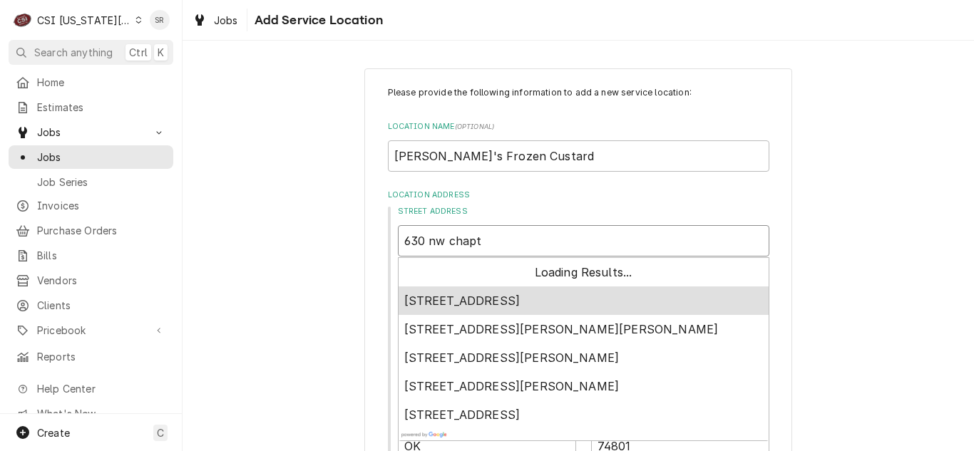
type textarea "x"
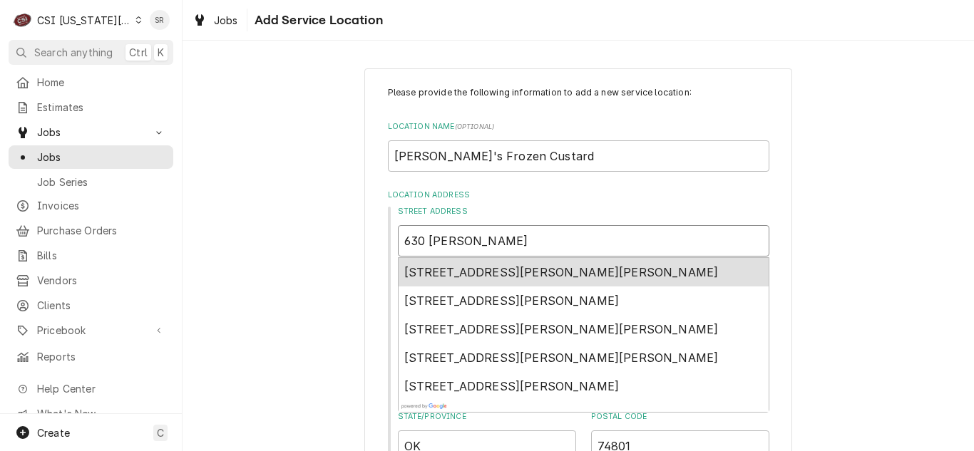
click at [524, 268] on span "630 Northwest Chipman Road, Lee's Summit, MO, USA" at bounding box center [561, 272] width 314 height 14
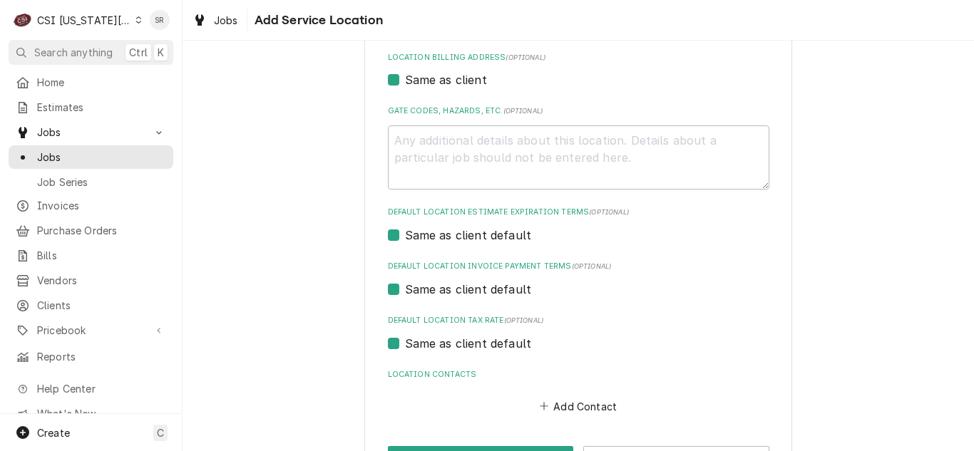
scroll to position [480, 0]
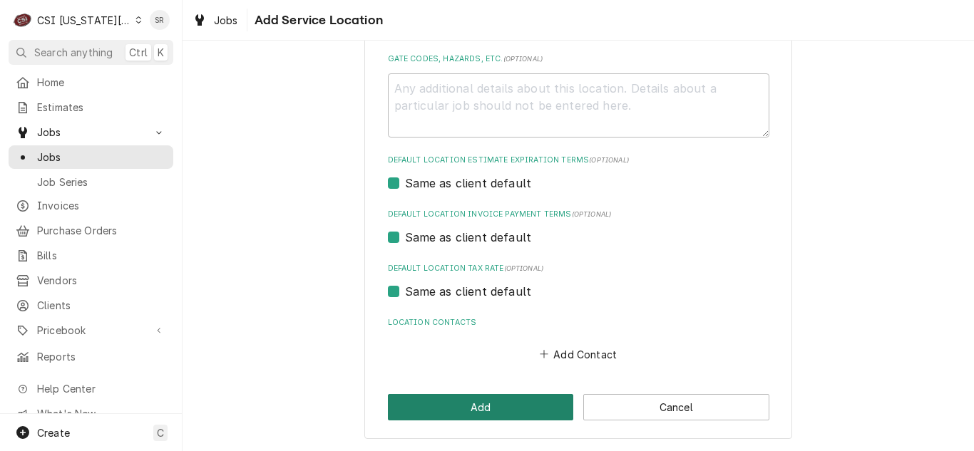
click at [494, 416] on button "Add" at bounding box center [481, 407] width 186 height 26
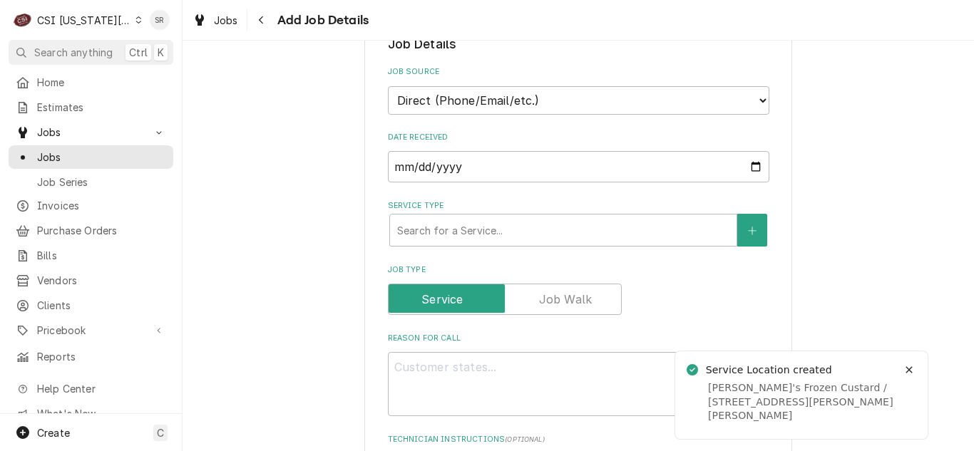
scroll to position [356, 0]
click at [451, 105] on select "Direct (Phone/Email/etc.) Service Channel Corrigo Ecotrak Other" at bounding box center [578, 98] width 381 height 29
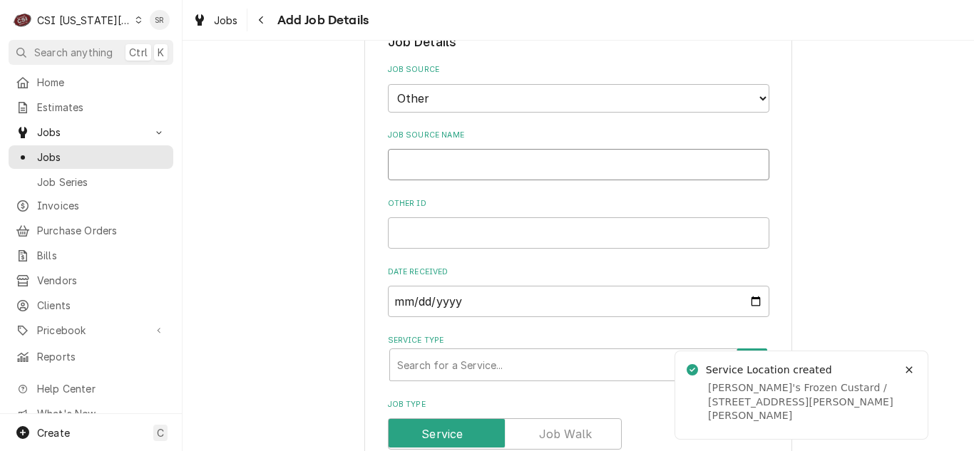
click at [440, 164] on input "Job Source Name" at bounding box center [578, 164] width 381 height 31
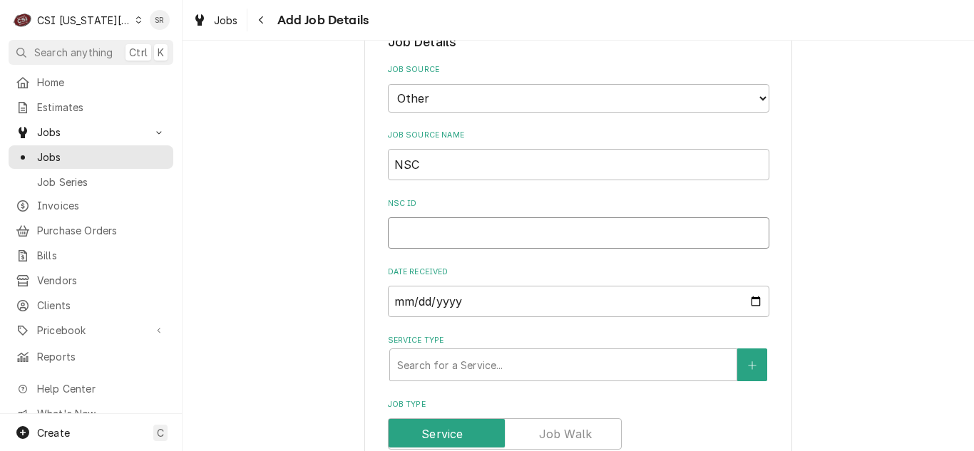
click at [428, 240] on input "NSC ID" at bounding box center [578, 232] width 381 height 31
paste input "R262349"
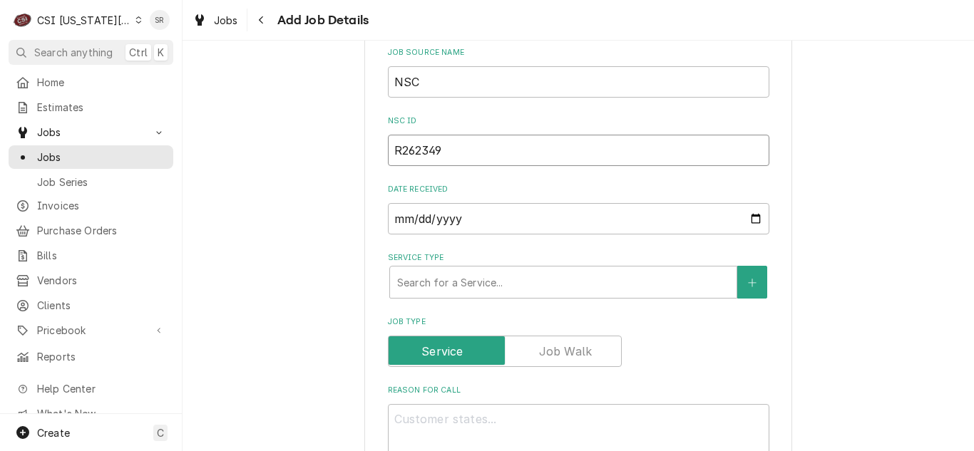
scroll to position [570, 0]
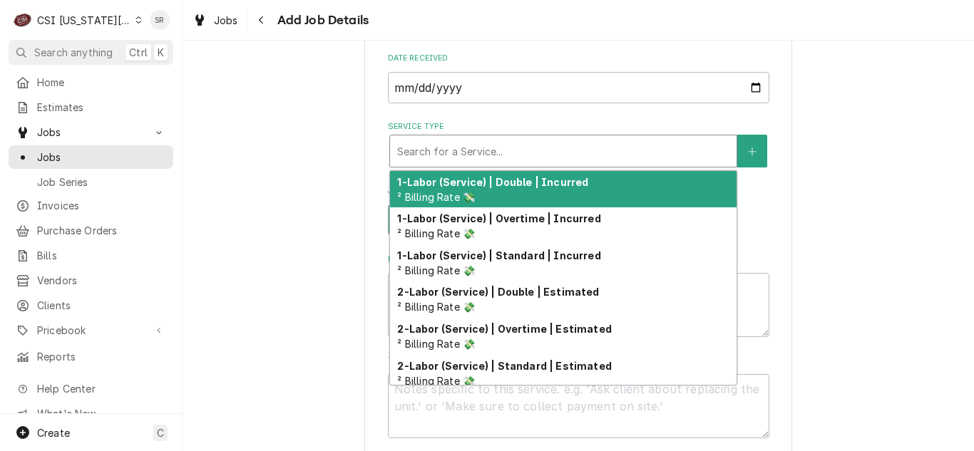
click at [431, 143] on div "Service Type" at bounding box center [563, 151] width 332 height 26
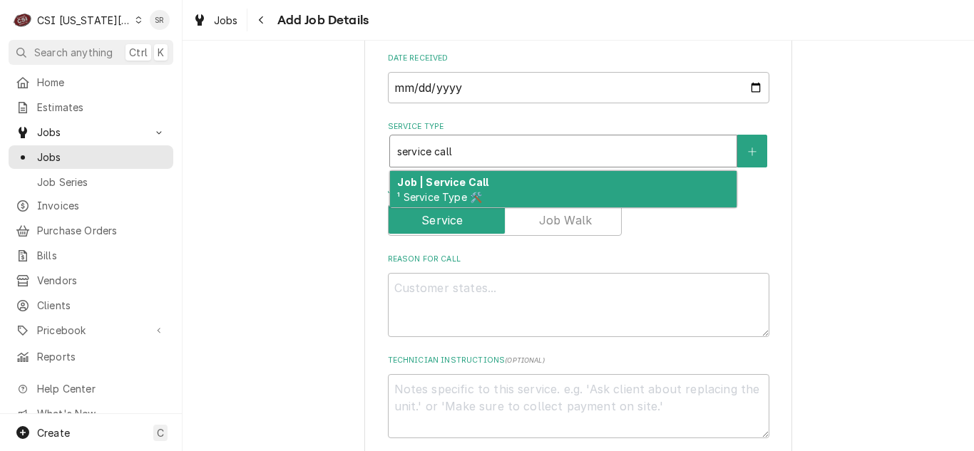
click at [445, 181] on strong "Job | Service Call" at bounding box center [442, 182] width 91 height 12
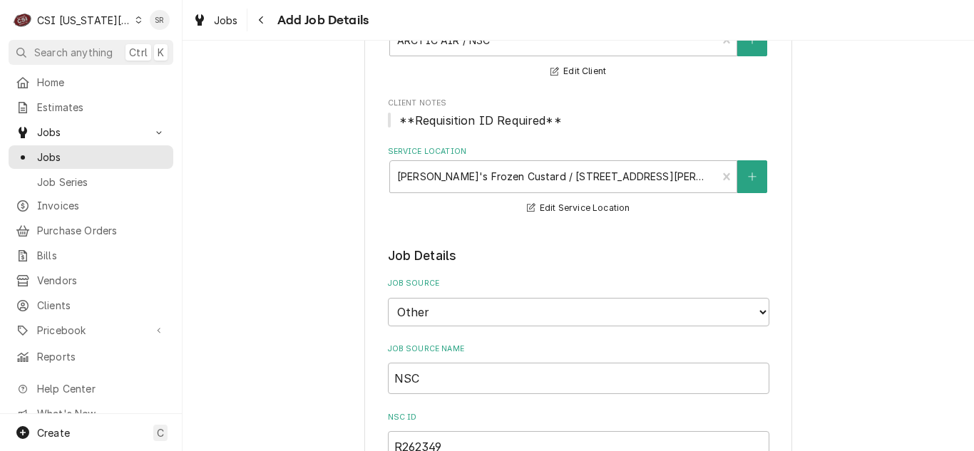
scroll to position [0, 0]
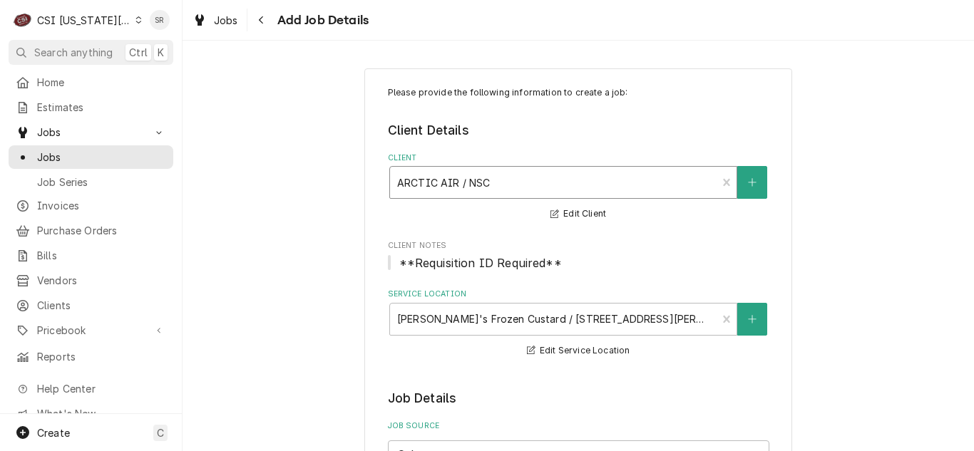
click at [485, 179] on div "Client" at bounding box center [553, 183] width 313 height 26
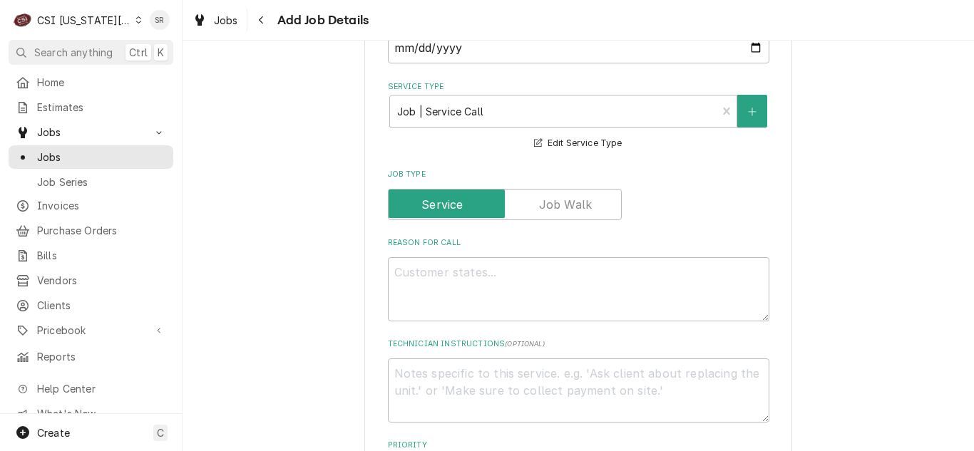
scroll to position [784, 0]
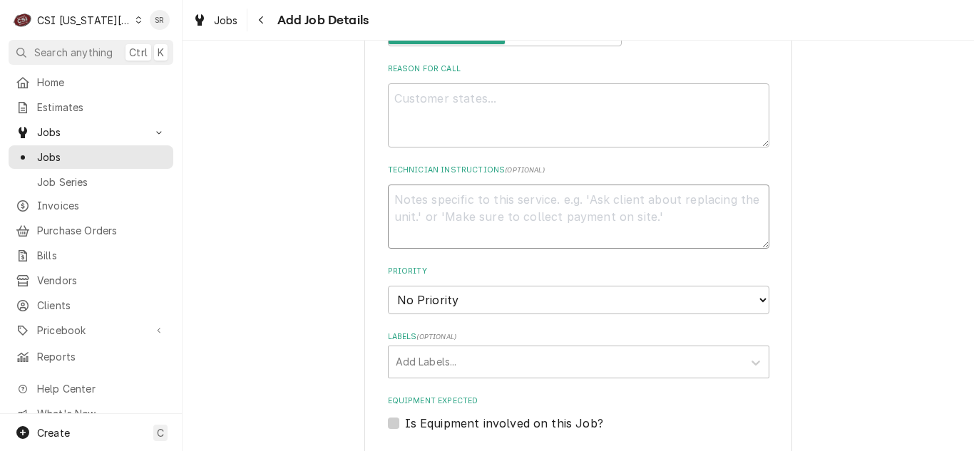
click at [459, 210] on textarea "Technician Instructions ( optional )" at bounding box center [578, 217] width 381 height 64
paste textarea "Equipment:Refrigerator Description: Refrigerator; Direct Draw Beer; 2 Door Manu…"
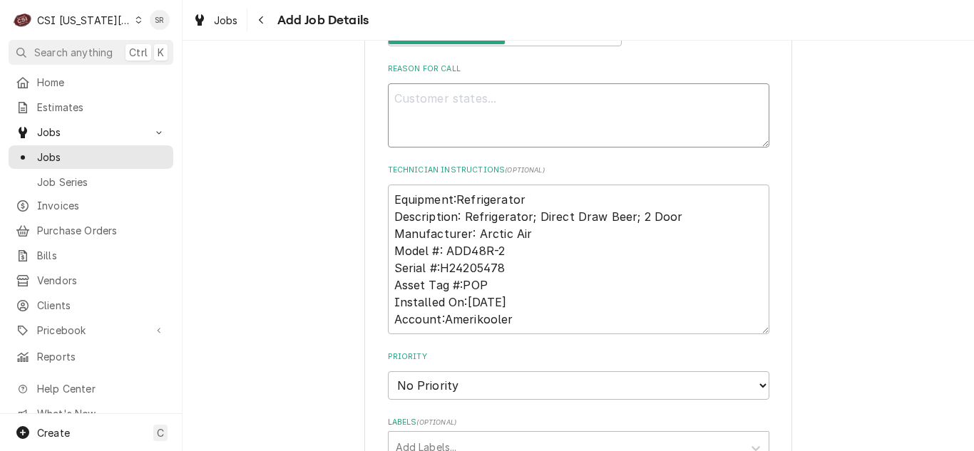
click at [506, 126] on textarea "Reason For Call" at bounding box center [578, 115] width 381 height 64
click at [525, 324] on textarea "Equipment:Refrigerator Description: Refrigerator; Direct Draw Beer; 2 Door Manu…" at bounding box center [578, 260] width 381 height 150
paste textarea "For tech support and warranty parts please contact Tech support at 800.853.3508…"
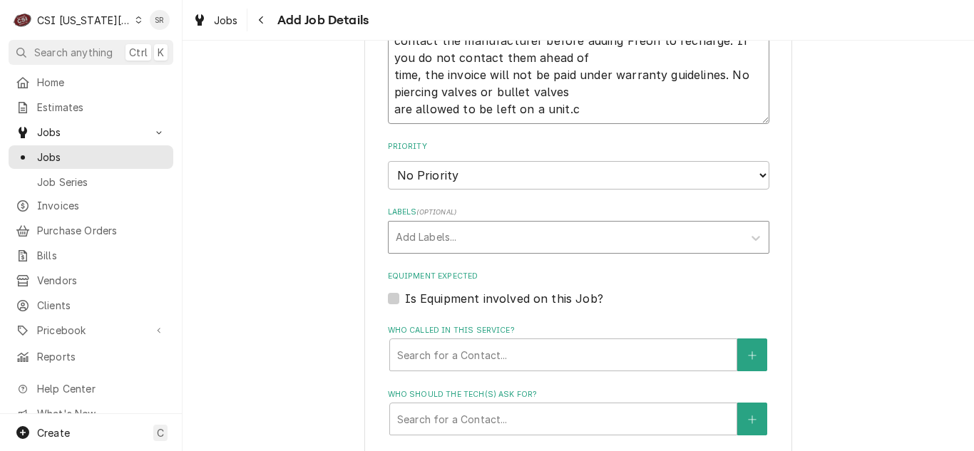
scroll to position [1238, 0]
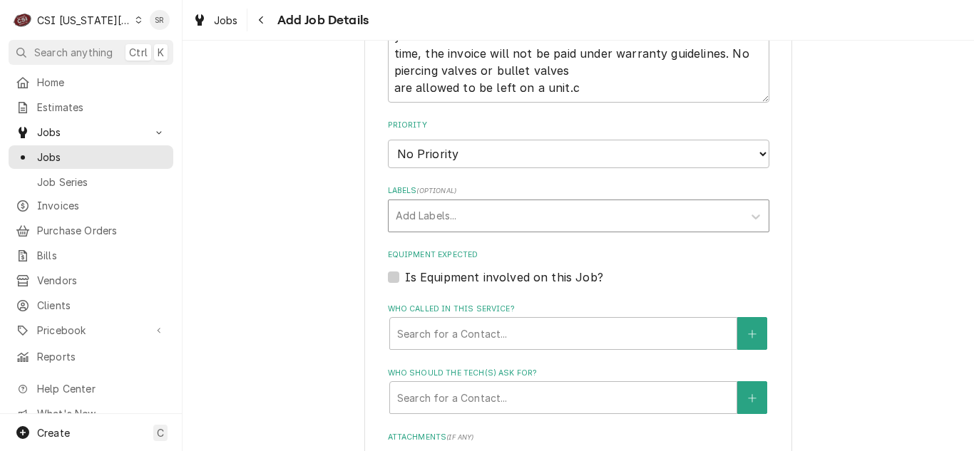
click at [446, 217] on div "Labels" at bounding box center [566, 216] width 340 height 26
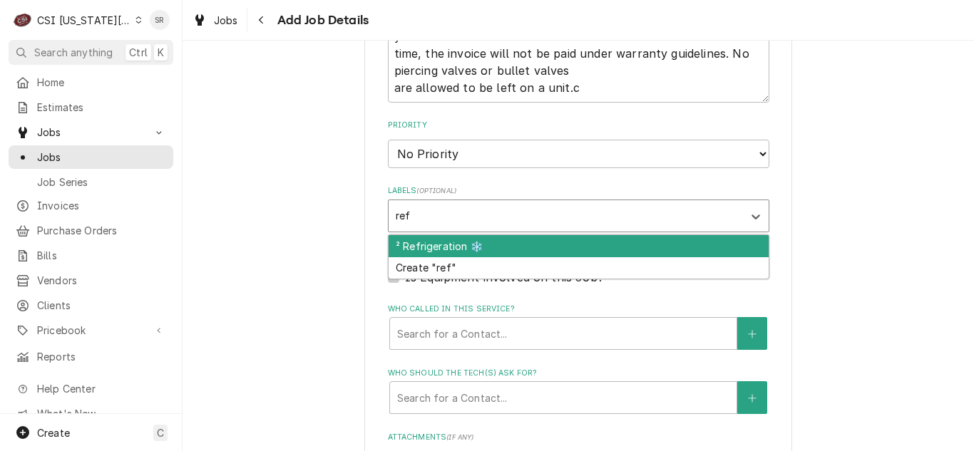
click at [442, 242] on div "² Refrigeration ❄️" at bounding box center [579, 246] width 380 height 22
click at [441, 248] on div "¹ Warranty 🛡️" at bounding box center [579, 246] width 380 height 22
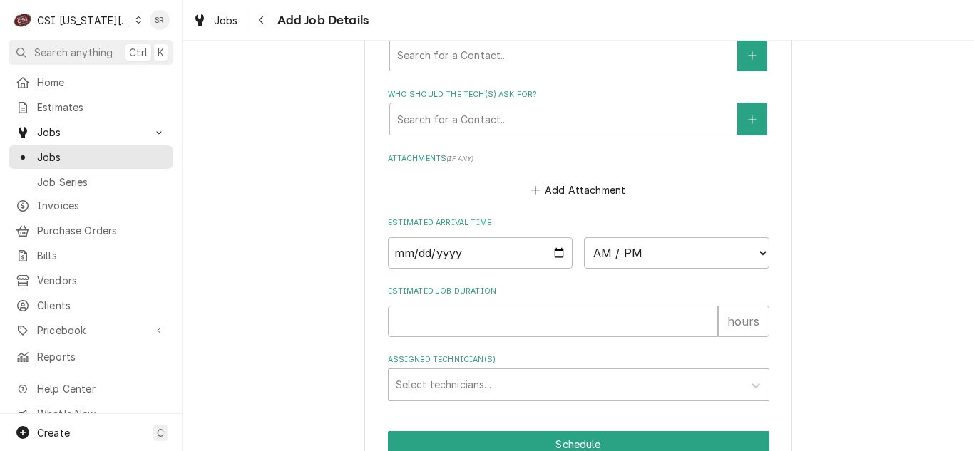
scroll to position [1448, 0]
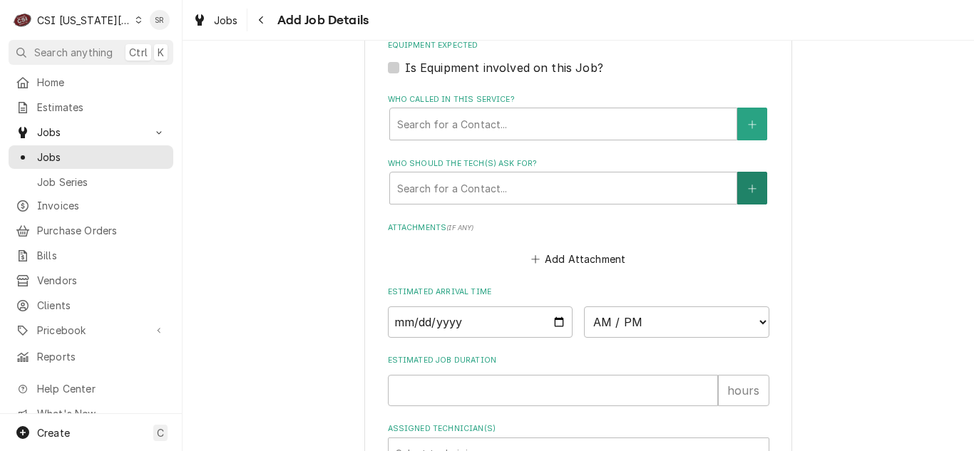
click at [748, 191] on icon "Create New Contact" at bounding box center [752, 189] width 9 height 10
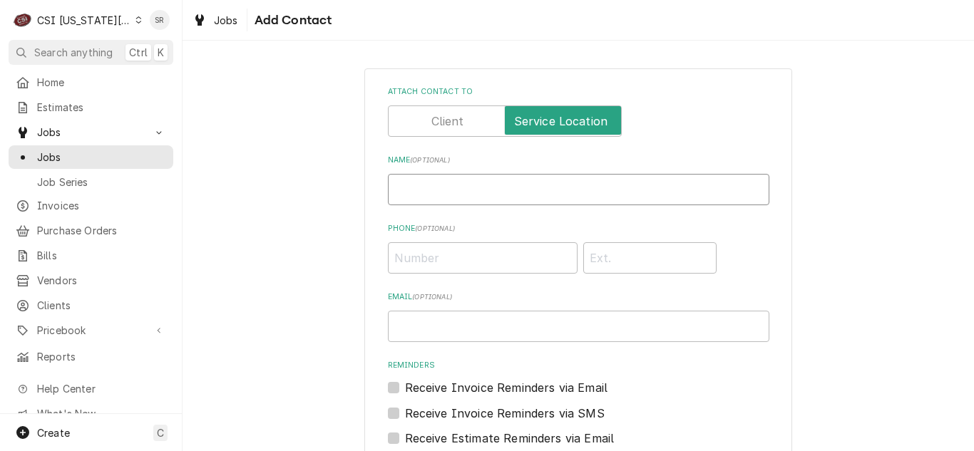
click at [468, 195] on input "Name ( optional )" at bounding box center [578, 189] width 381 height 31
click at [440, 251] on input "Phone ( optional )" at bounding box center [483, 257] width 190 height 31
paste input "(913) 963-0887"
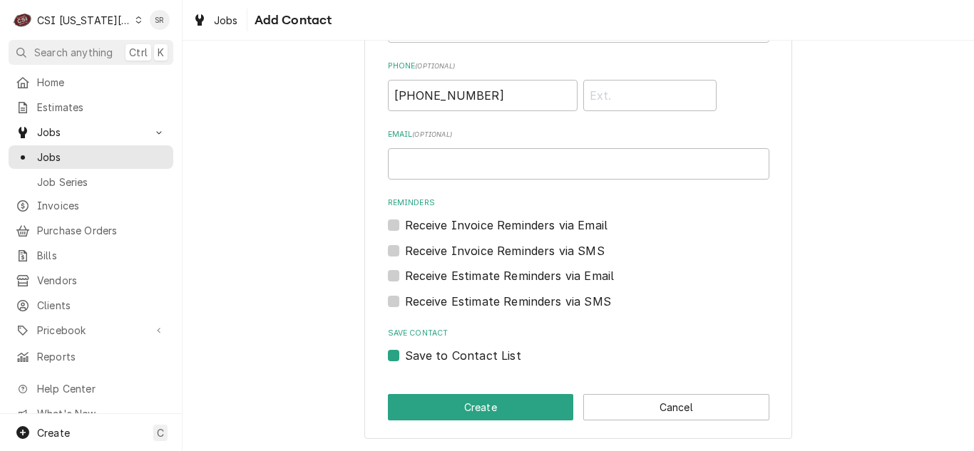
click at [394, 360] on div "Save to Contact List" at bounding box center [578, 355] width 381 height 17
click at [394, 354] on div "Save to Contact List" at bounding box center [578, 355] width 381 height 17
click at [405, 354] on label "Save to Contact List" at bounding box center [463, 355] width 116 height 17
click at [405, 354] on input "Save to Contact List" at bounding box center [595, 362] width 381 height 31
click at [457, 406] on button "Create" at bounding box center [481, 407] width 186 height 26
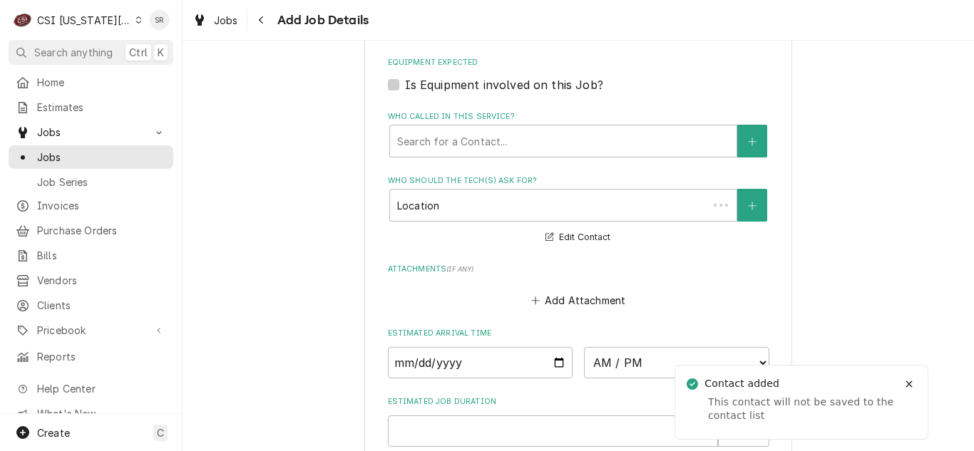
scroll to position [1614, 0]
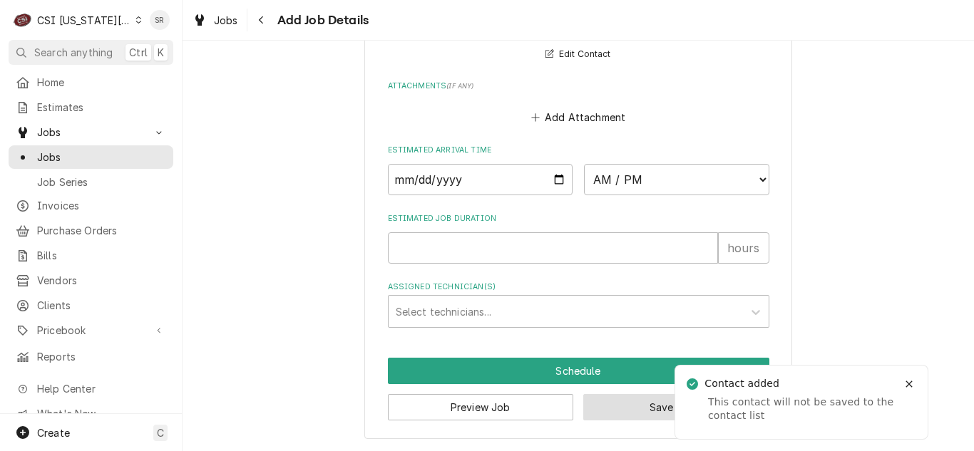
click at [604, 404] on button "Save Draft" at bounding box center [676, 407] width 186 height 26
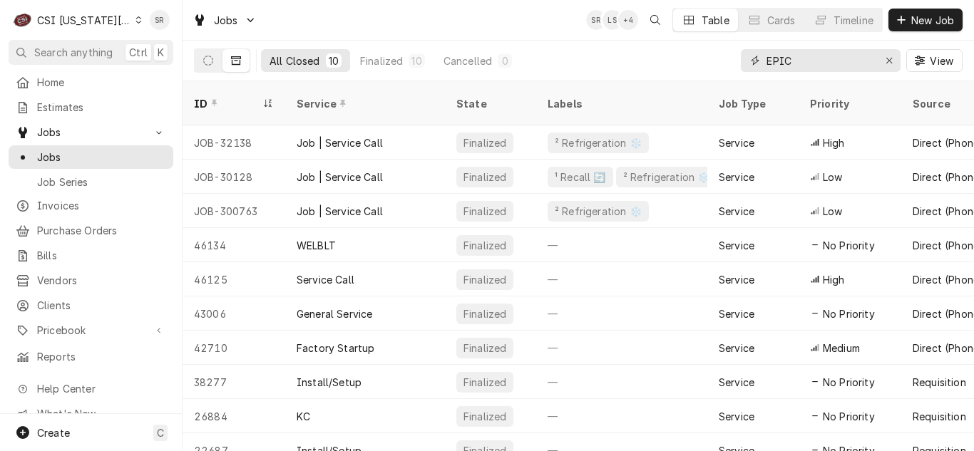
drag, startPoint x: 805, startPoint y: 56, endPoint x: 766, endPoint y: 56, distance: 38.5
click at [766, 56] on input "EPIC" at bounding box center [819, 60] width 107 height 23
type input "1587 prime"
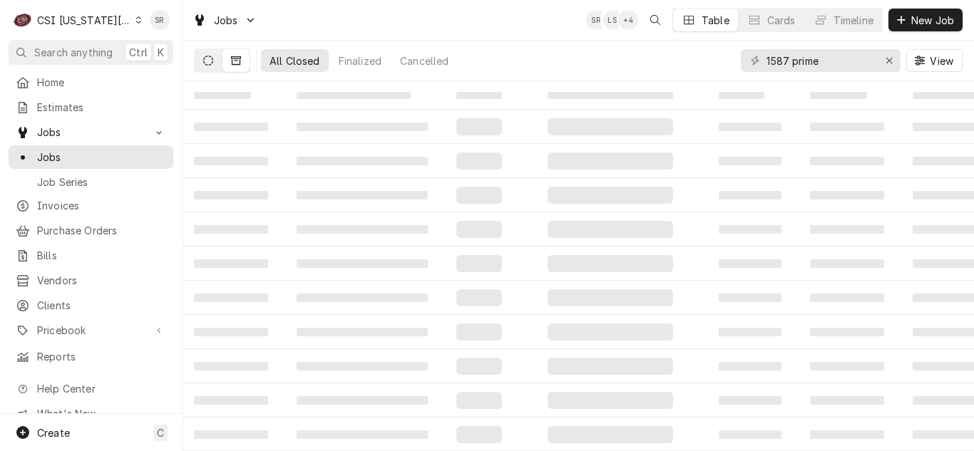
click at [211, 54] on button "Dynamic Content Wrapper" at bounding box center [208, 60] width 27 height 23
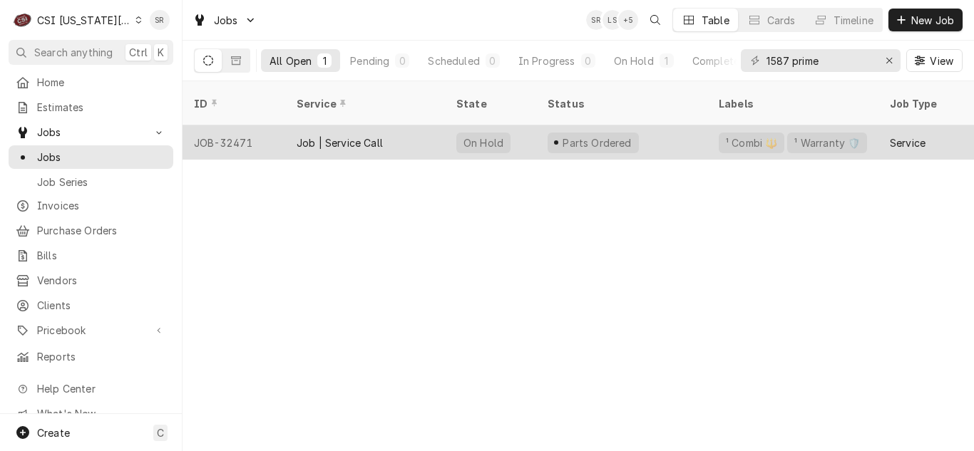
click at [360, 135] on div "Job | Service Call" at bounding box center [340, 142] width 86 height 15
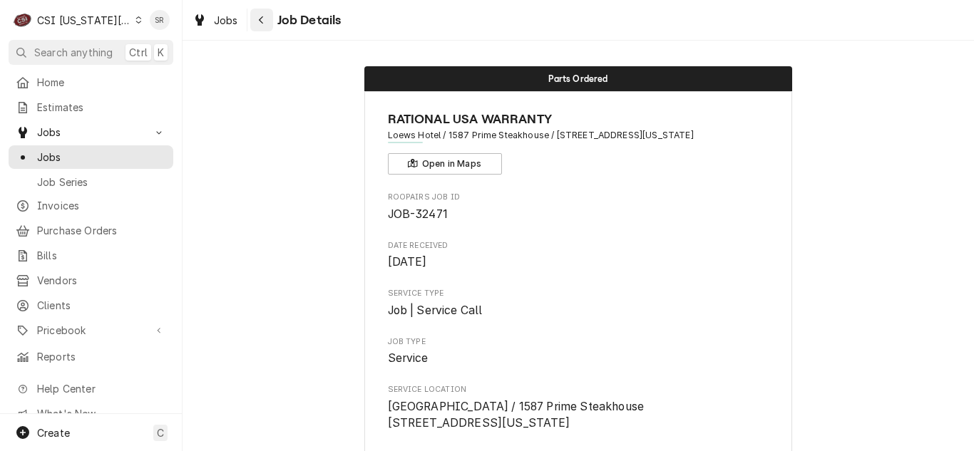
click at [255, 11] on button "Navigate back" at bounding box center [261, 20] width 23 height 23
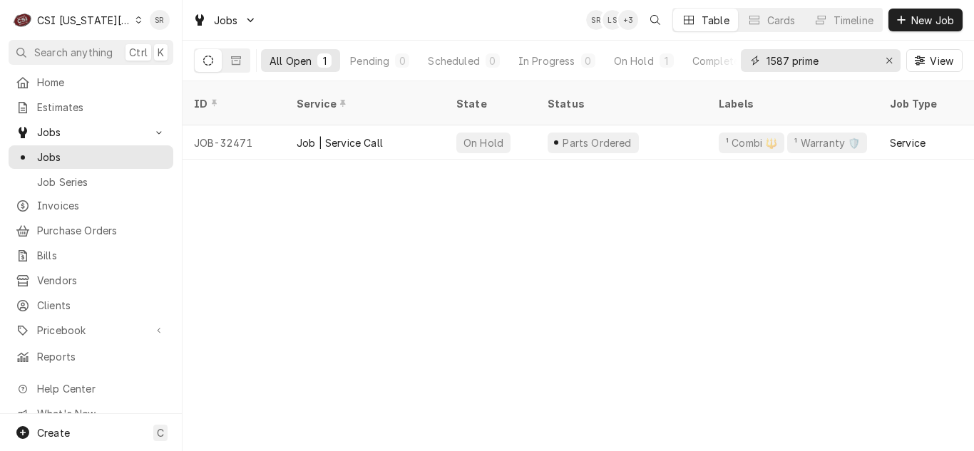
drag, startPoint x: 821, startPoint y: 60, endPoint x: 762, endPoint y: 63, distance: 59.2
click at [762, 63] on div "1587 prime" at bounding box center [821, 60] width 160 height 23
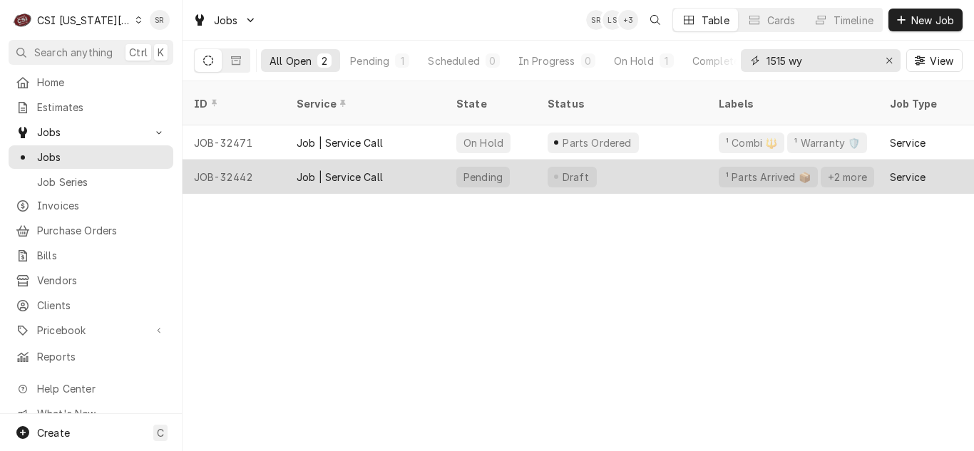
type input "1515 wy"
click at [406, 163] on div "Job | Service Call" at bounding box center [365, 177] width 160 height 34
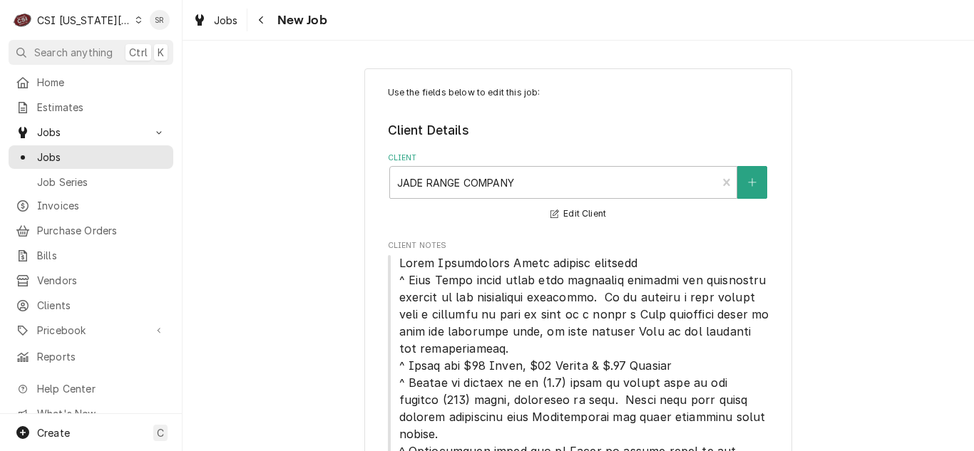
type textarea "x"
click at [219, 22] on span "Jobs" at bounding box center [226, 20] width 24 height 15
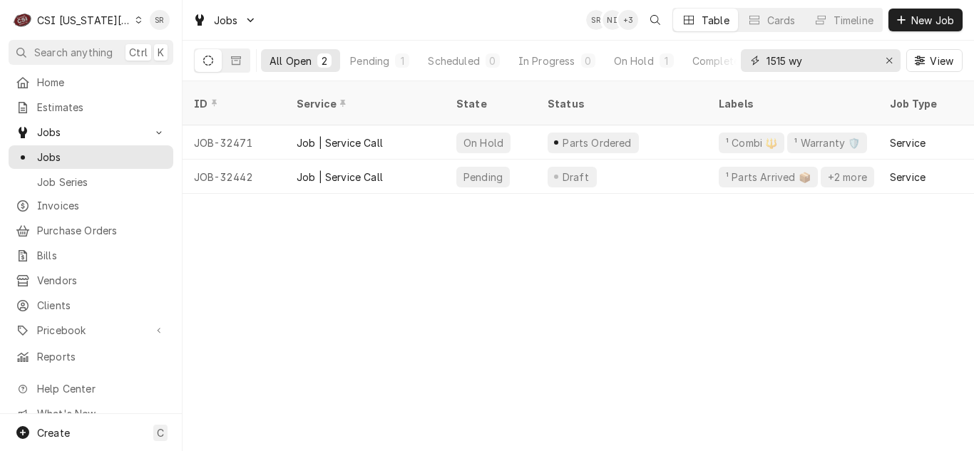
drag, startPoint x: 785, startPoint y: 55, endPoint x: 754, endPoint y: 52, distance: 31.5
click at [754, 52] on div "1515 wy" at bounding box center [821, 60] width 160 height 23
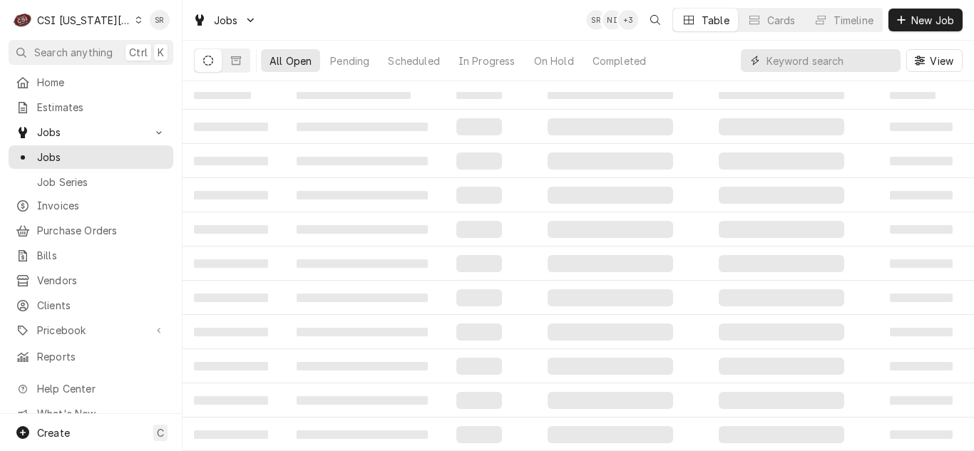
paste input "[STREET_ADDRESS]"
type input "[STREET_ADDRESS]"
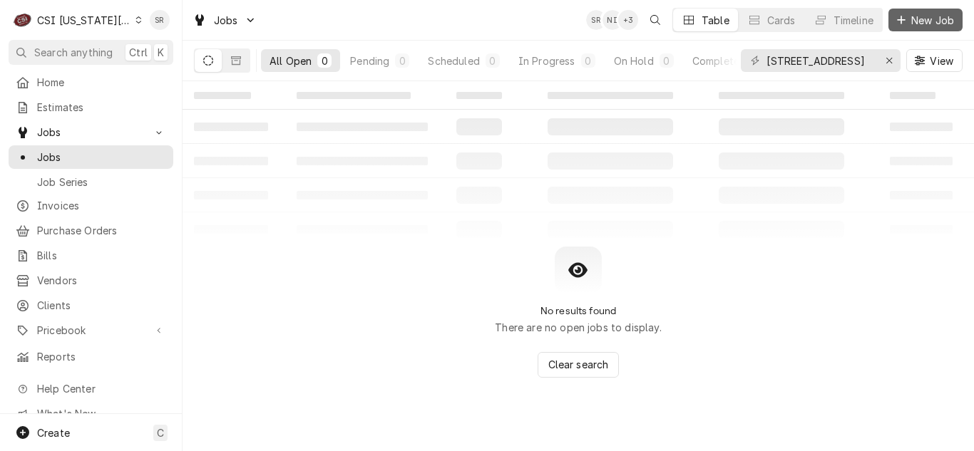
click at [928, 16] on span "New Job" at bounding box center [932, 20] width 48 height 15
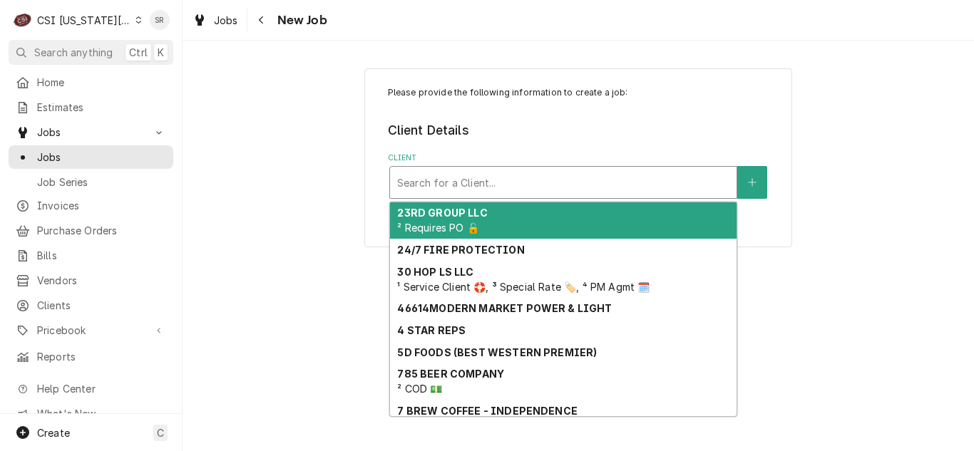
click at [448, 180] on div "Client" at bounding box center [563, 183] width 332 height 26
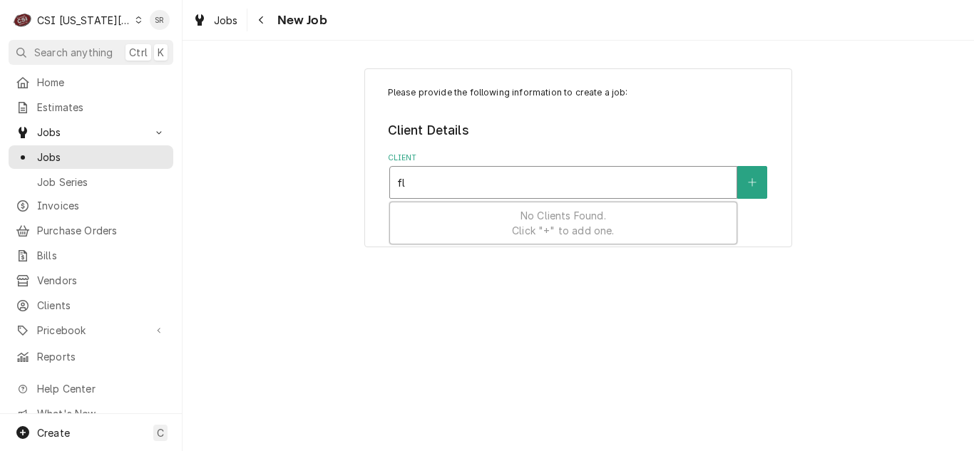
type input "f"
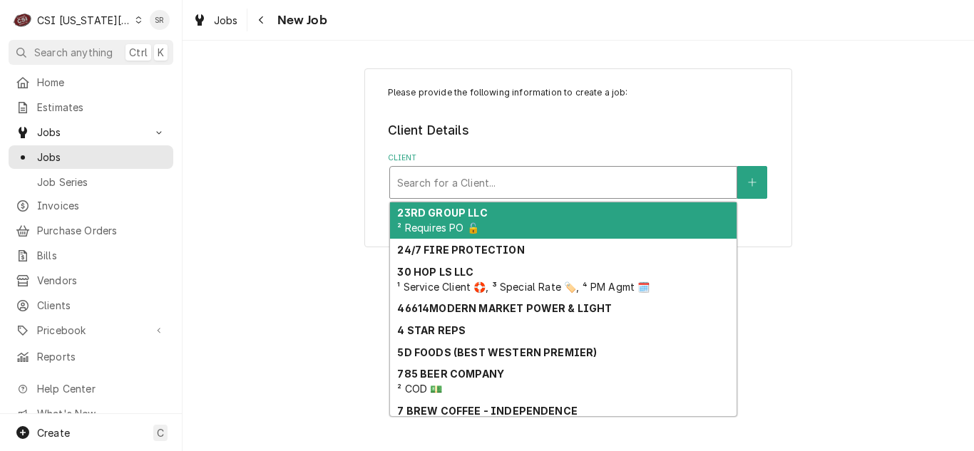
paste input "[STREET_ADDRESS]"
type input "[STREET_ADDRESS]"
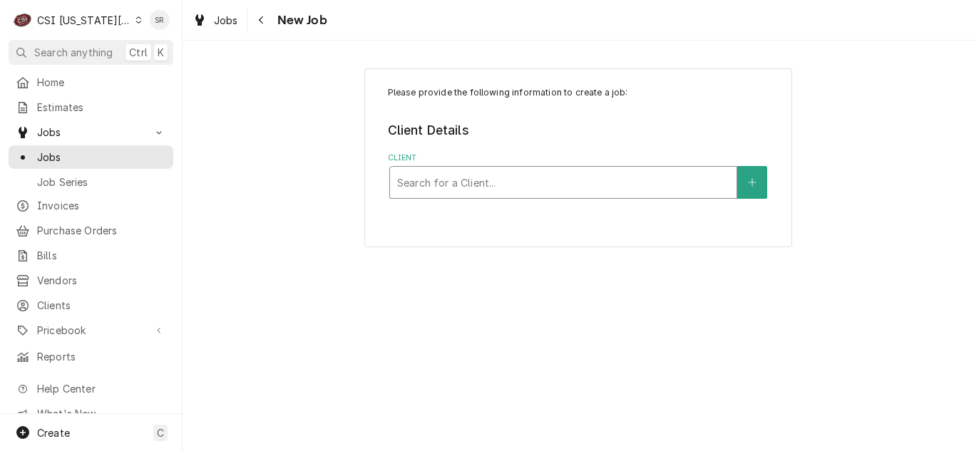
drag, startPoint x: 517, startPoint y: 183, endPoint x: 413, endPoint y: 180, distance: 104.1
click at [413, 180] on div "Client" at bounding box center [563, 183] width 332 height 26
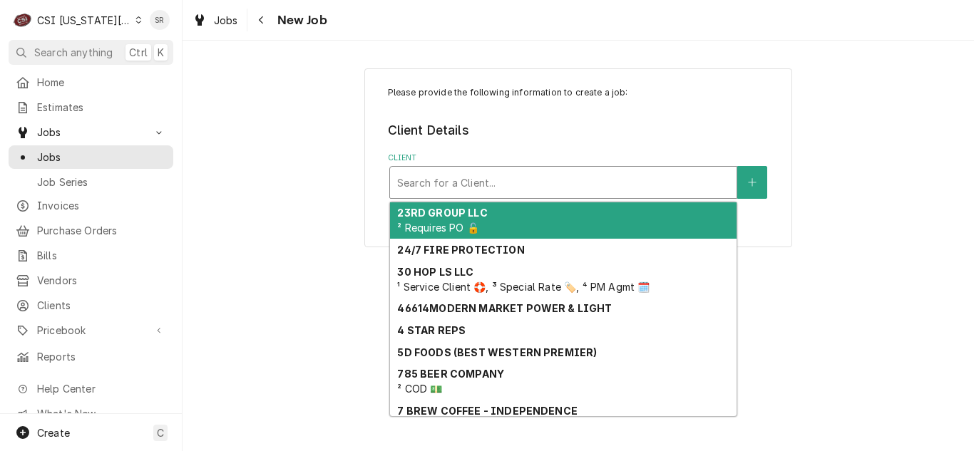
click at [487, 190] on div "Client" at bounding box center [563, 183] width 332 height 26
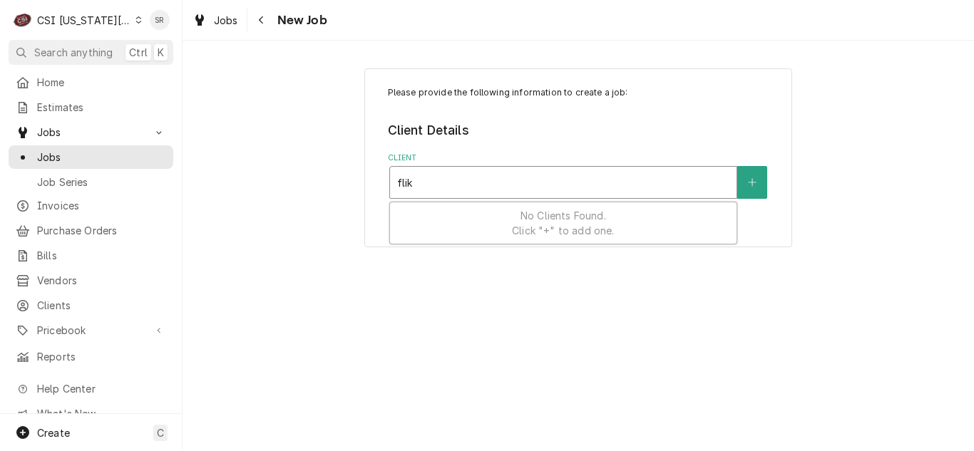
type input "flik"
click at [324, 210] on div "Please provide the following information to create a job: Client Details Client…" at bounding box center [578, 158] width 791 height 204
click at [86, 20] on div "CSI [US_STATE][GEOGRAPHIC_DATA]." at bounding box center [84, 20] width 94 height 15
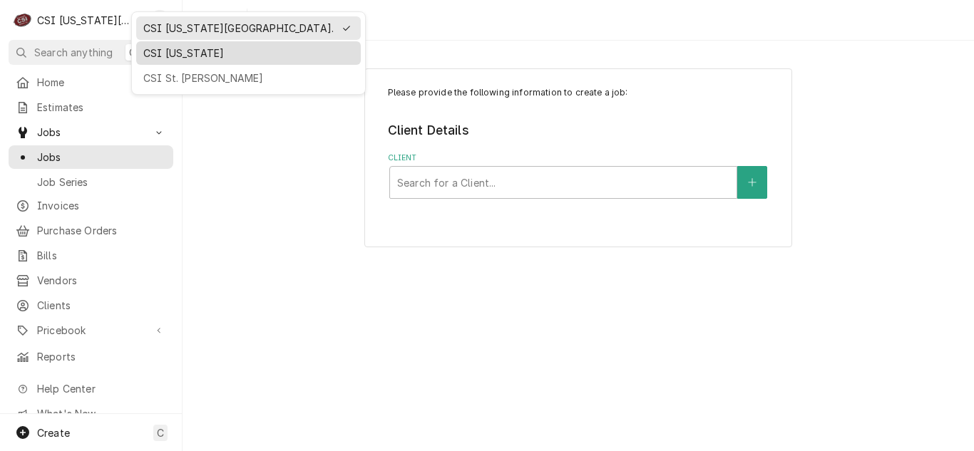
click at [164, 53] on div "CSI [US_STATE]" at bounding box center [248, 53] width 210 height 15
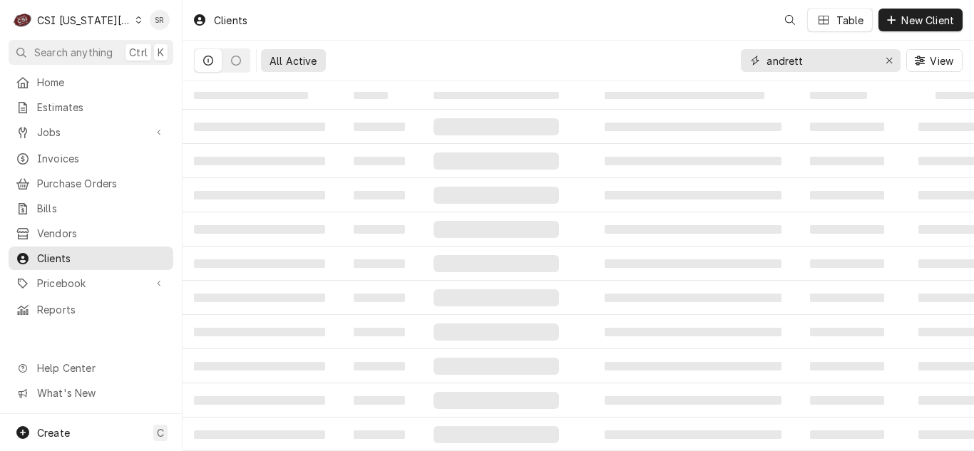
drag, startPoint x: 0, startPoint y: 0, endPoint x: 702, endPoint y: 61, distance: 704.2
click at [702, 61] on div "All Active andrett View" at bounding box center [578, 61] width 769 height 40
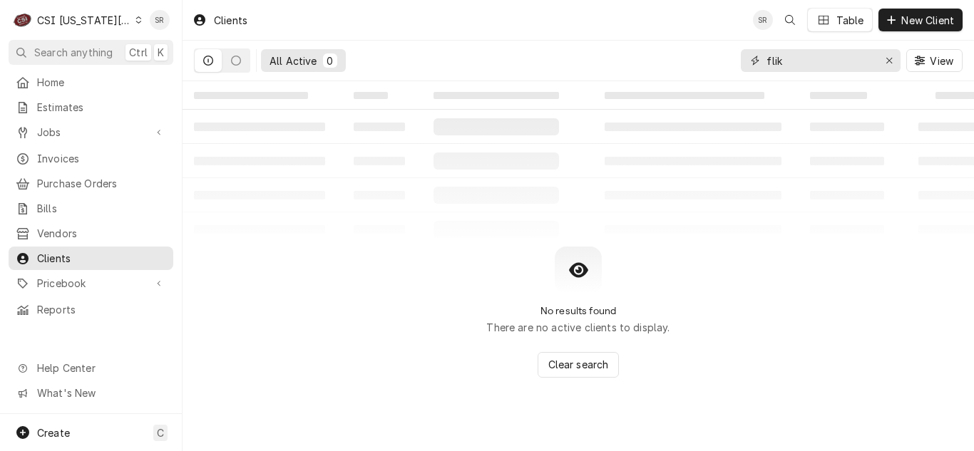
drag, startPoint x: 812, startPoint y: 57, endPoint x: 743, endPoint y: 56, distance: 69.2
click at [743, 56] on div "flik" at bounding box center [821, 60] width 160 height 23
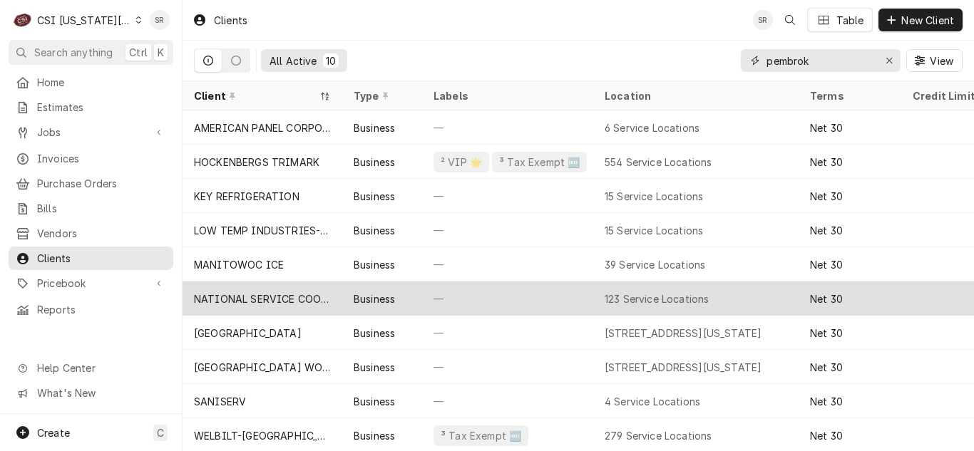
scroll to position [10, 0]
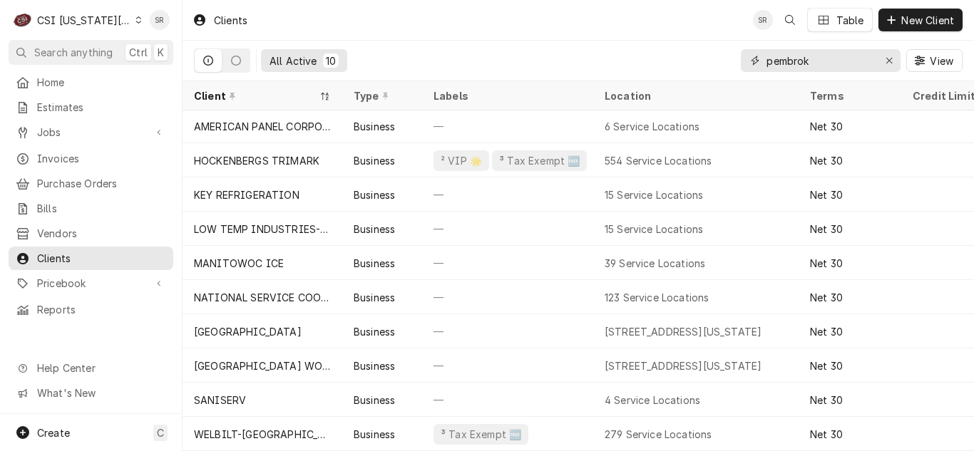
drag, startPoint x: 821, startPoint y: 59, endPoint x: 742, endPoint y: 61, distance: 78.4
click at [742, 61] on div "pembrok" at bounding box center [821, 60] width 160 height 23
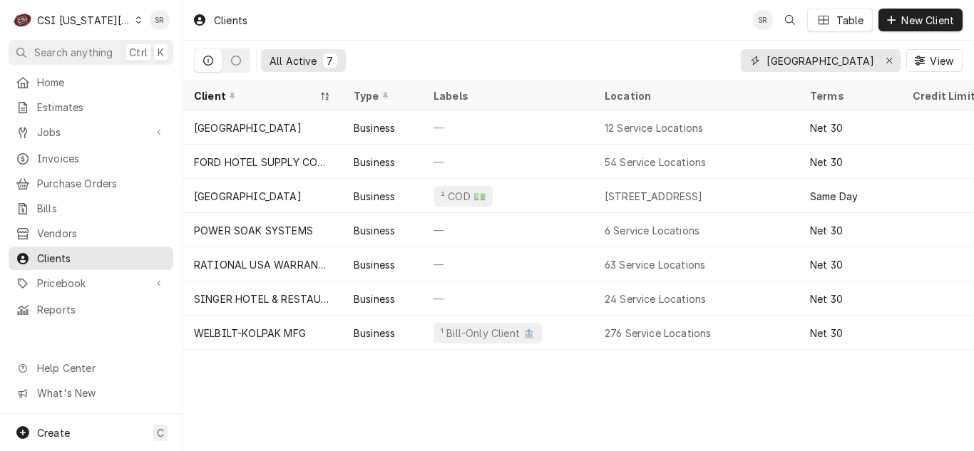
type input "oak hill"
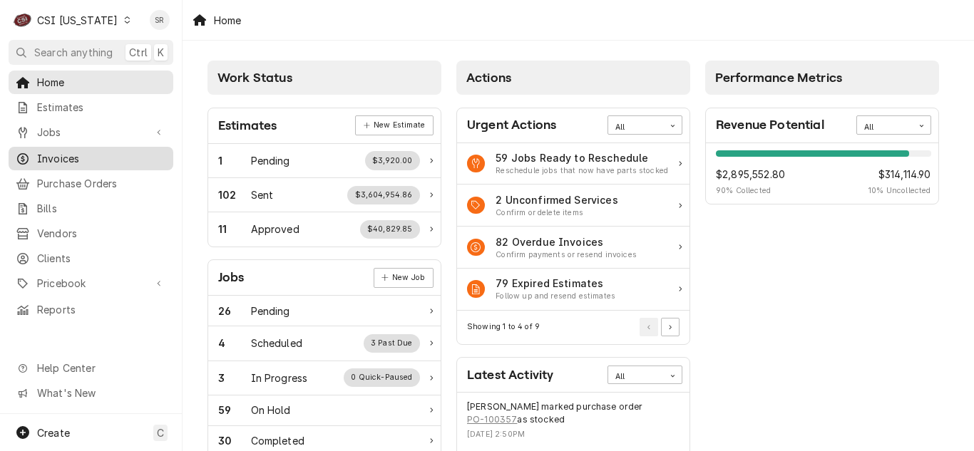
click at [66, 152] on span "Invoices" at bounding box center [101, 158] width 129 height 15
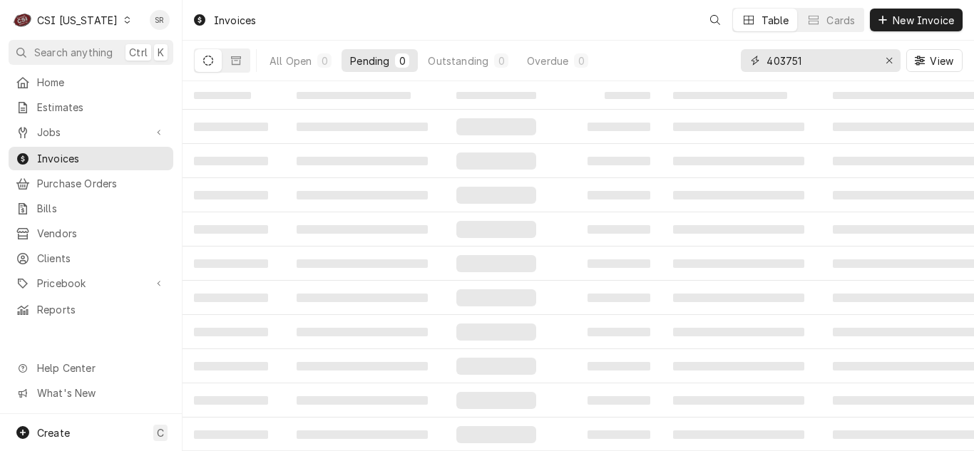
click at [732, 55] on div "All Open 0 Pending 0 Outstanding 0 Overdue 0 403751 View" at bounding box center [578, 61] width 769 height 40
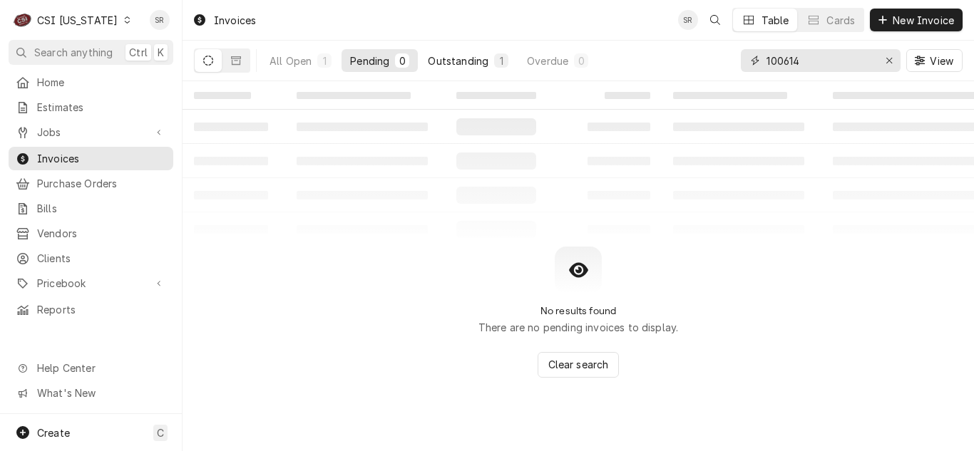
type input "100614"
click at [460, 55] on div "Outstanding" at bounding box center [458, 60] width 61 height 15
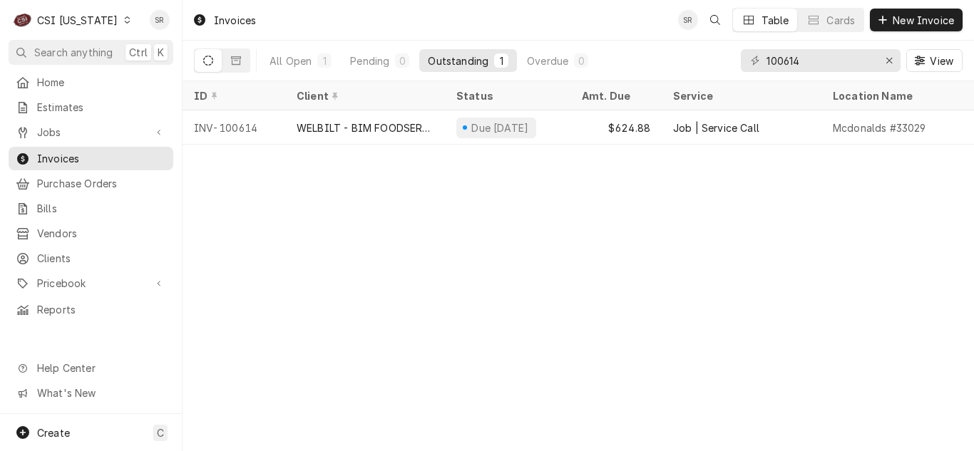
click at [354, 126] on div "WELBILT - BIM FOODSERVICE GROUP" at bounding box center [365, 127] width 137 height 15
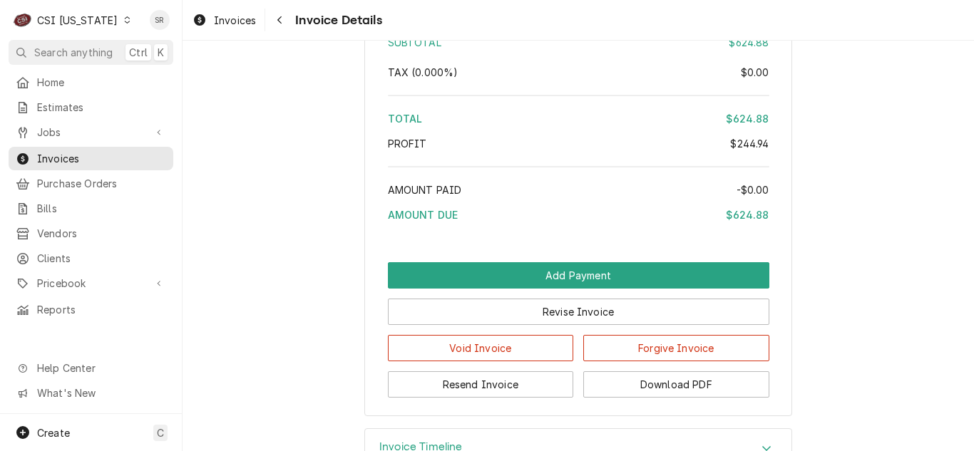
scroll to position [3157, 0]
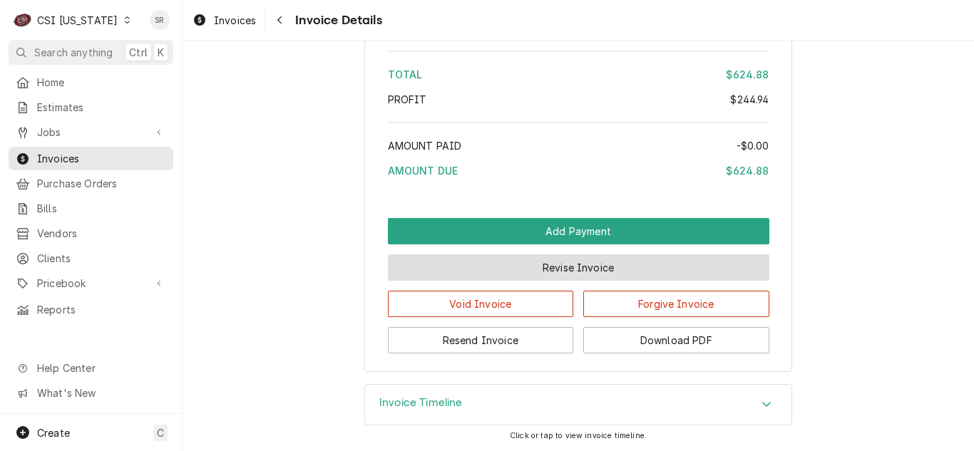
click at [555, 274] on button "Revise Invoice" at bounding box center [578, 268] width 381 height 26
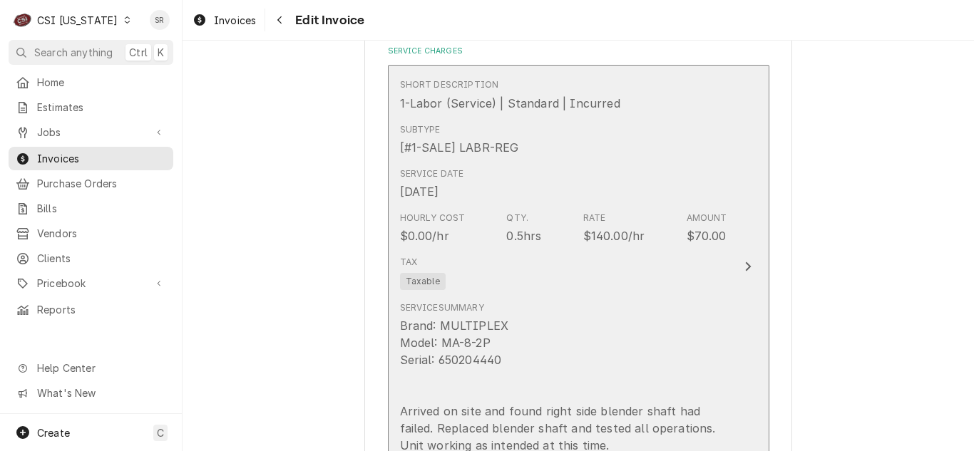
click at [566, 259] on div "Tax Taxable" at bounding box center [563, 273] width 327 height 46
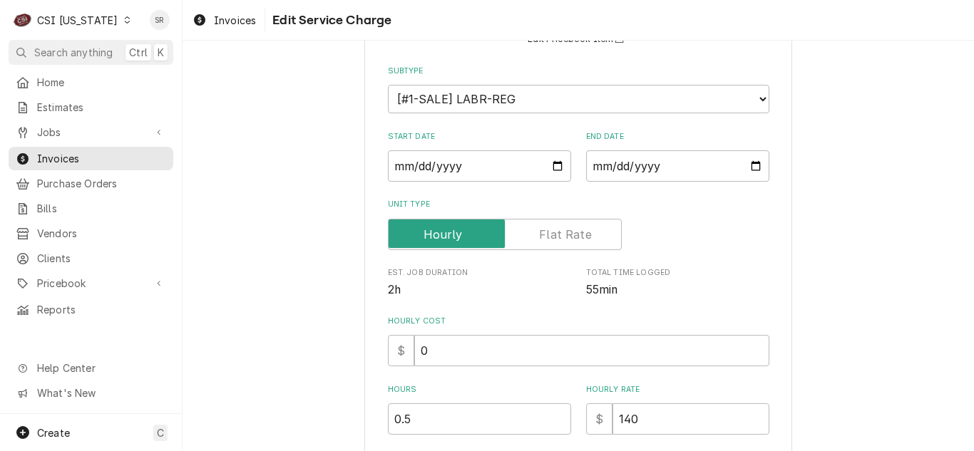
scroll to position [428, 0]
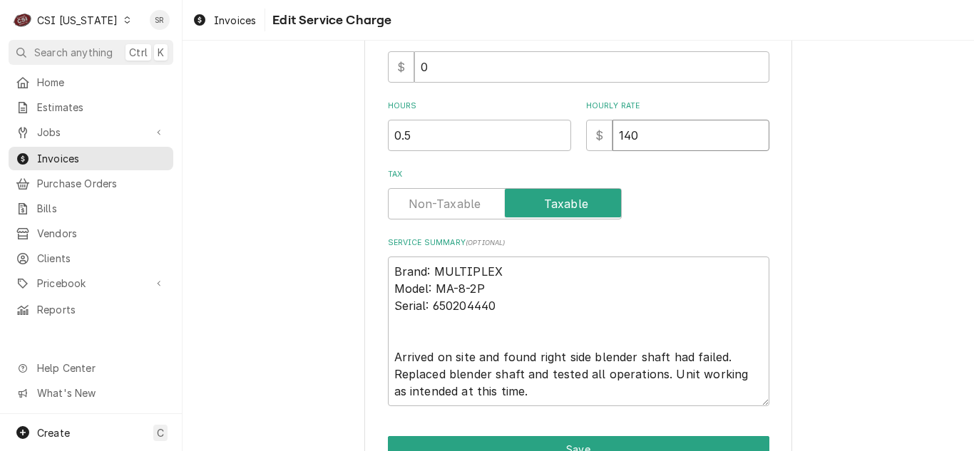
drag, startPoint x: 642, startPoint y: 150, endPoint x: 609, endPoint y: 135, distance: 35.8
click at [612, 135] on input "140" at bounding box center [690, 135] width 157 height 31
type textarea "x"
type input "1"
type textarea "x"
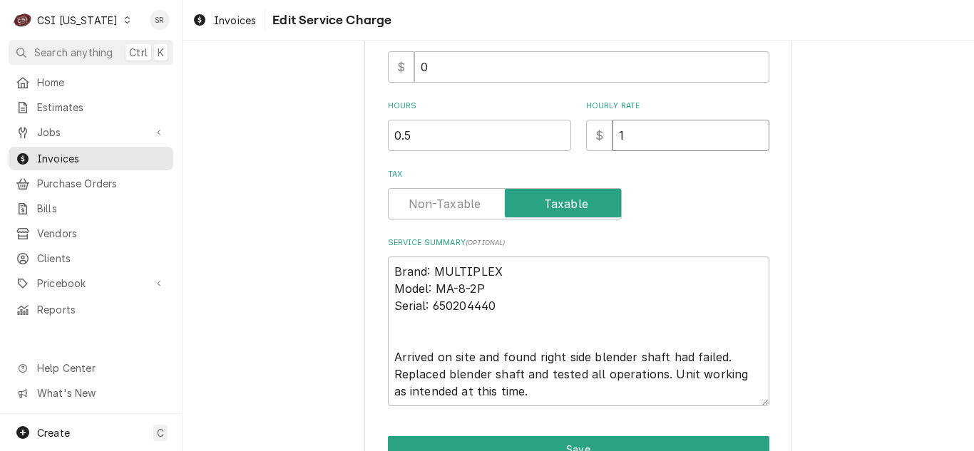
type input "12"
type textarea "x"
type input "128"
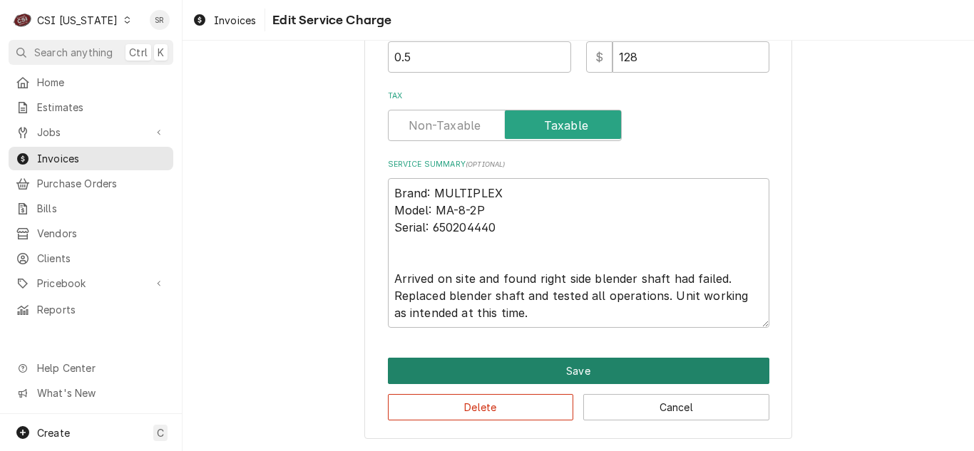
click at [570, 365] on button "Save" at bounding box center [578, 371] width 381 height 26
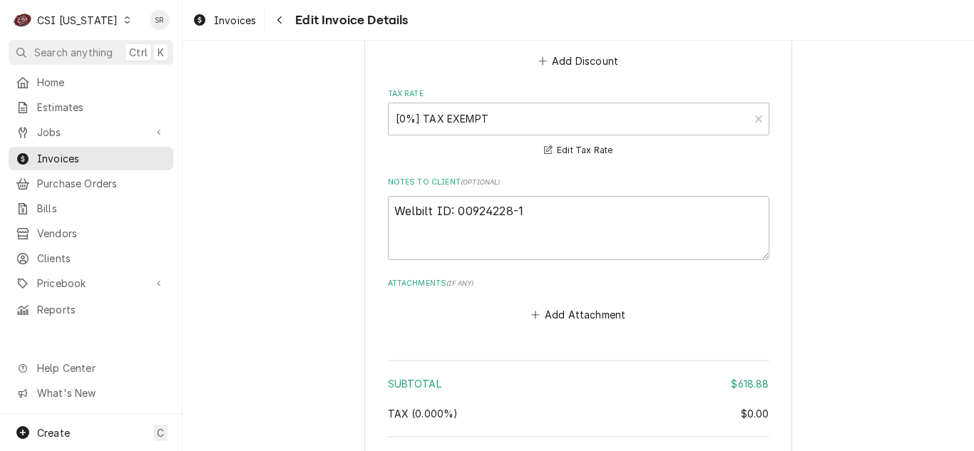
scroll to position [2937, 0]
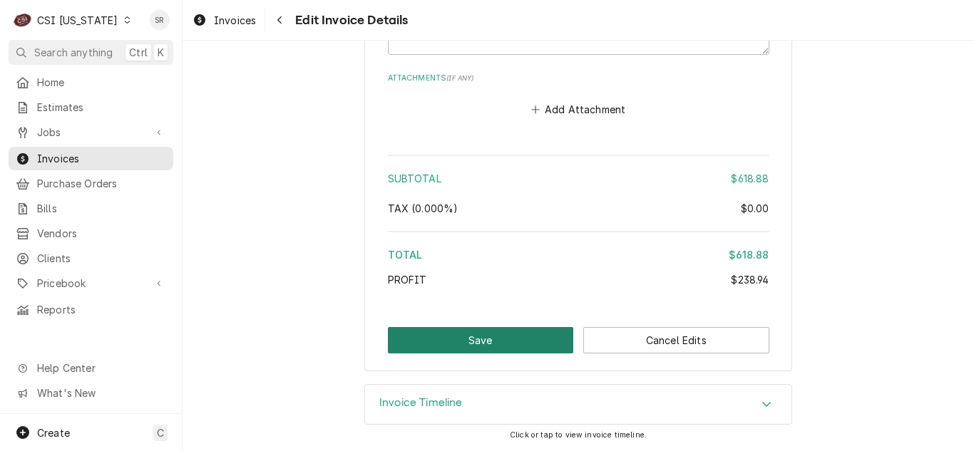
click at [507, 342] on button "Save" at bounding box center [481, 340] width 186 height 26
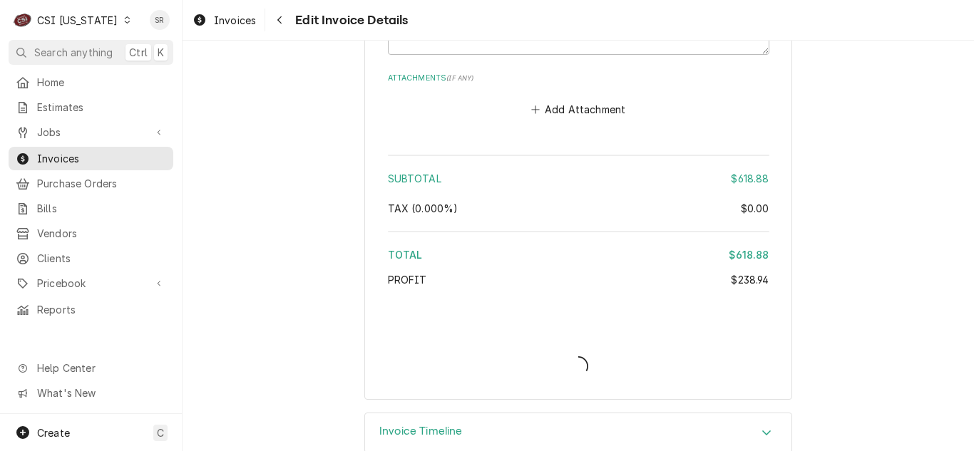
type textarea "x"
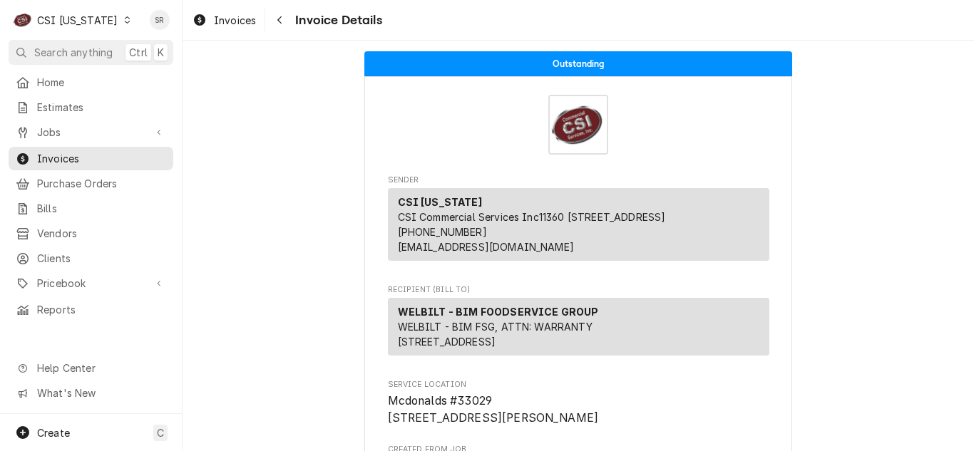
click at [90, 28] on div "C CSI [US_STATE]" at bounding box center [73, 20] width 128 height 29
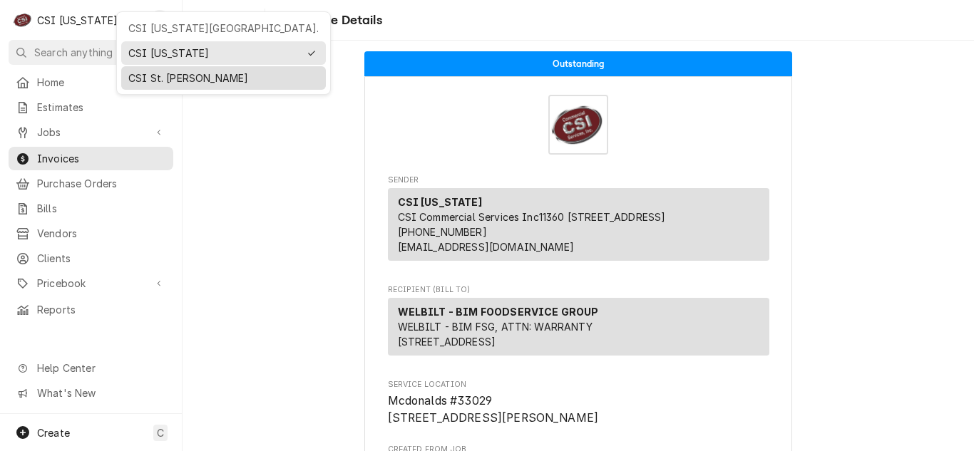
click at [153, 73] on div "CSI St. [PERSON_NAME]" at bounding box center [223, 78] width 190 height 15
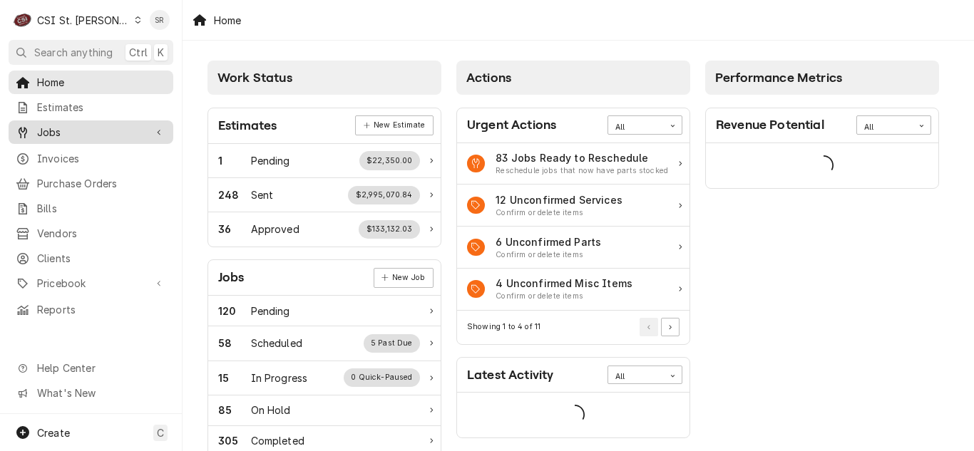
click at [66, 132] on span "Jobs" at bounding box center [91, 132] width 108 height 15
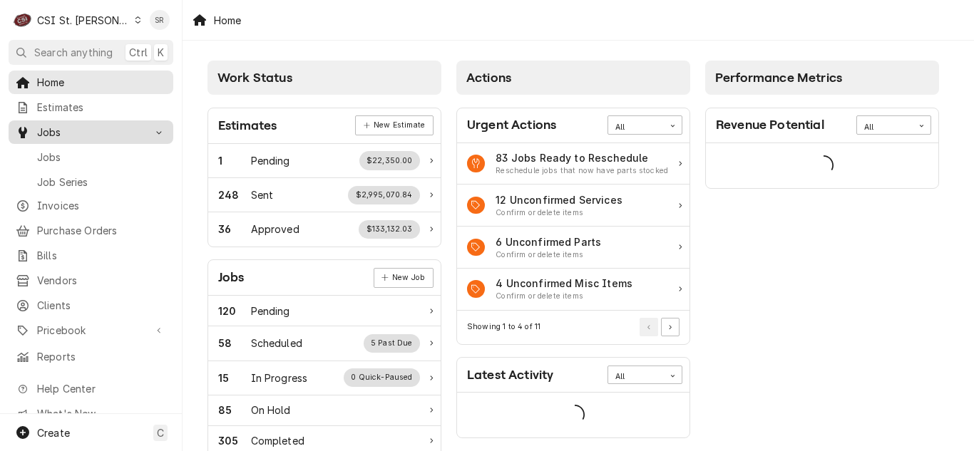
click at [71, 150] on span "Jobs" at bounding box center [101, 157] width 129 height 15
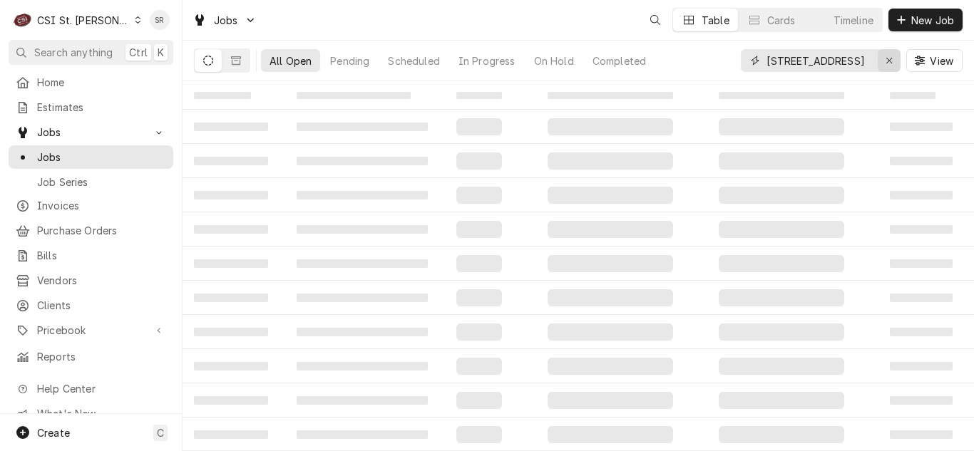
click at [883, 61] on div "Erase input" at bounding box center [889, 60] width 14 height 14
click at [853, 63] on input "Dynamic Content Wrapper" at bounding box center [833, 60] width 134 height 23
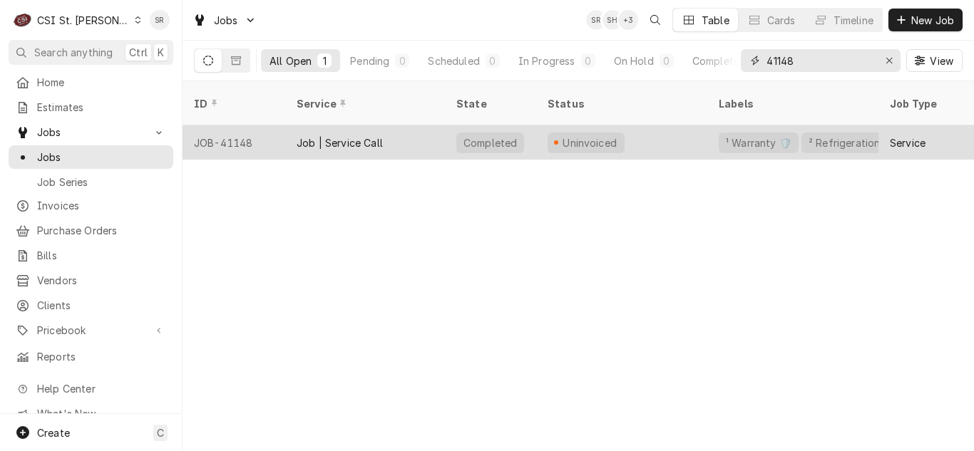
type input "41148"
click at [359, 135] on div "Job | Service Call" at bounding box center [340, 142] width 86 height 15
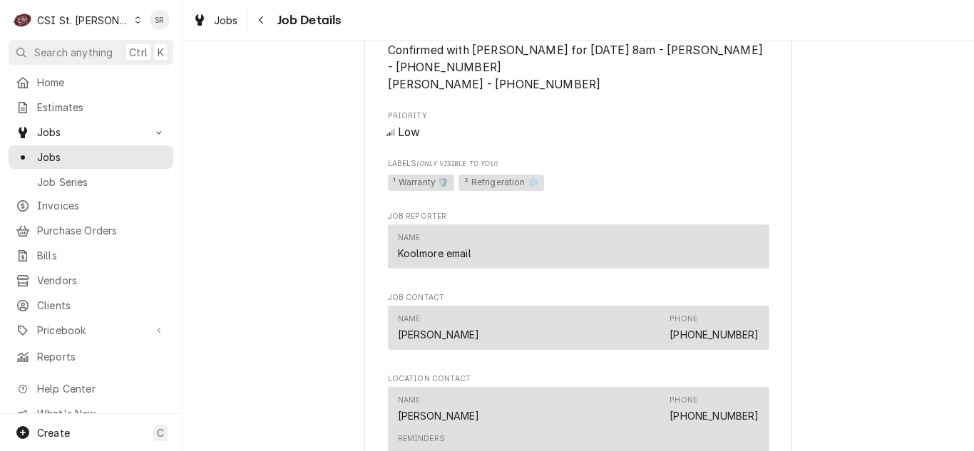
scroll to position [1069, 0]
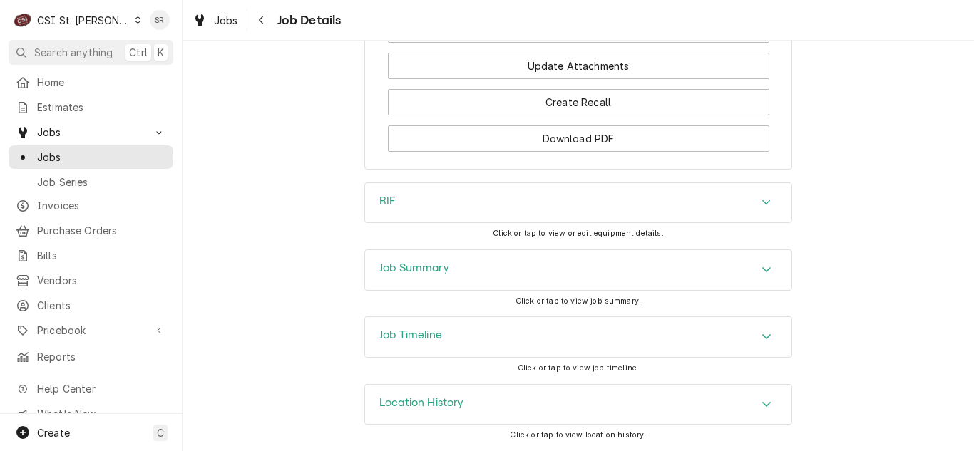
click at [418, 270] on h3 "Job Summary" at bounding box center [414, 269] width 70 height 14
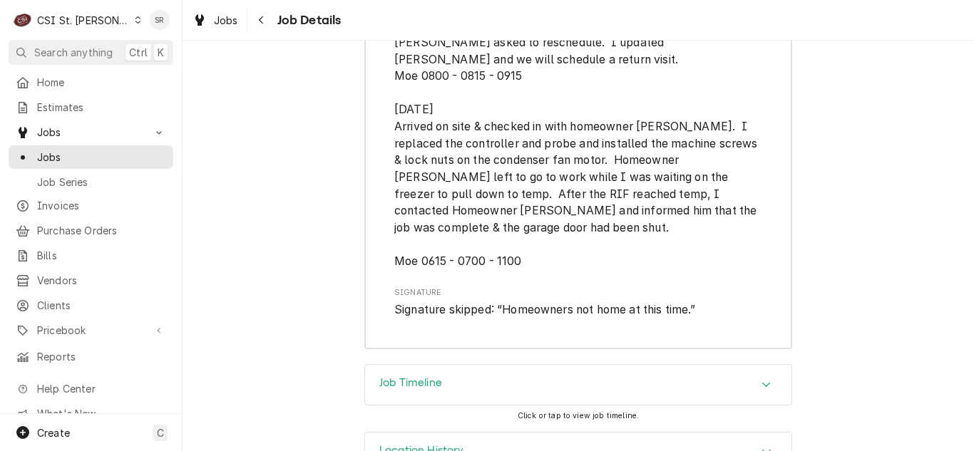
scroll to position [4822, 0]
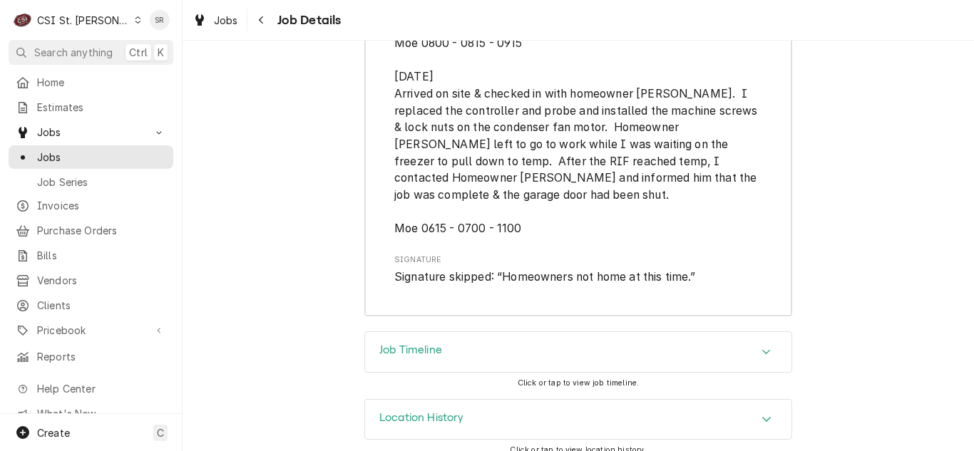
click at [414, 344] on h3 "Job Timeline" at bounding box center [410, 351] width 63 height 14
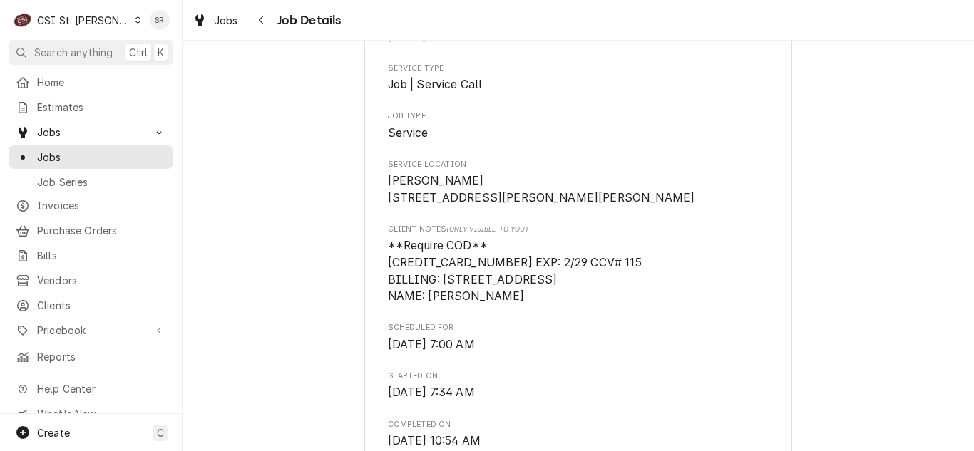
scroll to position [116, 0]
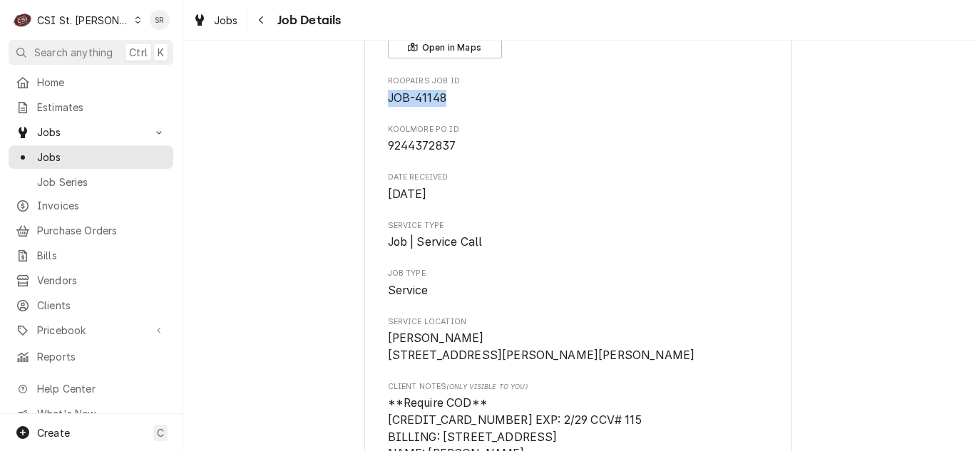
drag, startPoint x: 442, startPoint y: 95, endPoint x: 384, endPoint y: 99, distance: 58.6
click at [388, 99] on span "JOB-41148" at bounding box center [578, 98] width 381 height 17
copy span "JOB-41148"
click at [108, 25] on div "C CSI St. Louis" at bounding box center [78, 20] width 138 height 29
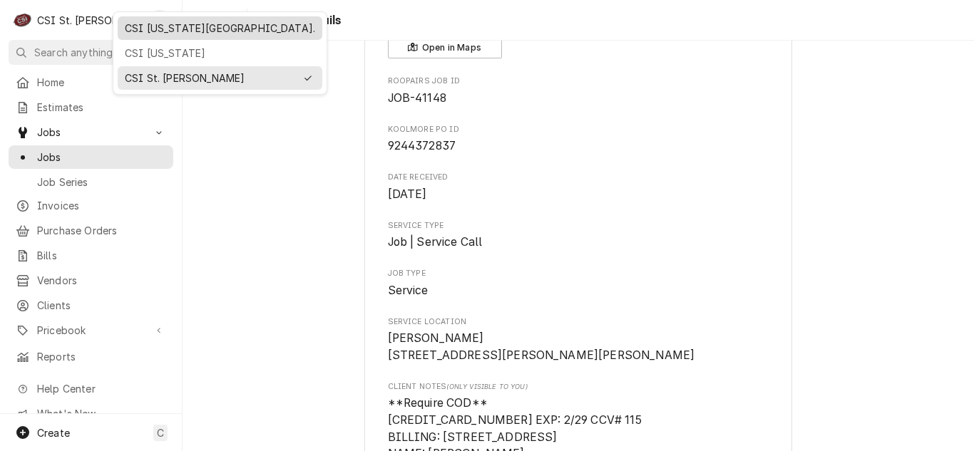
click at [180, 24] on div "CSI Kansas City." at bounding box center [220, 28] width 190 height 15
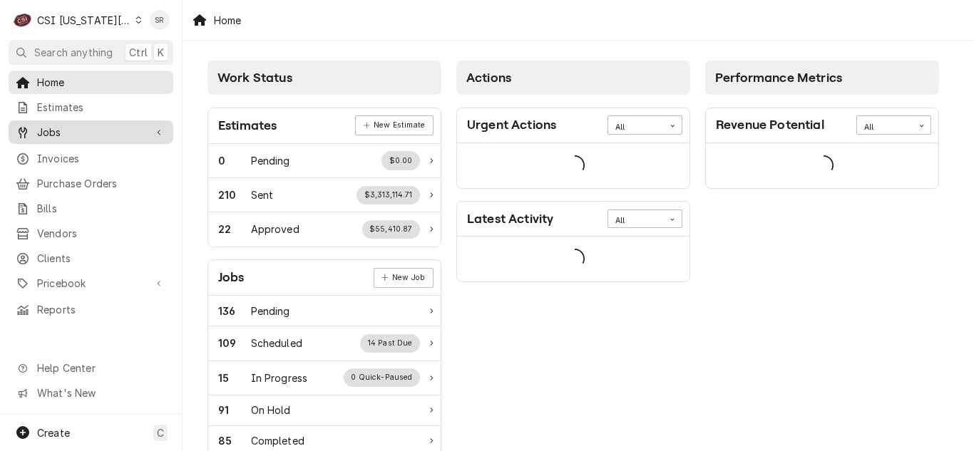
click at [66, 130] on span "Jobs" at bounding box center [91, 132] width 108 height 15
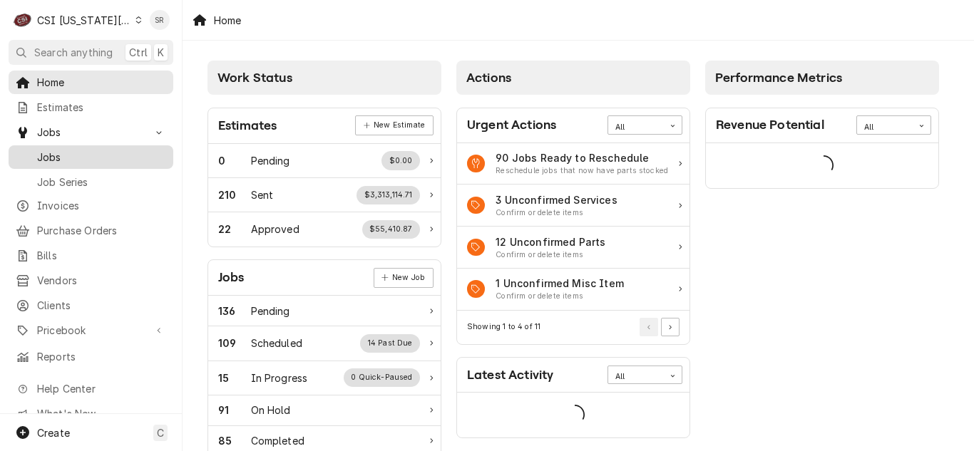
click at [68, 151] on span "Jobs" at bounding box center [101, 157] width 129 height 15
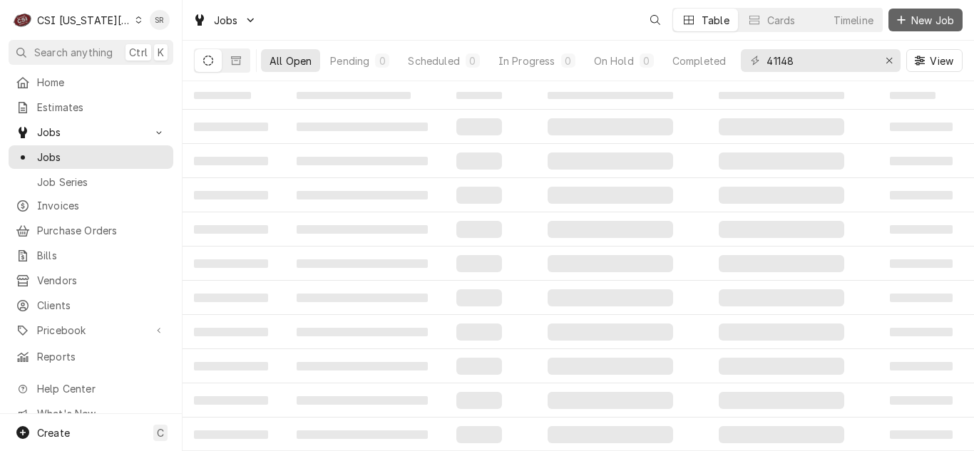
click at [923, 21] on span "New Job" at bounding box center [932, 20] width 48 height 15
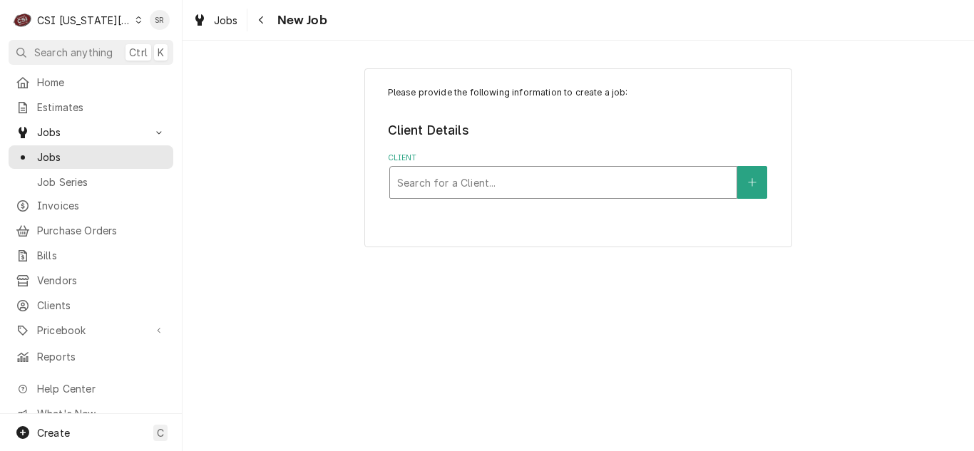
drag, startPoint x: 465, startPoint y: 174, endPoint x: 470, endPoint y: 167, distance: 8.7
click at [466, 174] on div "Client" at bounding box center [563, 183] width 332 height 26
type input "rockhurst high"
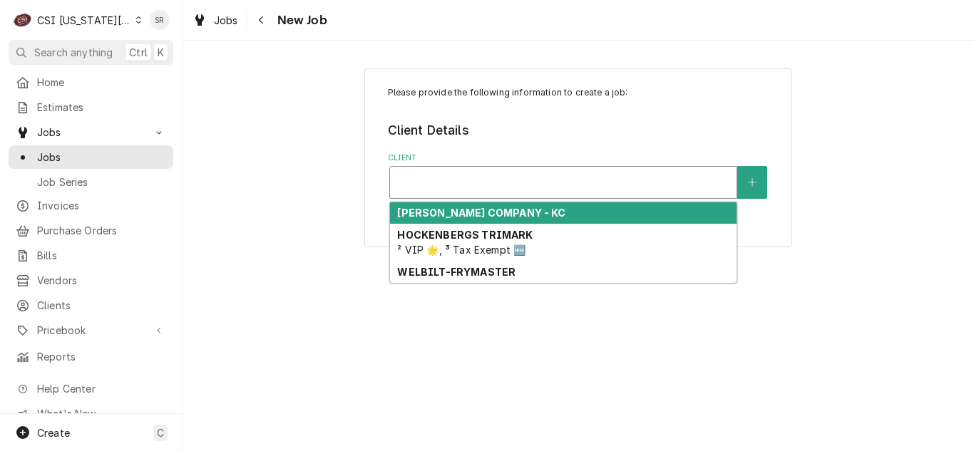
click at [478, 172] on div "Client" at bounding box center [563, 183] width 332 height 26
